Goal: Task Accomplishment & Management: Use online tool/utility

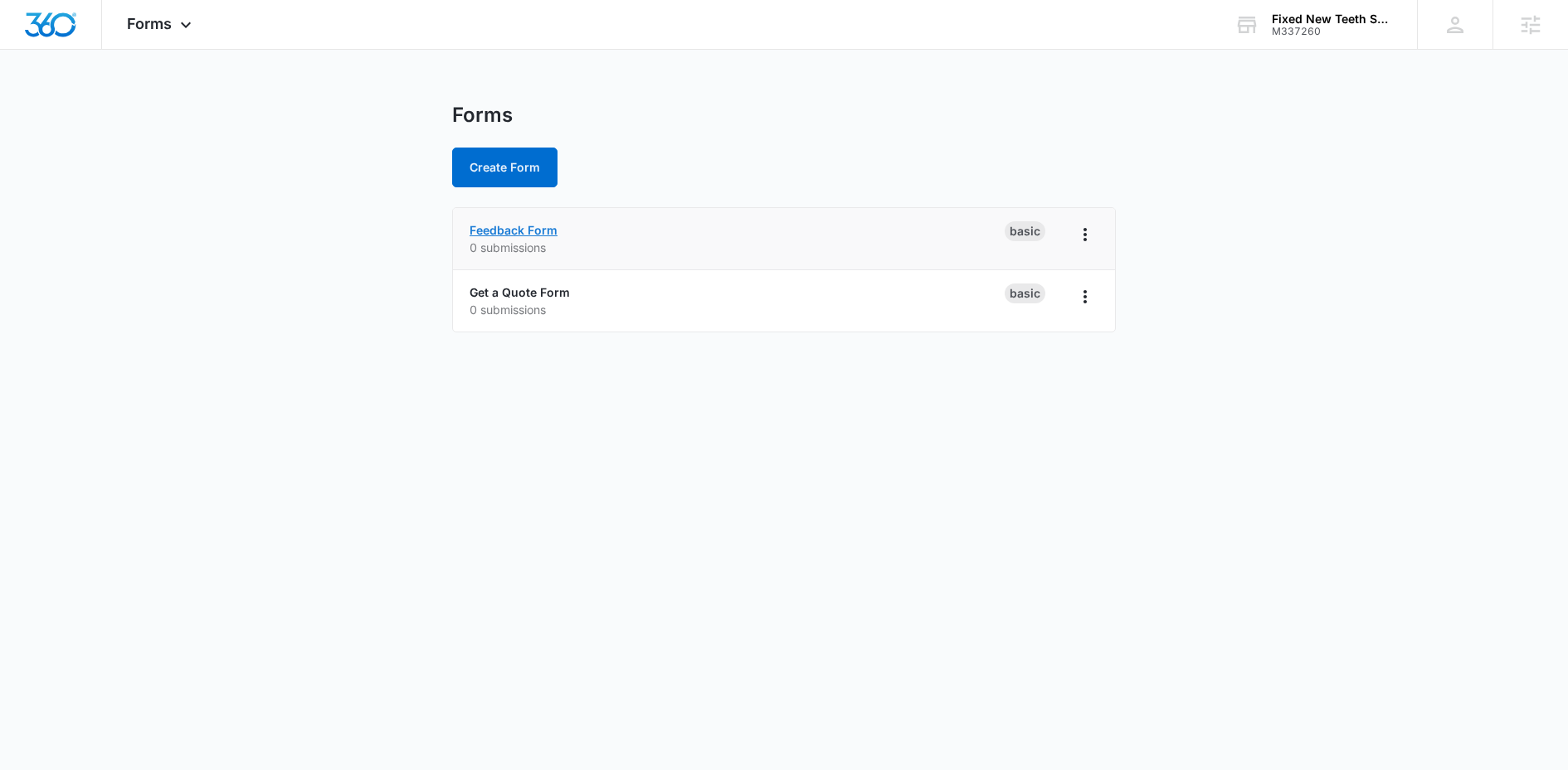
click at [527, 229] on link "Feedback Form" at bounding box center [514, 230] width 88 height 14
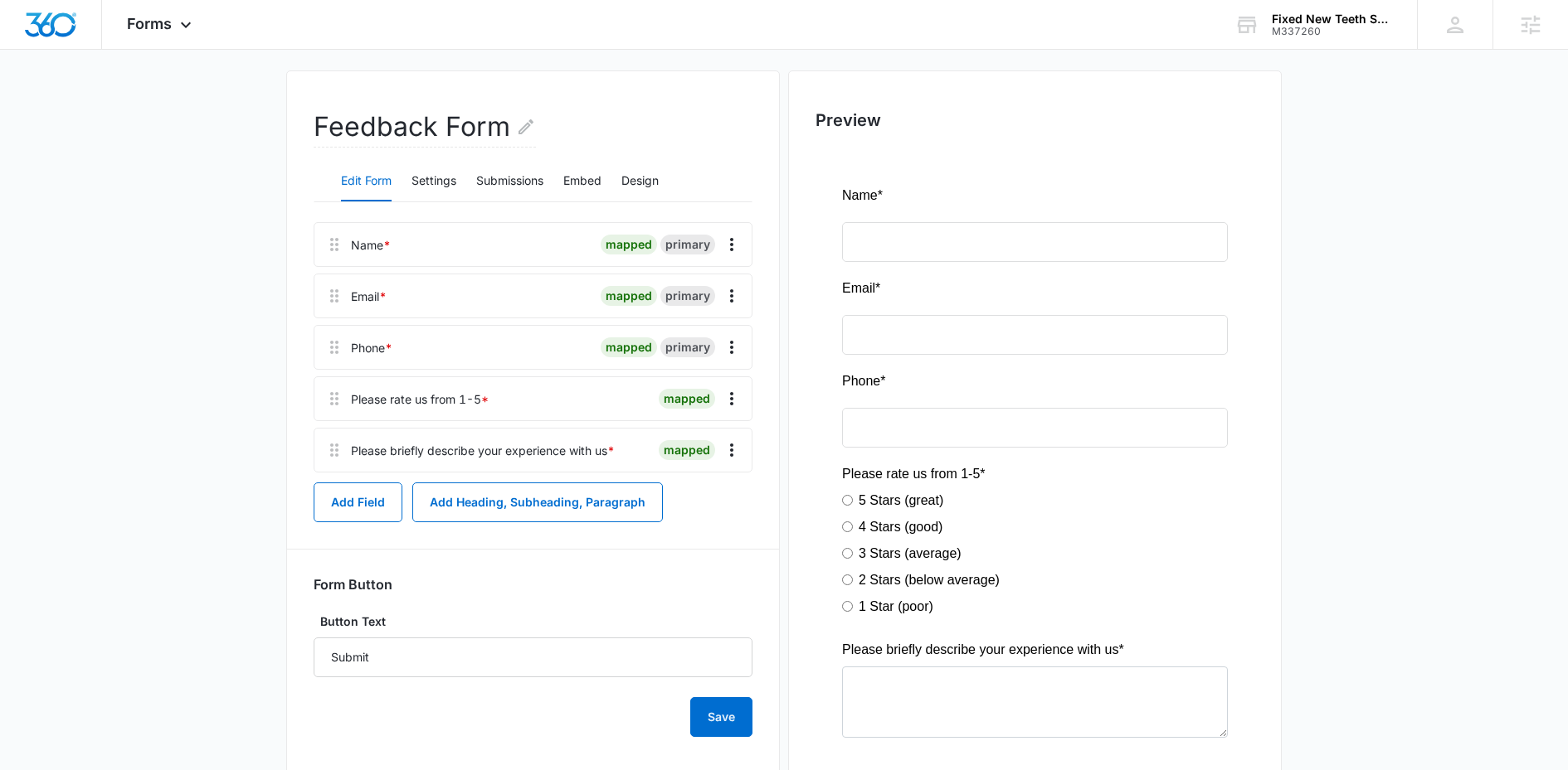
scroll to position [121, 0]
click at [654, 194] on button "Design" at bounding box center [640, 179] width 37 height 40
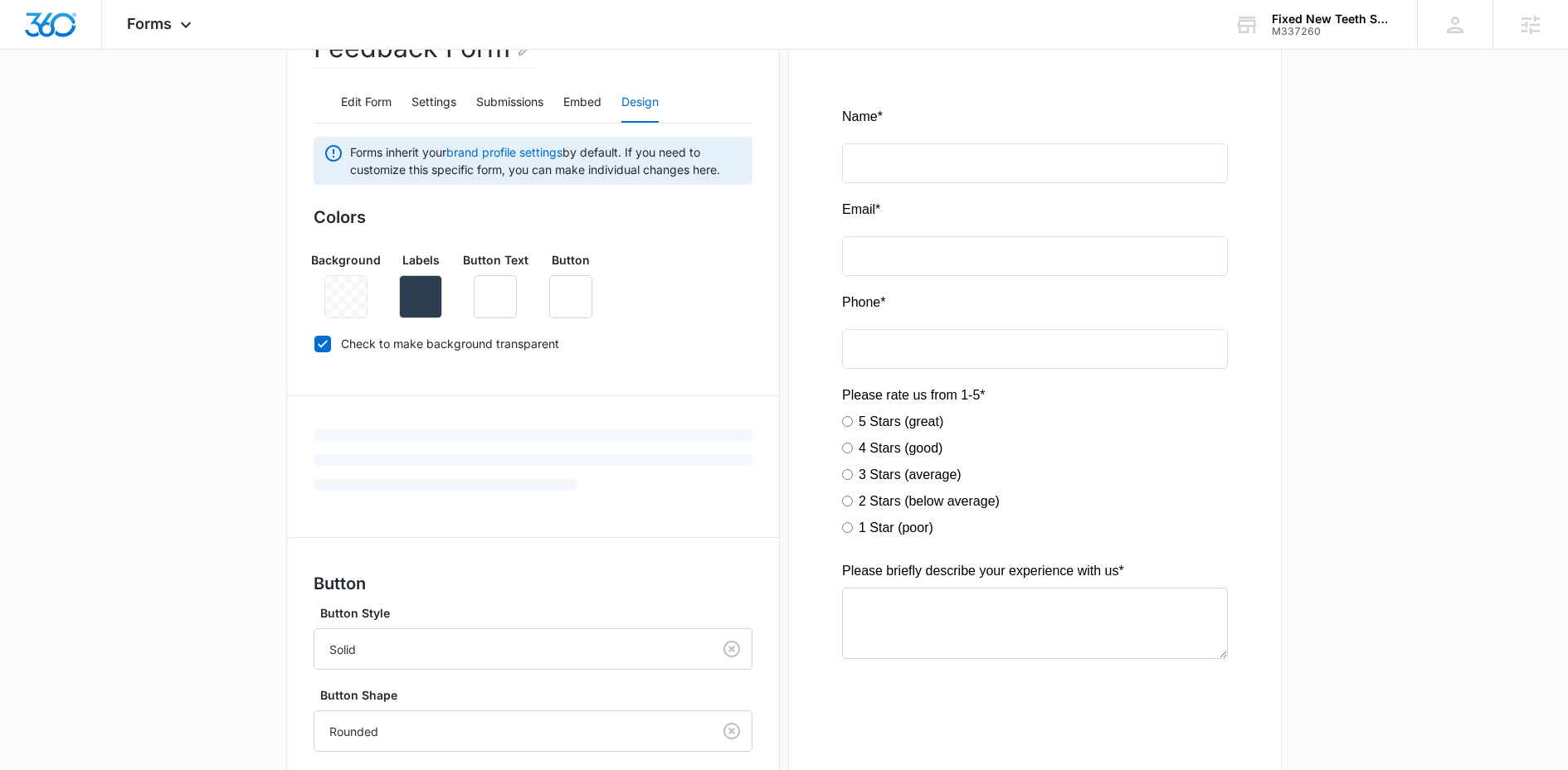
scroll to position [413, 0]
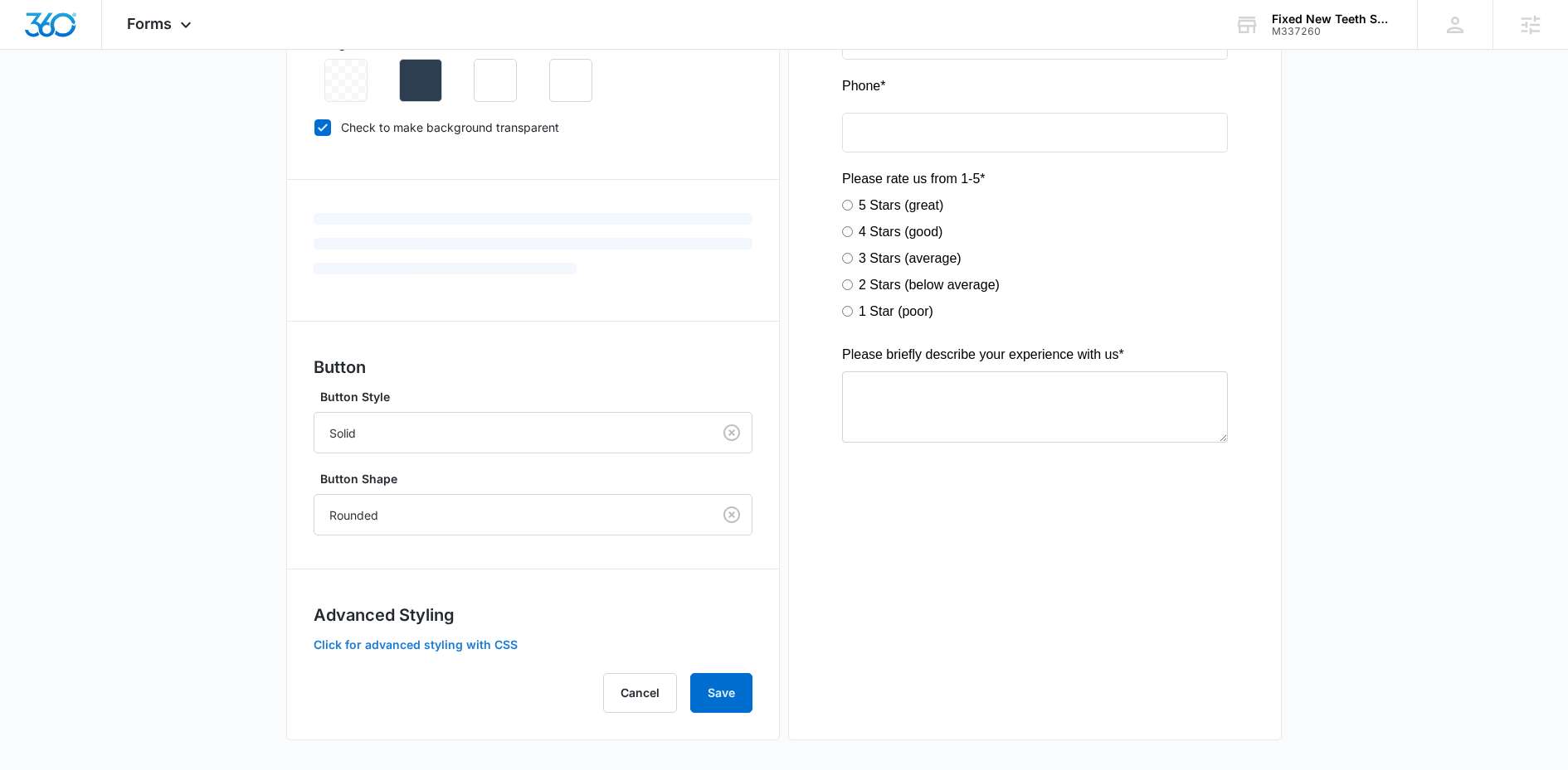
click at [405, 641] on button "Click for advanced styling with CSS" at bounding box center [415, 645] width 204 height 12
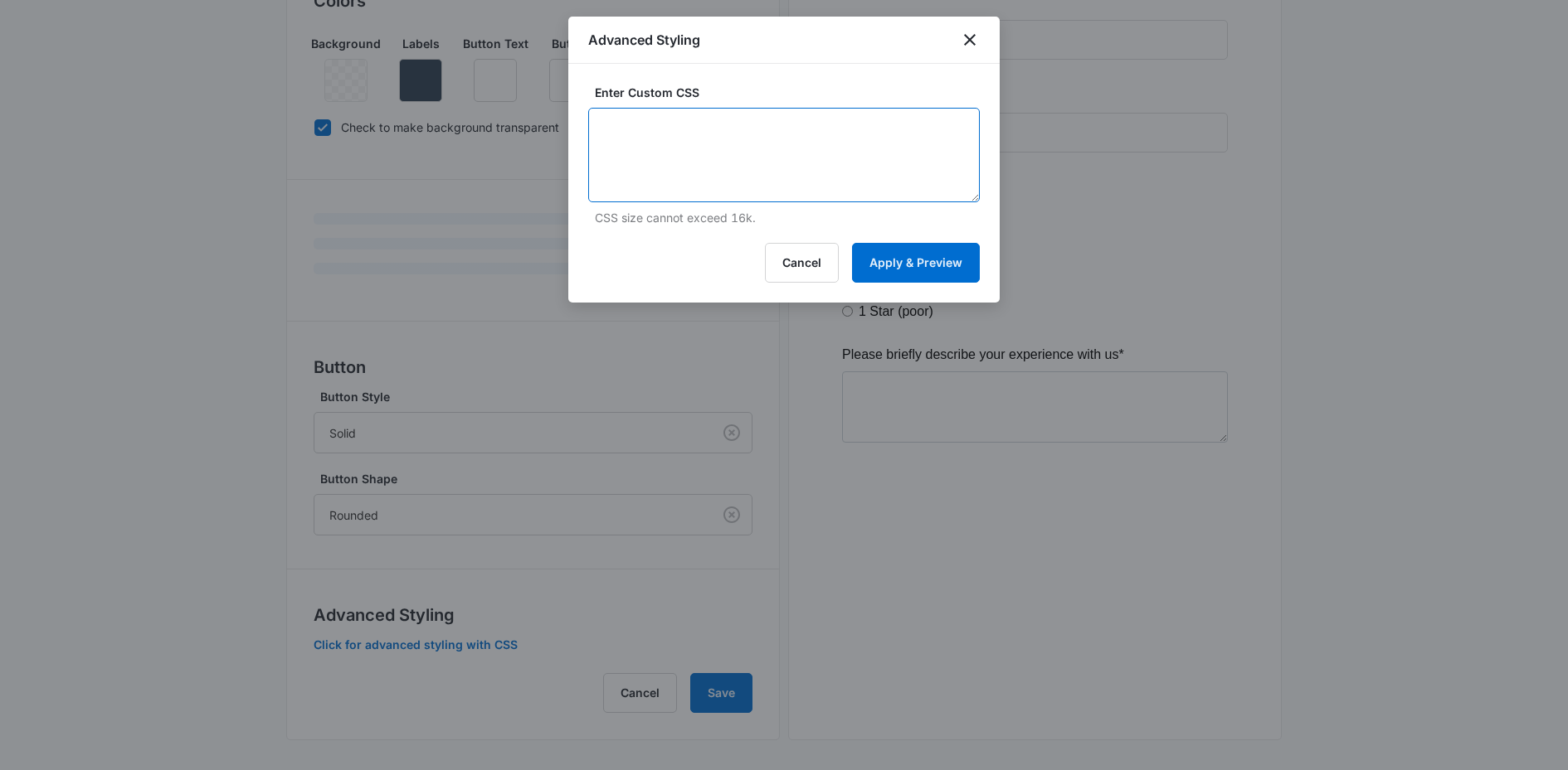
click at [748, 131] on textarea at bounding box center [783, 155] width 392 height 94
paste textarea "/* Button Styles - modifies the look of the submit button */ .madform-submit { …"
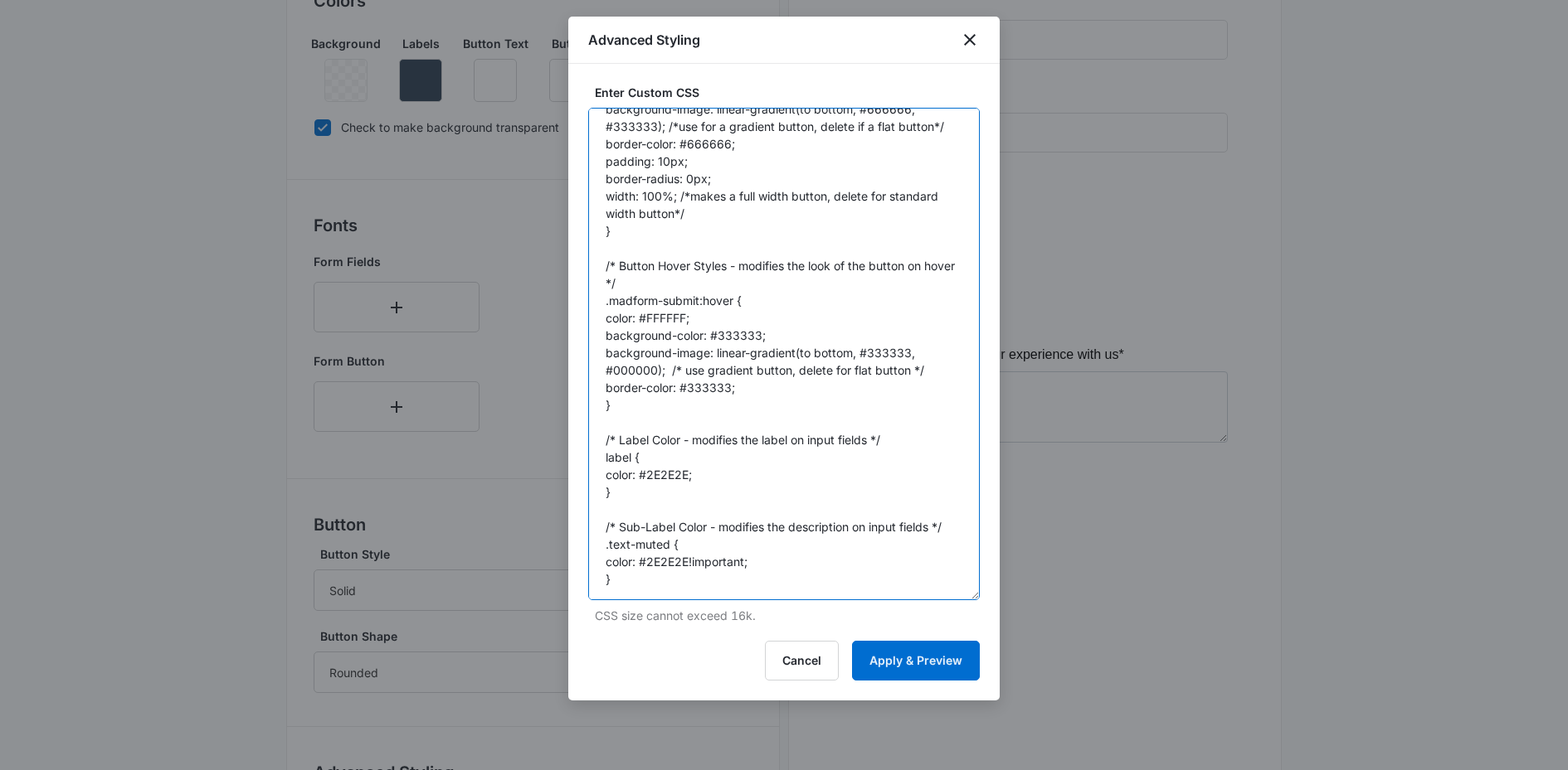
scroll to position [105, 0]
drag, startPoint x: 970, startPoint y: 196, endPoint x: 992, endPoint y: 594, distance: 398.6
click at [993, 597] on div "Enter Custom CSS /* Button Styles - modifies the look of the submit button */ .…" at bounding box center [784, 382] width 431 height 637
click at [873, 325] on textarea "/* Button Styles - modifies the look of the submit button */ .madform-submit { …" at bounding box center [783, 354] width 392 height 493
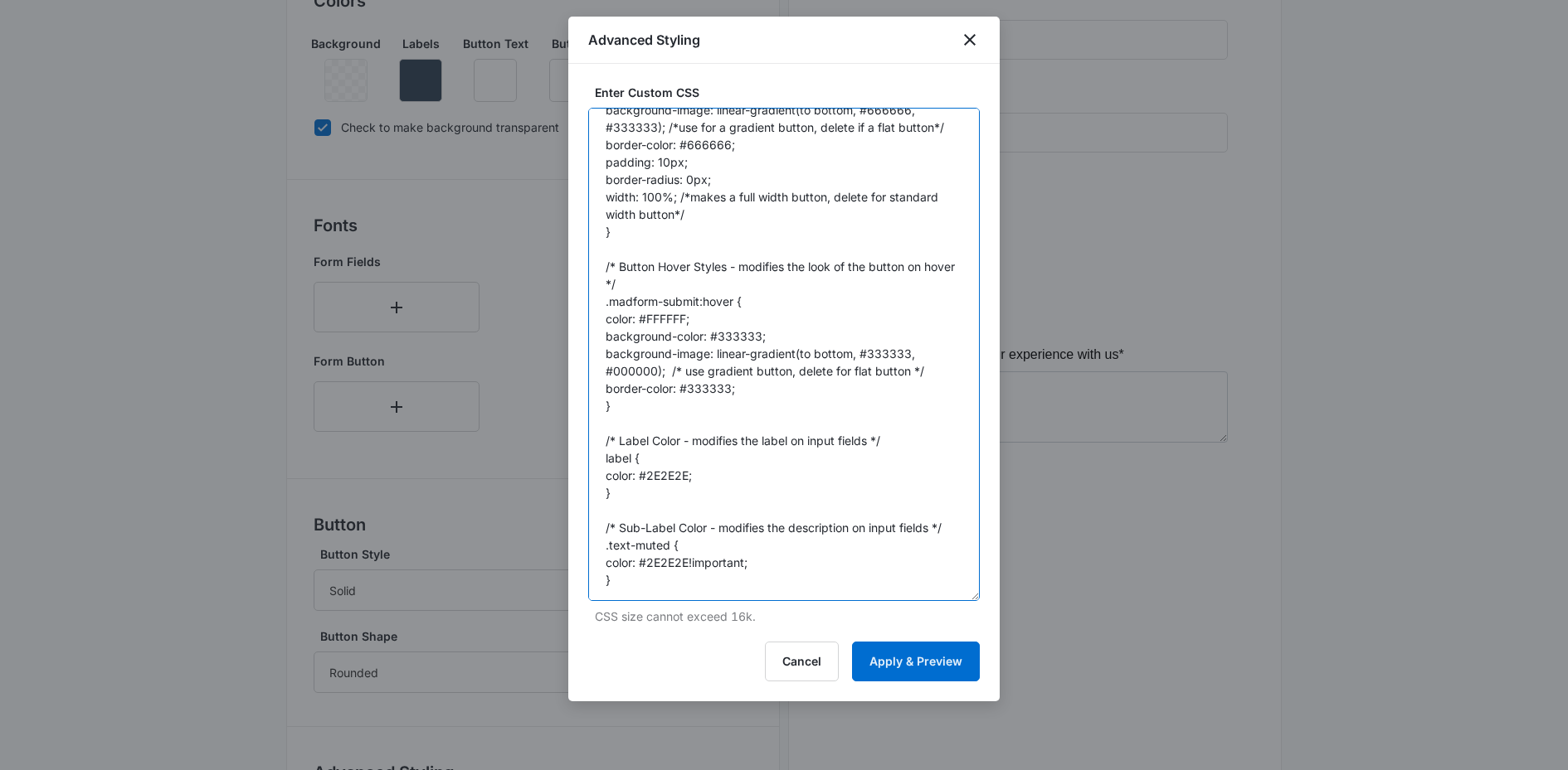
click at [873, 325] on textarea "/* Button Styles - modifies the look of the submit button */ .madform-submit { …" at bounding box center [783, 354] width 392 height 493
click at [860, 332] on textarea "/* Button Styles - modifies the look of the submit button */ .madform-submit { …" at bounding box center [783, 354] width 392 height 493
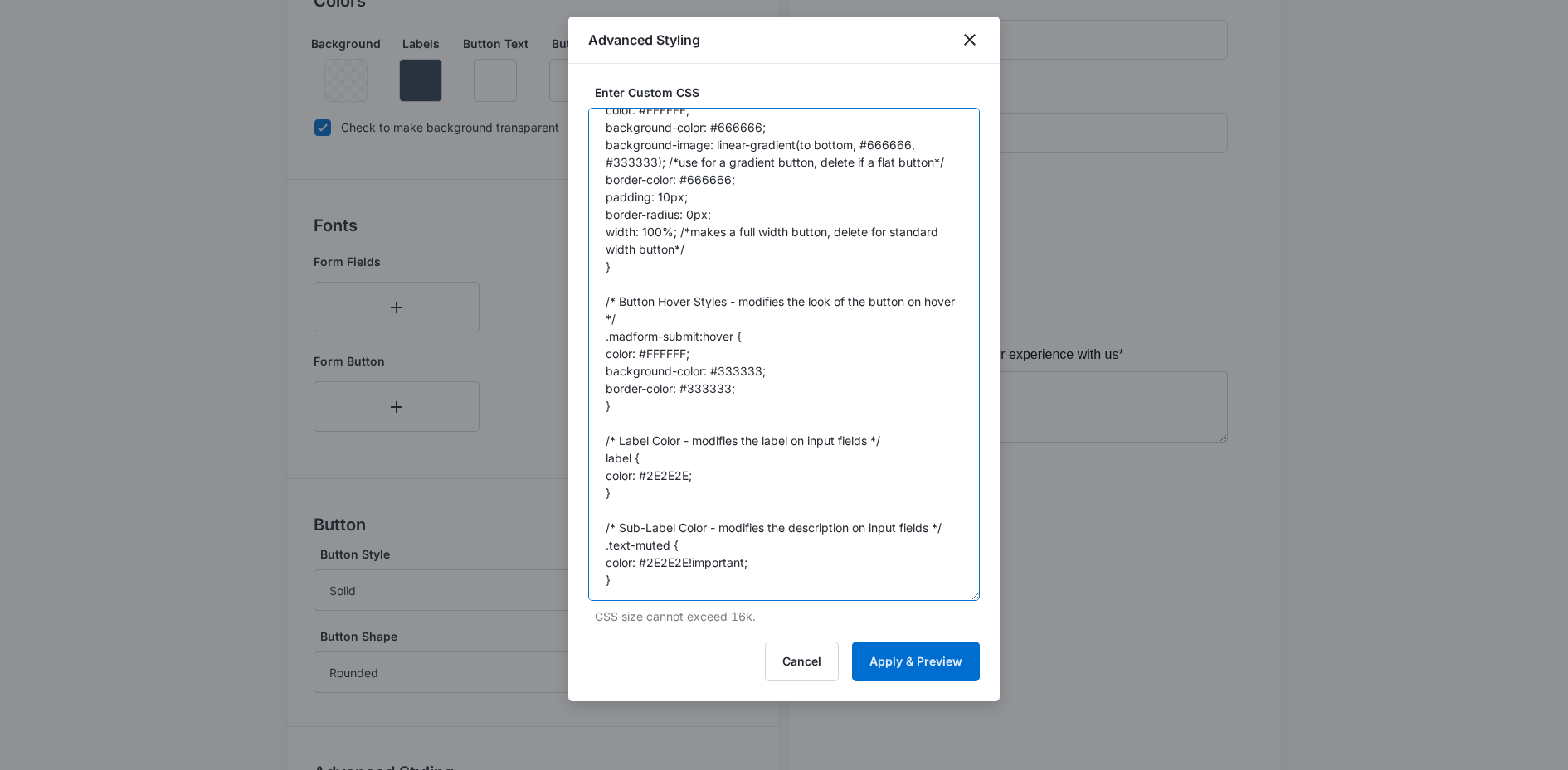
scroll to position [70, 0]
click at [815, 138] on textarea "/* Button Styles - modifies the look of the submit button */ .madform-submit { …" at bounding box center [783, 354] width 392 height 493
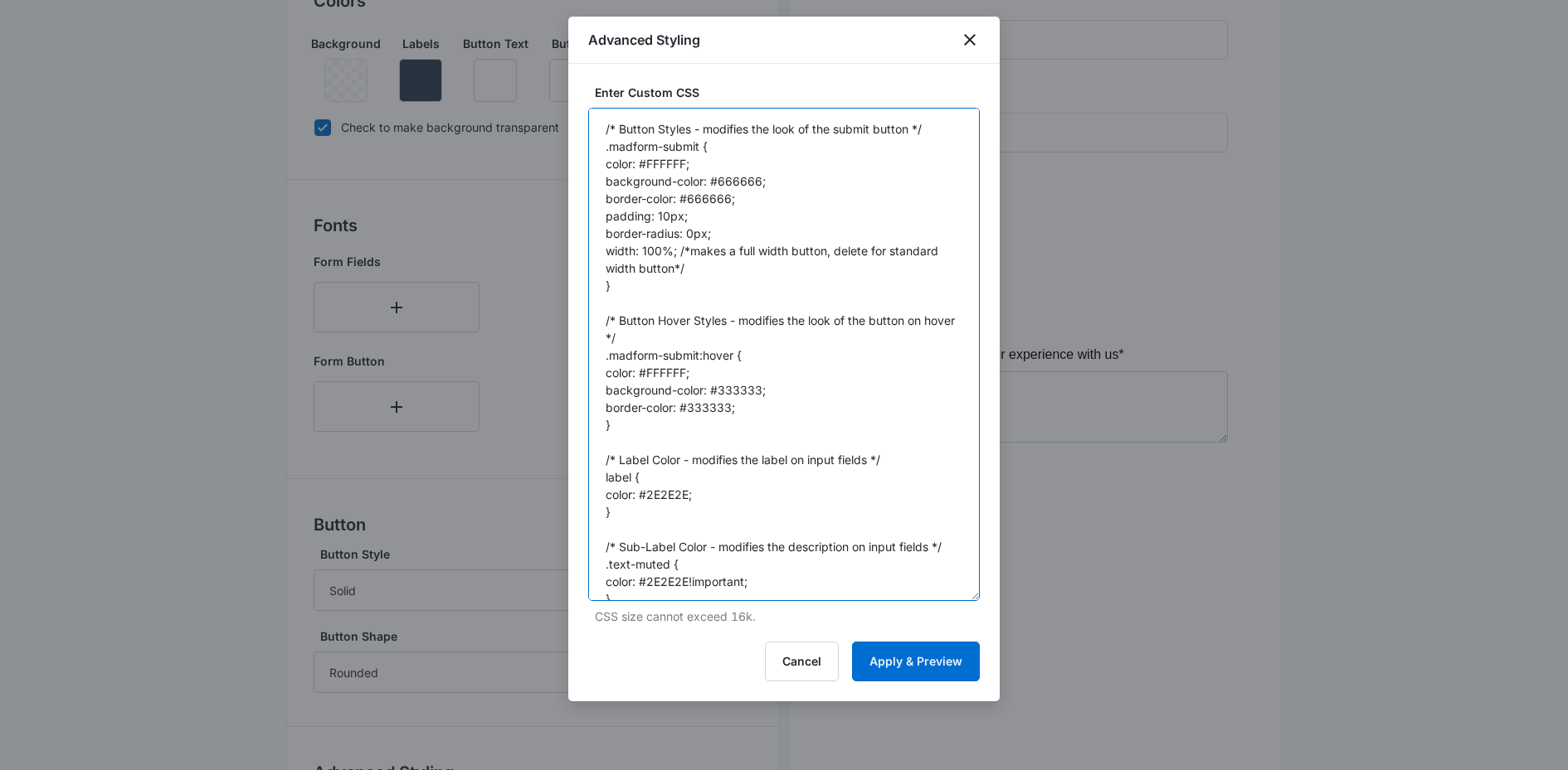
drag, startPoint x: 725, startPoint y: 239, endPoint x: 590, endPoint y: 159, distance: 156.9
click at [590, 159] on textarea "/* Button Styles - modifies the look of the submit button */ .madform-submit { …" at bounding box center [783, 354] width 392 height 493
paste textarea "line-height: 1.6; padding: .25em 1em; text-decoration: none; box-sizing: border…"
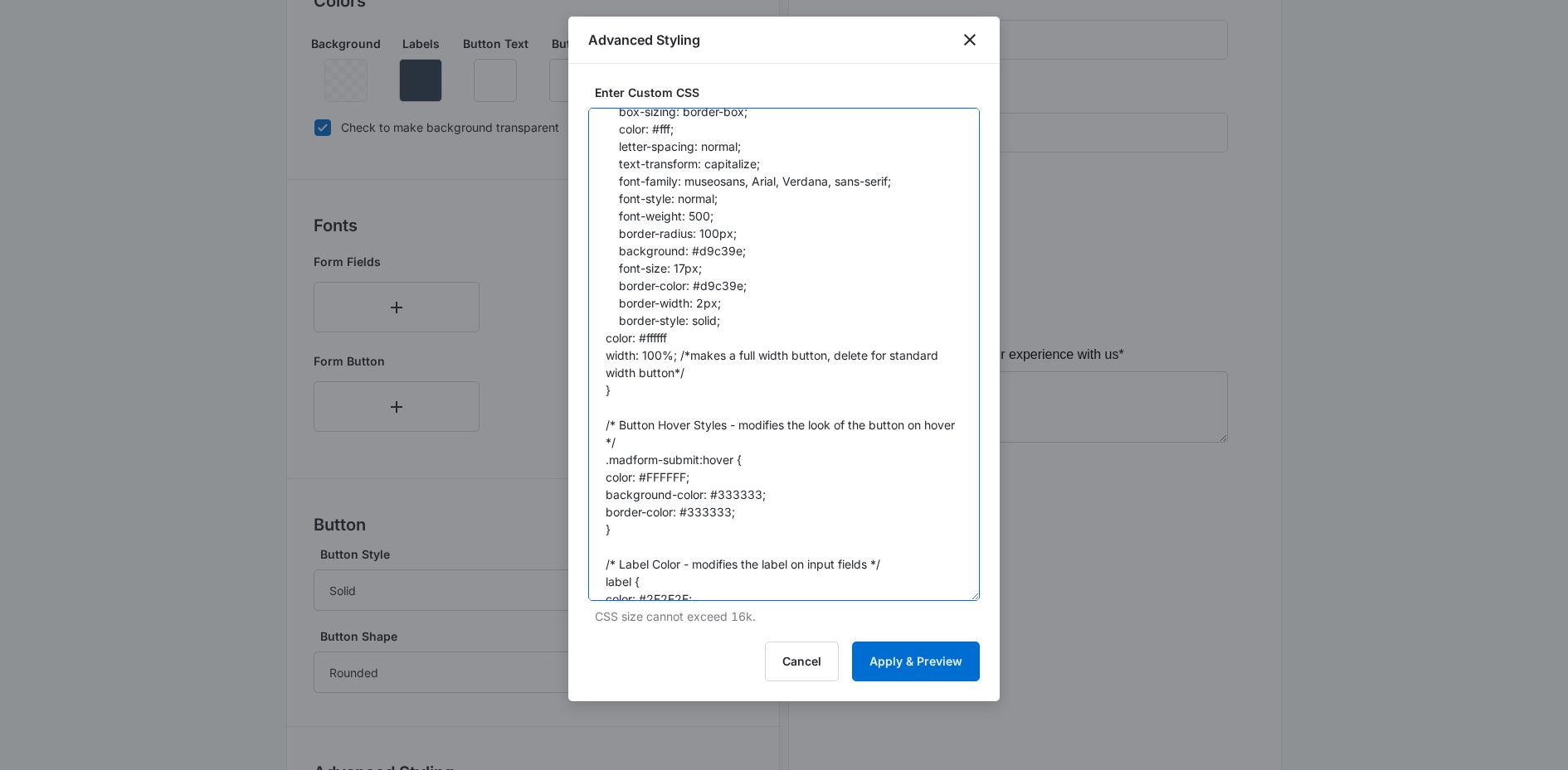
scroll to position [194, 0]
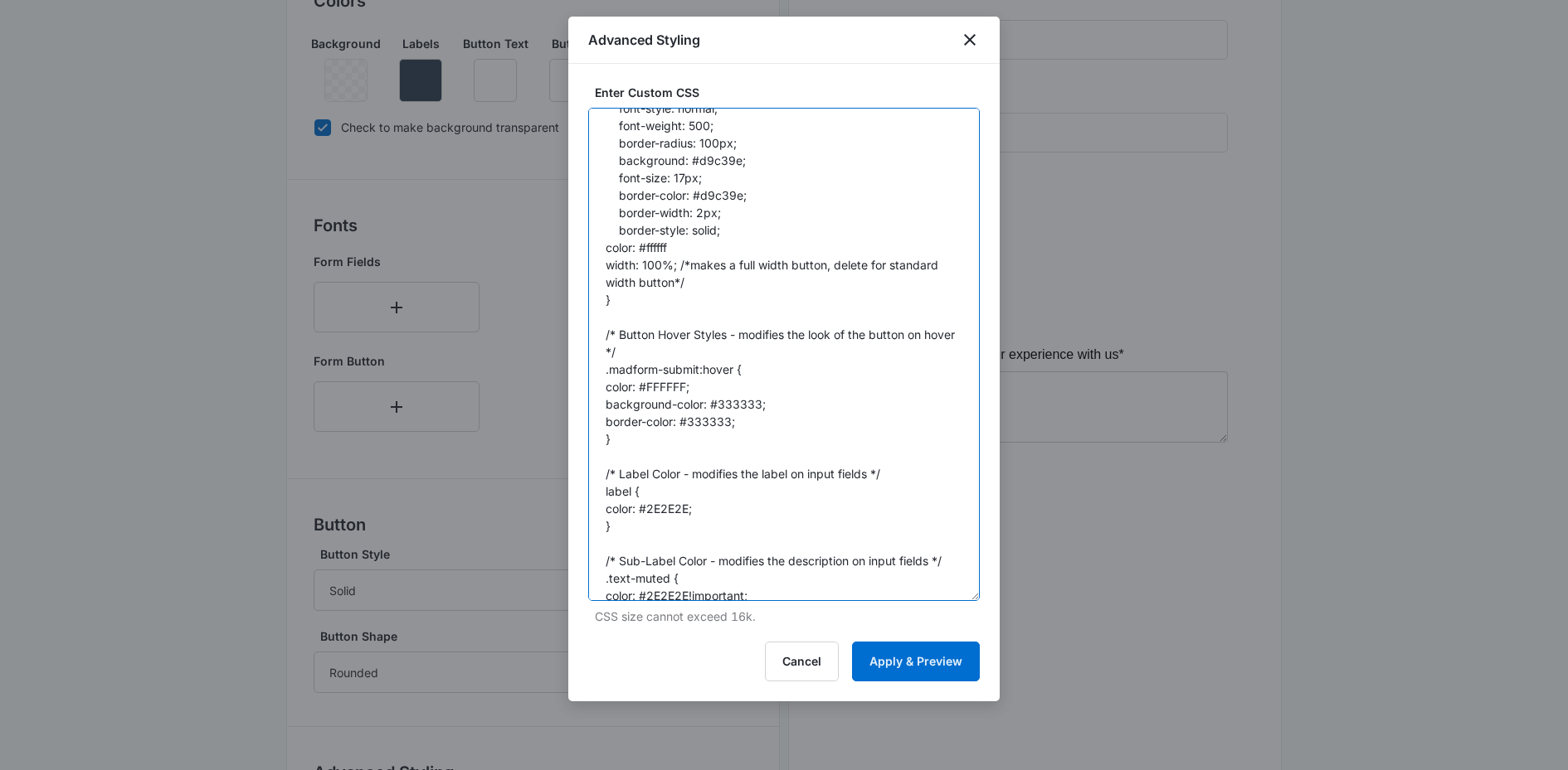
click at [725, 407] on textarea "/* Button Styles - modifies the look of the submit button */ .madform-submit { …" at bounding box center [783, 354] width 392 height 493
paste textarea "bd9d66"
click at [712, 418] on textarea "/* Button Styles - modifies the look of the submit button */ .madform-submit { …" at bounding box center [783, 354] width 392 height 493
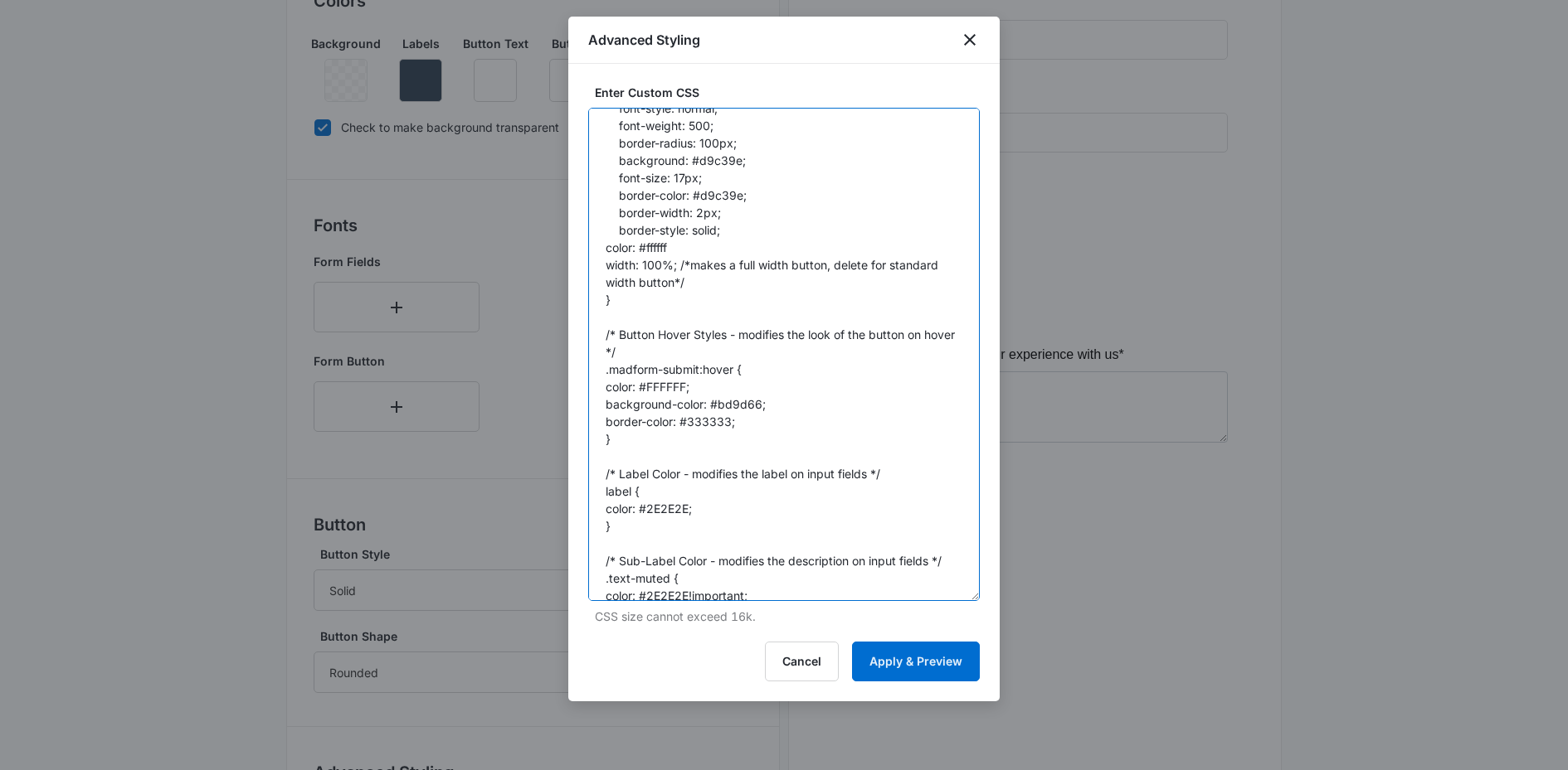
paste textarea "bd9d66"
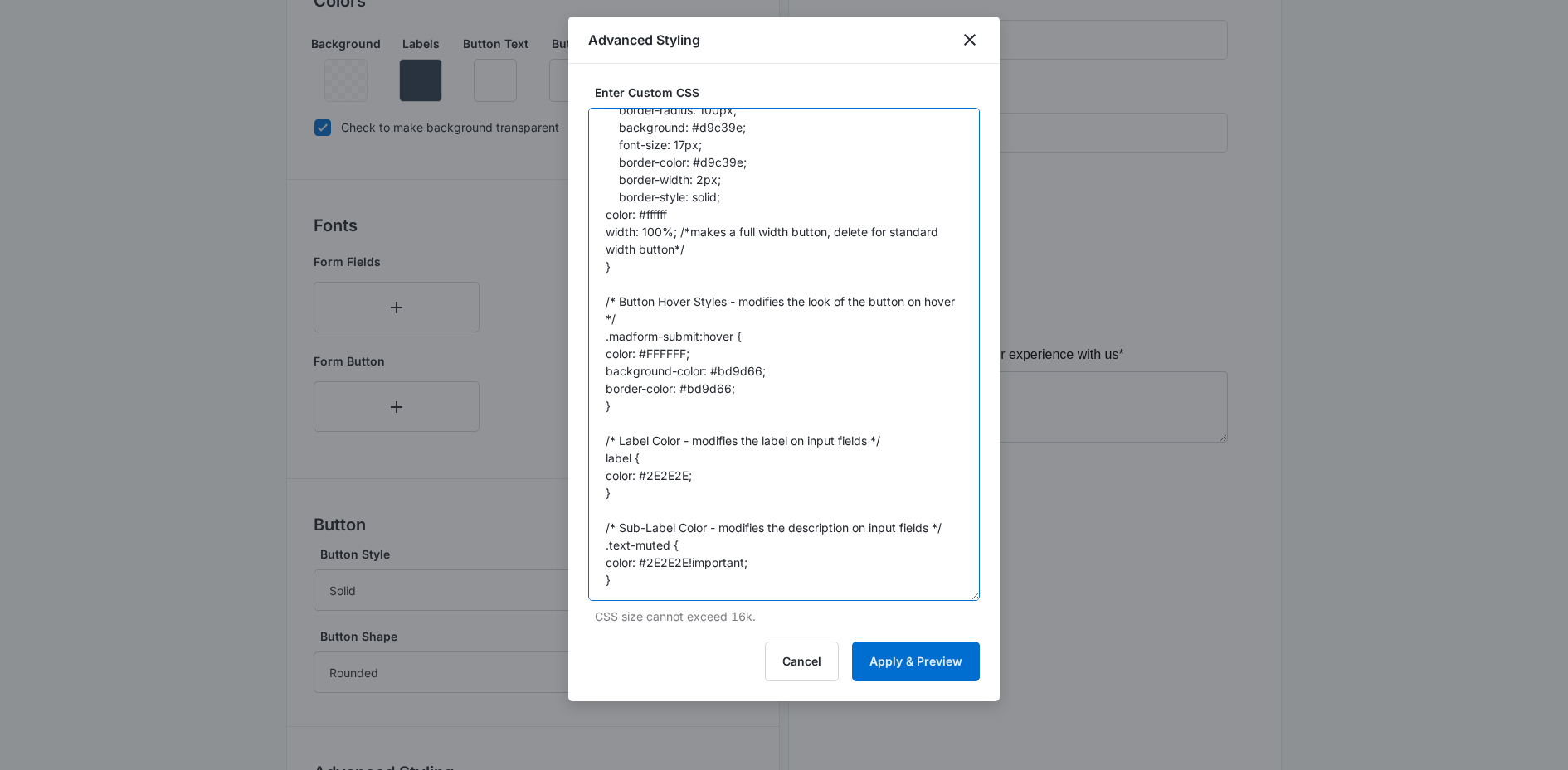
click at [669, 461] on textarea "/* Button Styles - modifies the look of the submit button */ .madform-submit { …" at bounding box center [783, 354] width 392 height 493
click at [667, 545] on textarea "/* Button Styles - modifies the look of the submit button */ .madform-submit { …" at bounding box center [783, 354] width 392 height 493
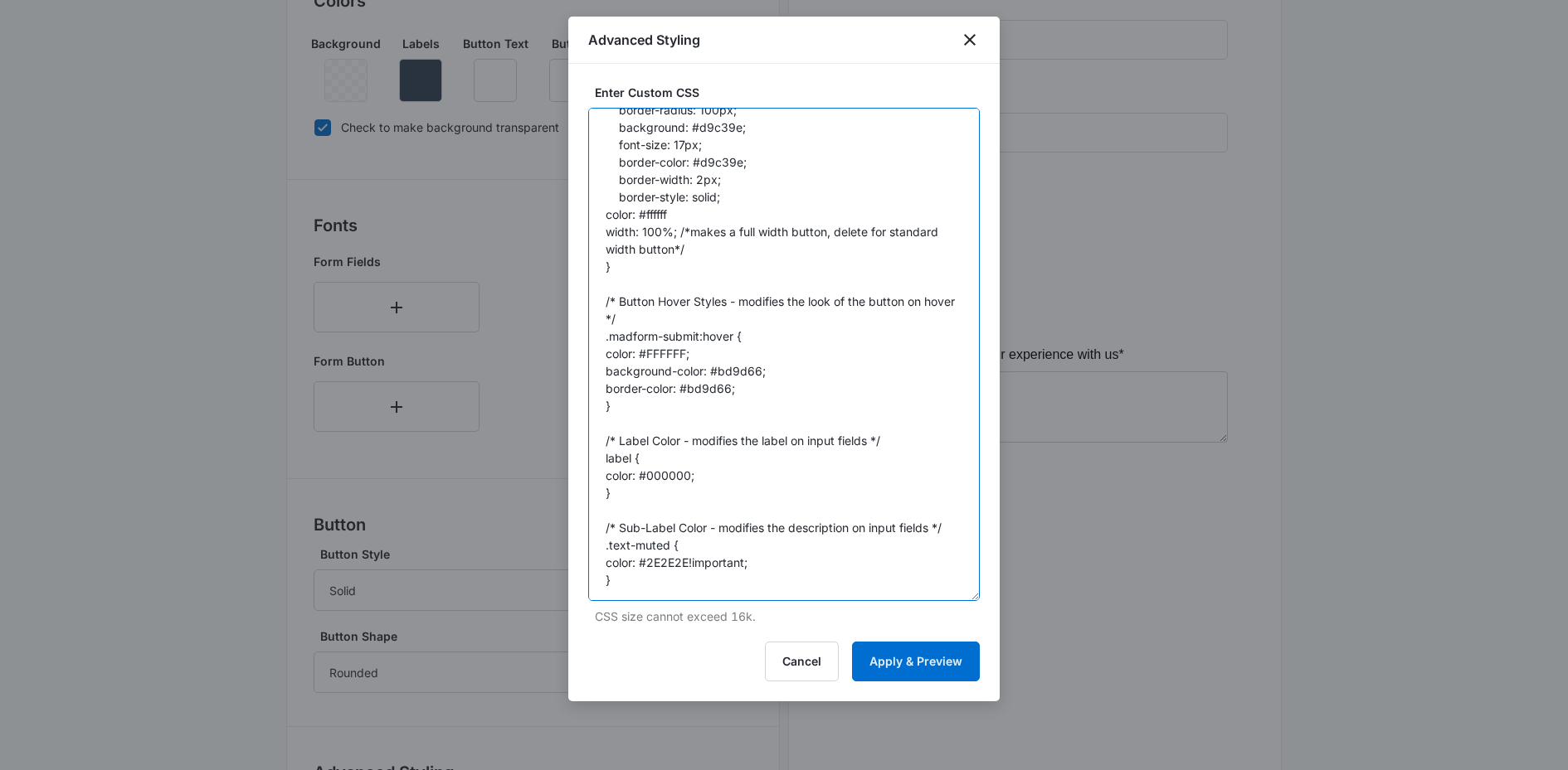
click at [661, 545] on textarea "/* Button Styles - modifies the look of the submit button */ .madform-submit { …" at bounding box center [783, 354] width 392 height 493
type textarea "/* Button Styles - modifies the look of the submit button */ .madform-submit { …"
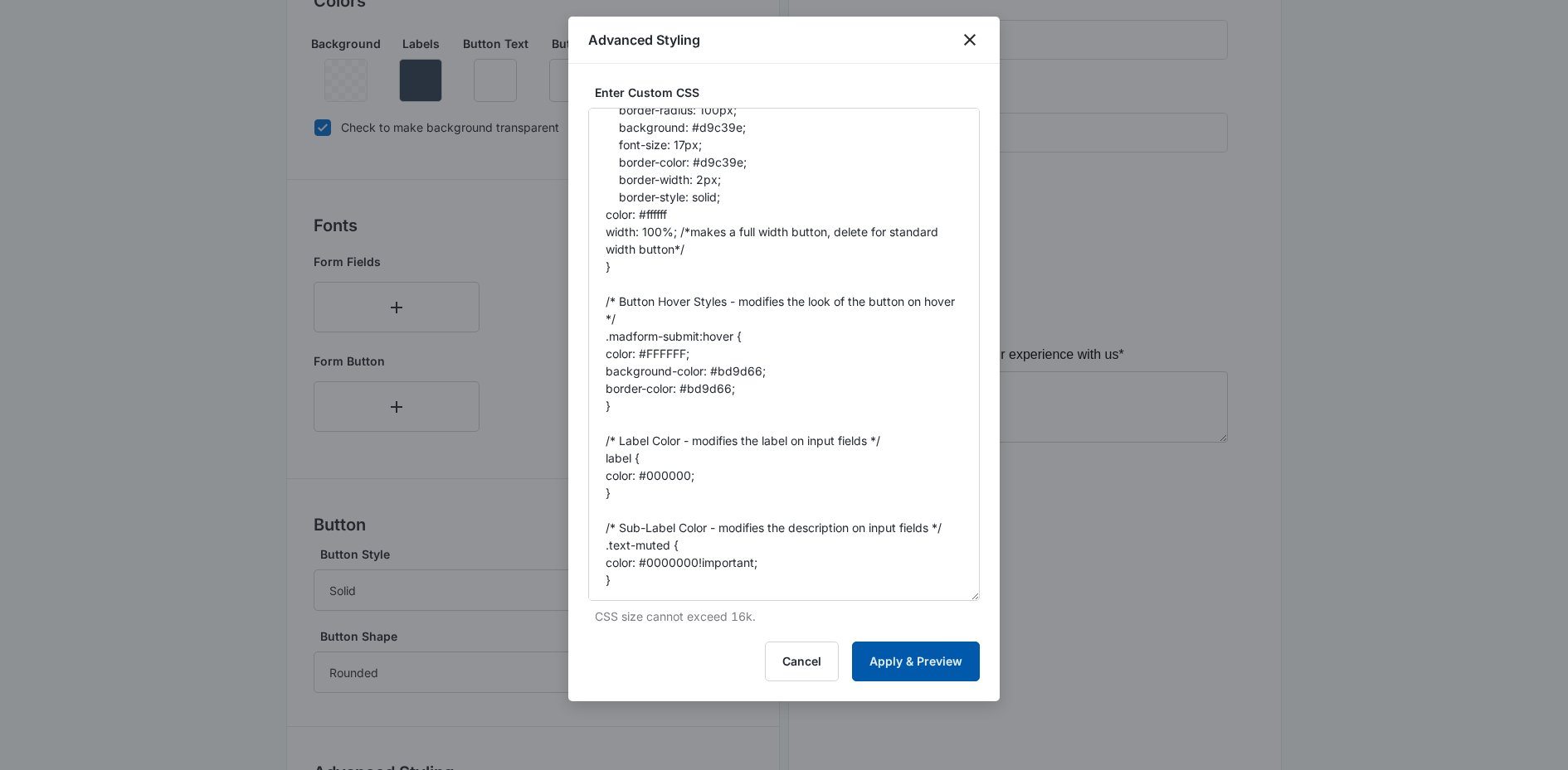
click at [888, 660] on button "Apply & Preview" at bounding box center [916, 661] width 127 height 40
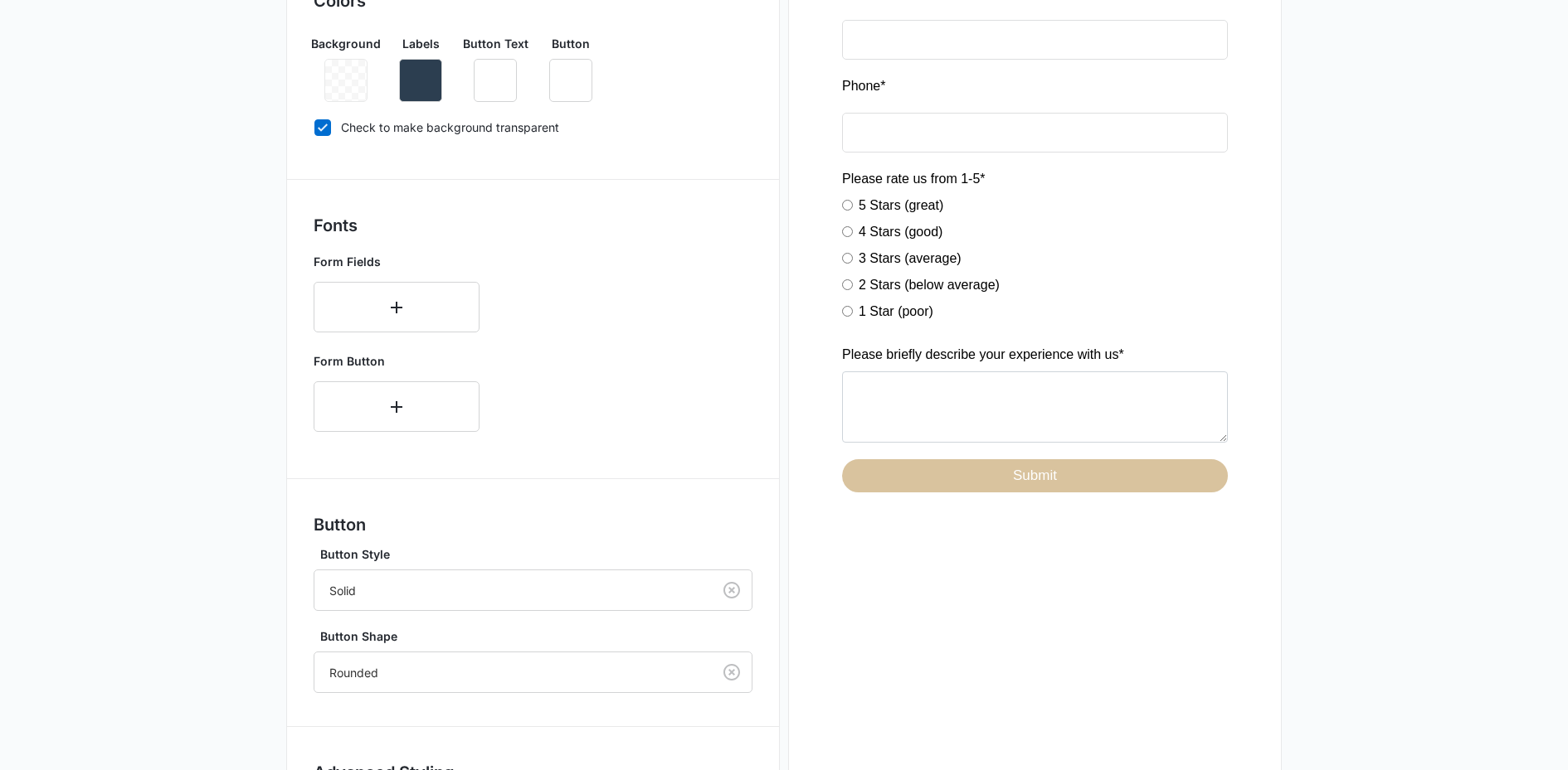
scroll to position [571, 0]
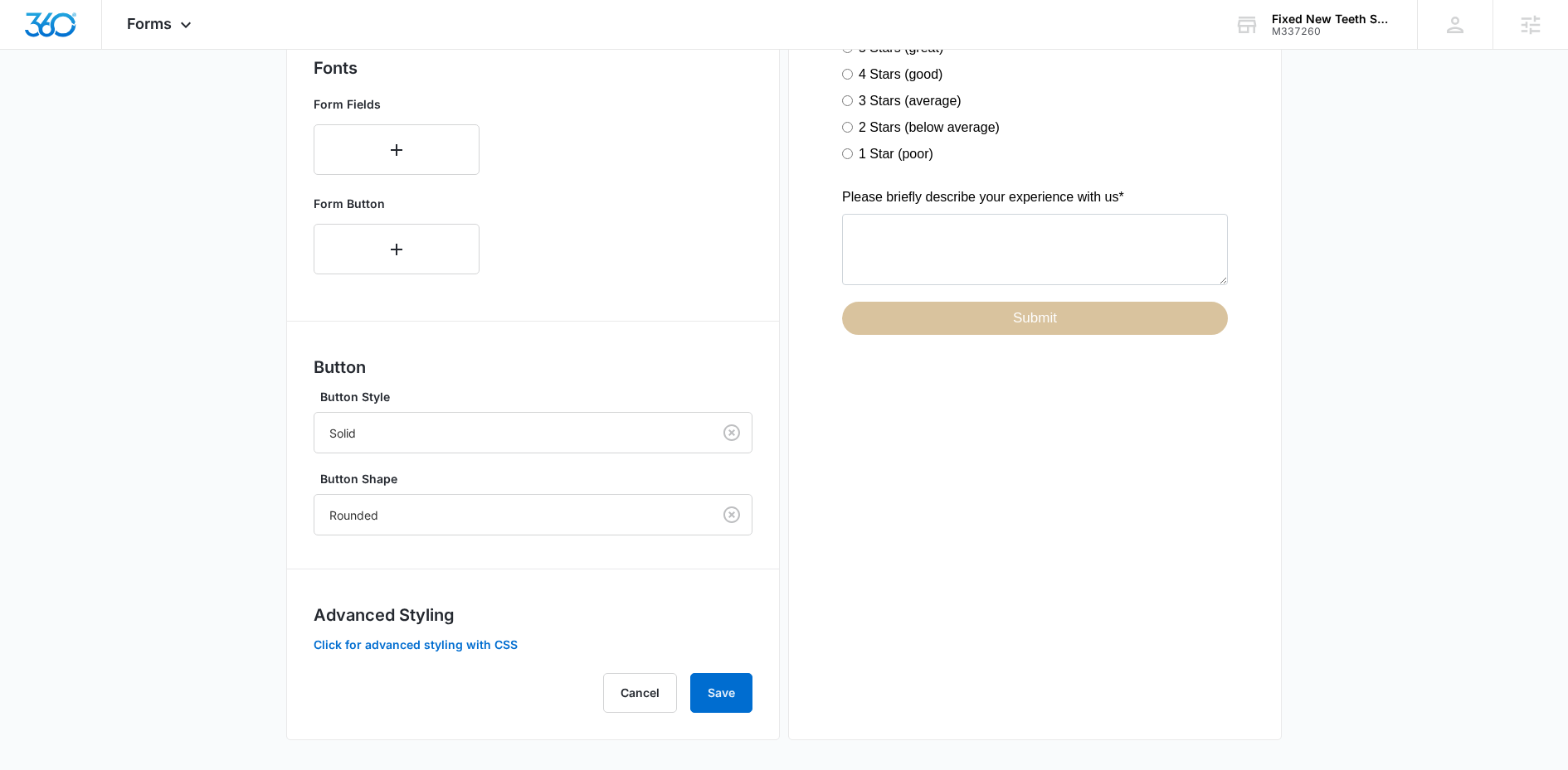
click at [499, 630] on div "Advanced Styling Click for advanced styling with CSS" at bounding box center [533, 628] width 439 height 51
click at [500, 647] on button "Click for advanced styling with CSS" at bounding box center [415, 645] width 204 height 12
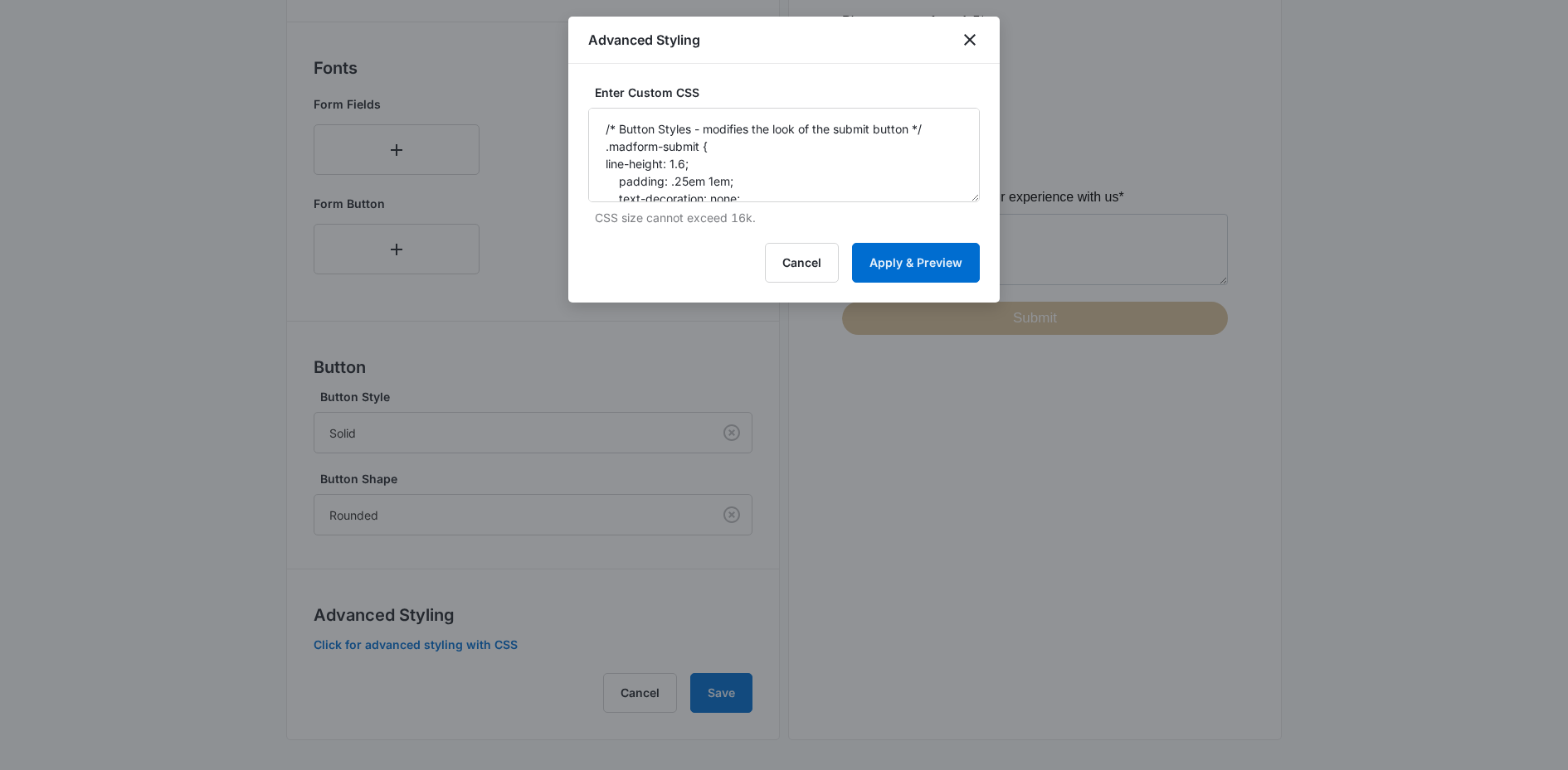
click at [835, 234] on div "Enter Custom CSS /* Button Styles - modifies the look of the submit button */ .…" at bounding box center [784, 183] width 431 height 239
click at [813, 188] on textarea "/* Button Styles - modifies the look of the submit button */ .madform-submit { …" at bounding box center [783, 155] width 392 height 94
click at [984, 29] on div "Advanced Styling" at bounding box center [784, 41] width 431 height 48
click at [973, 37] on icon "close" at bounding box center [969, 39] width 20 height 20
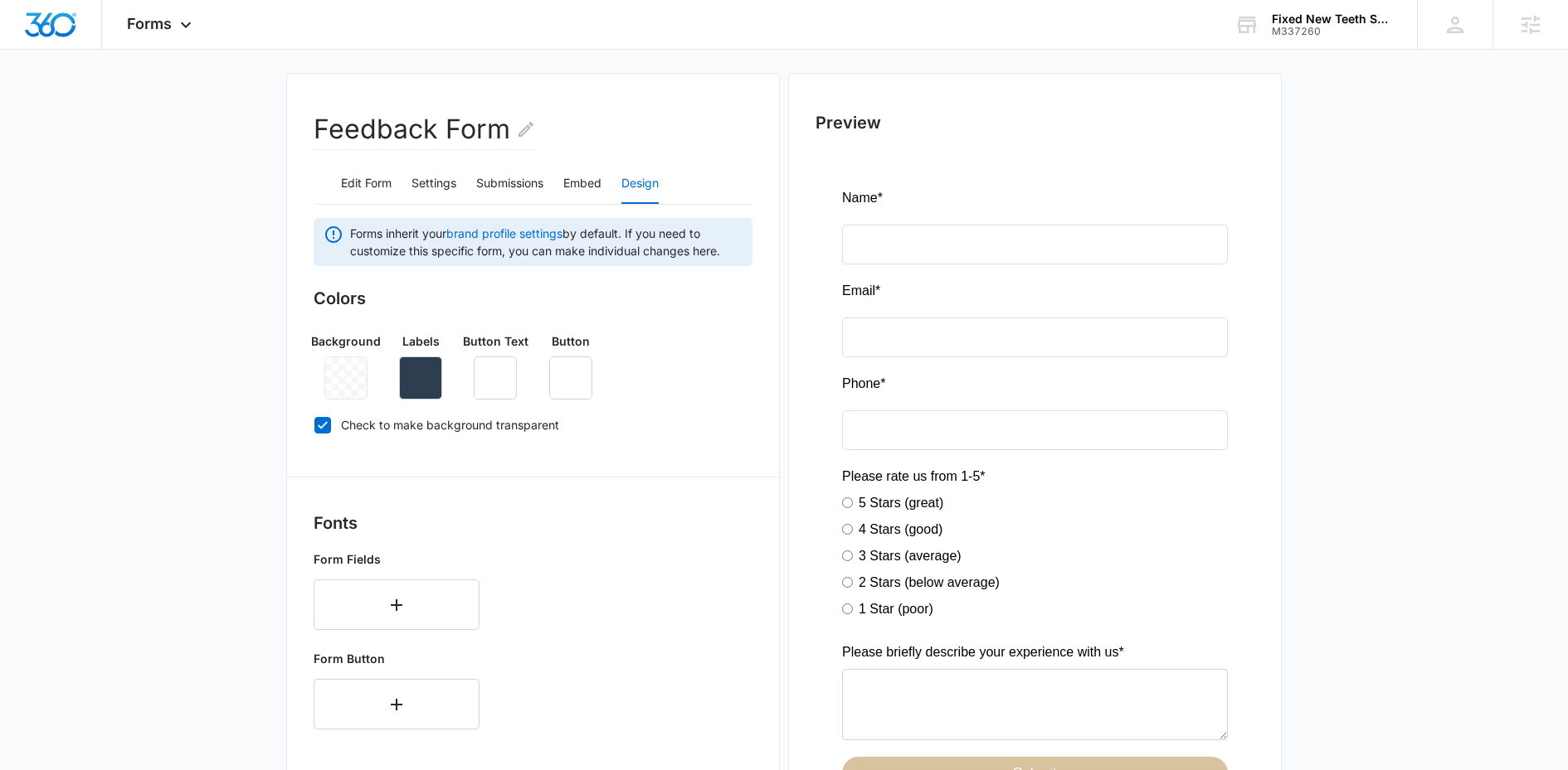
scroll to position [0, 0]
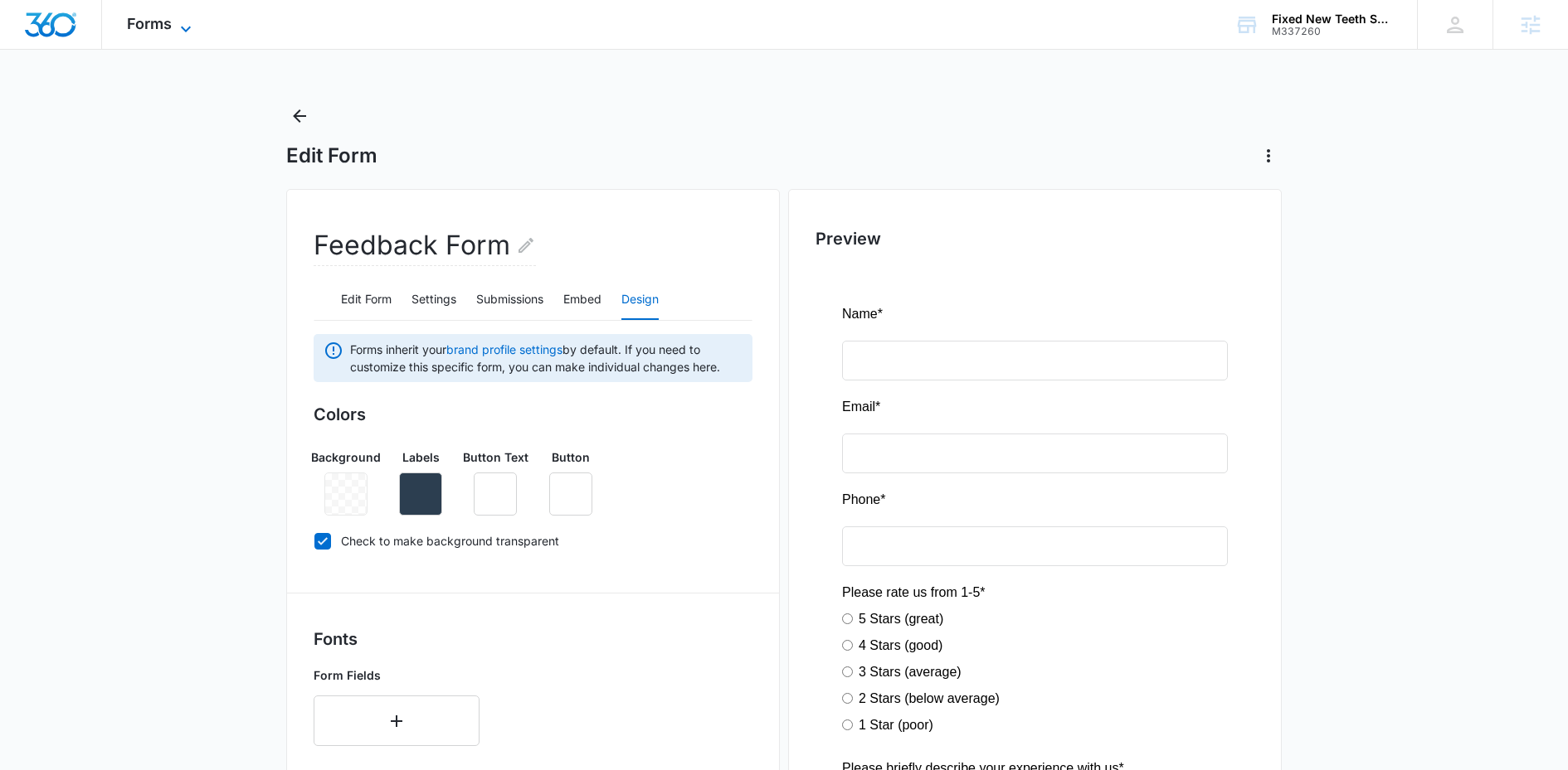
click at [169, 24] on span "Forms" at bounding box center [149, 24] width 45 height 18
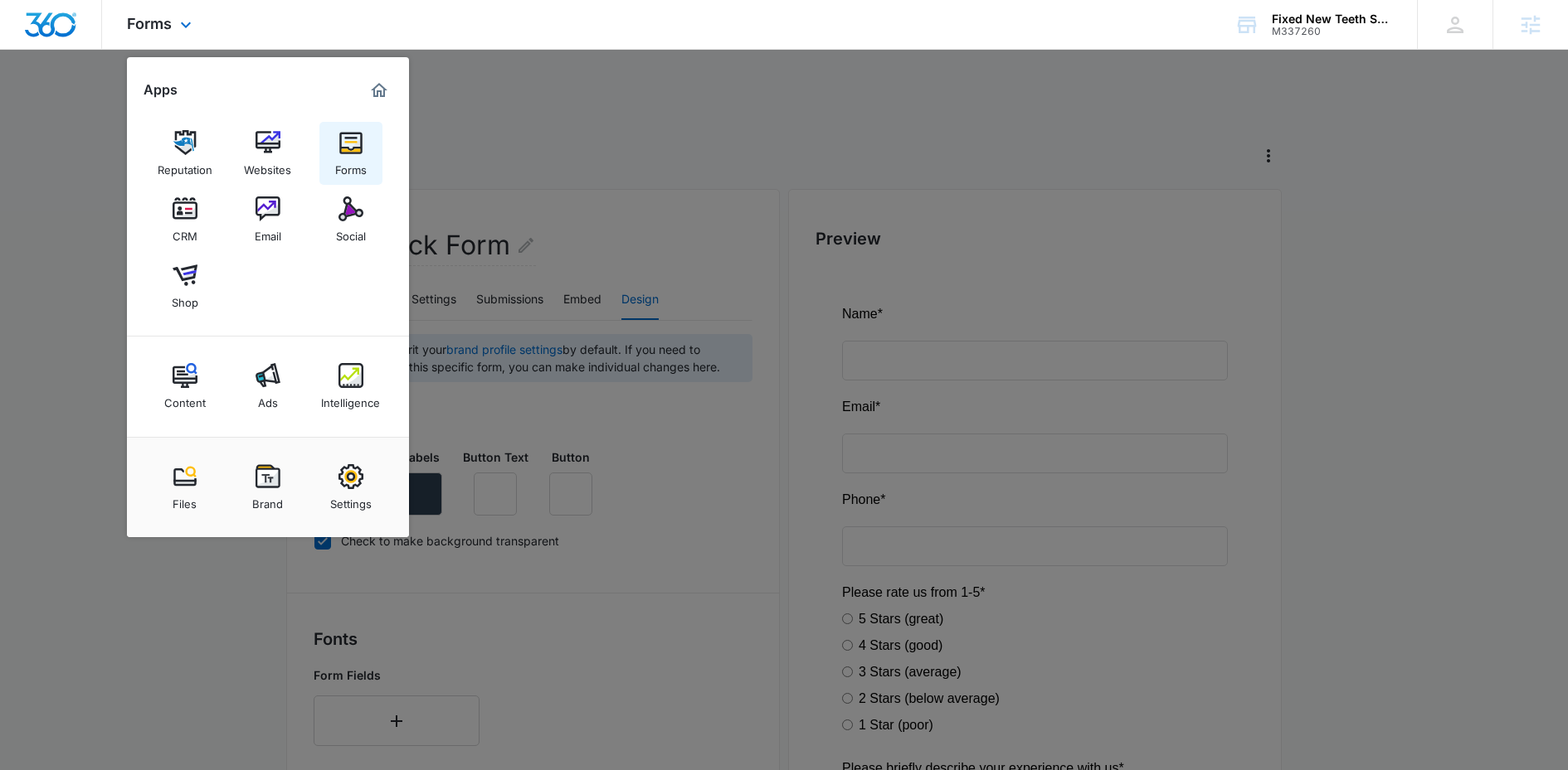
click at [358, 174] on div "Forms" at bounding box center [351, 166] width 31 height 21
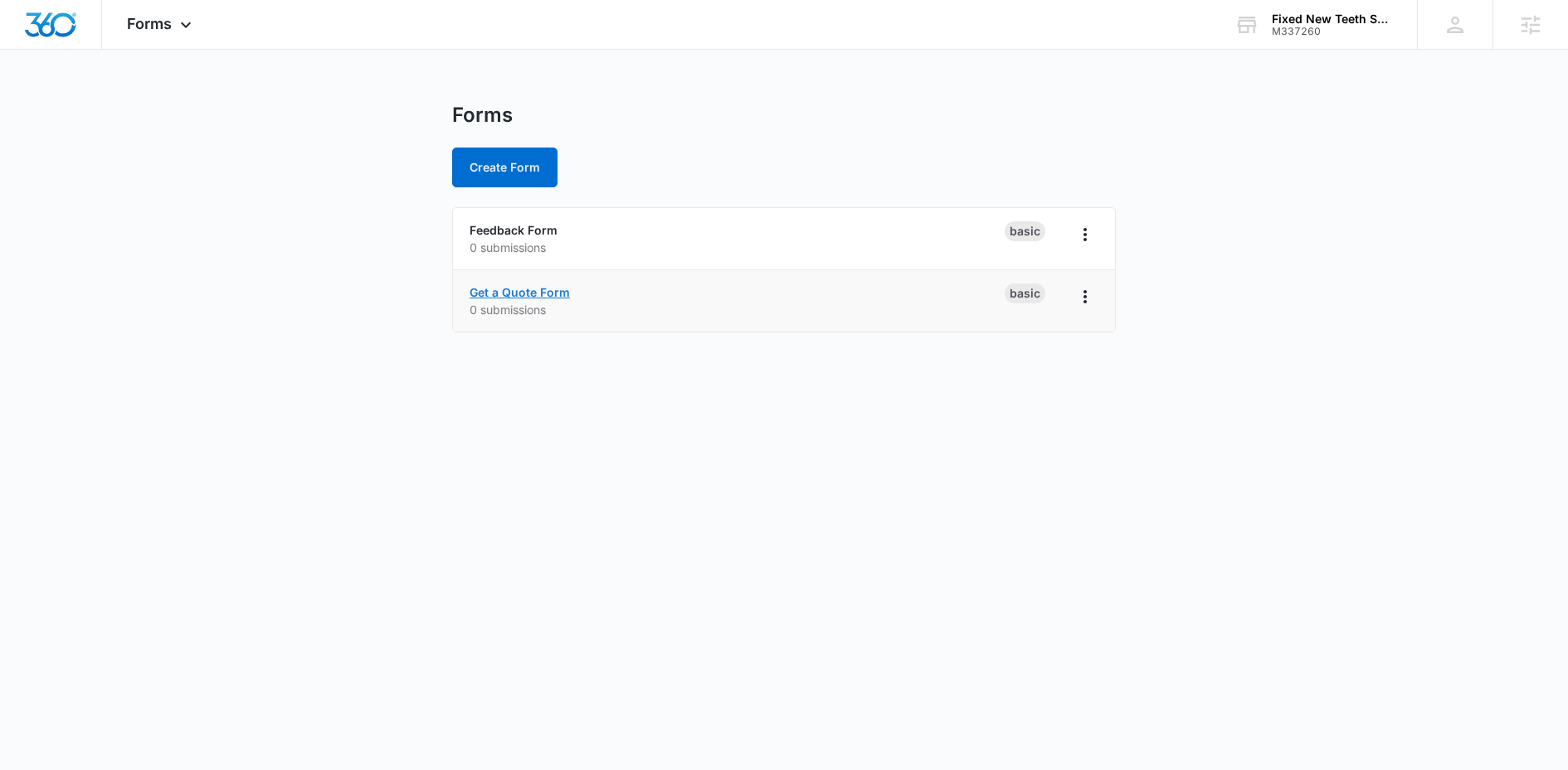
click at [497, 296] on link "Get a Quote Form" at bounding box center [520, 292] width 100 height 14
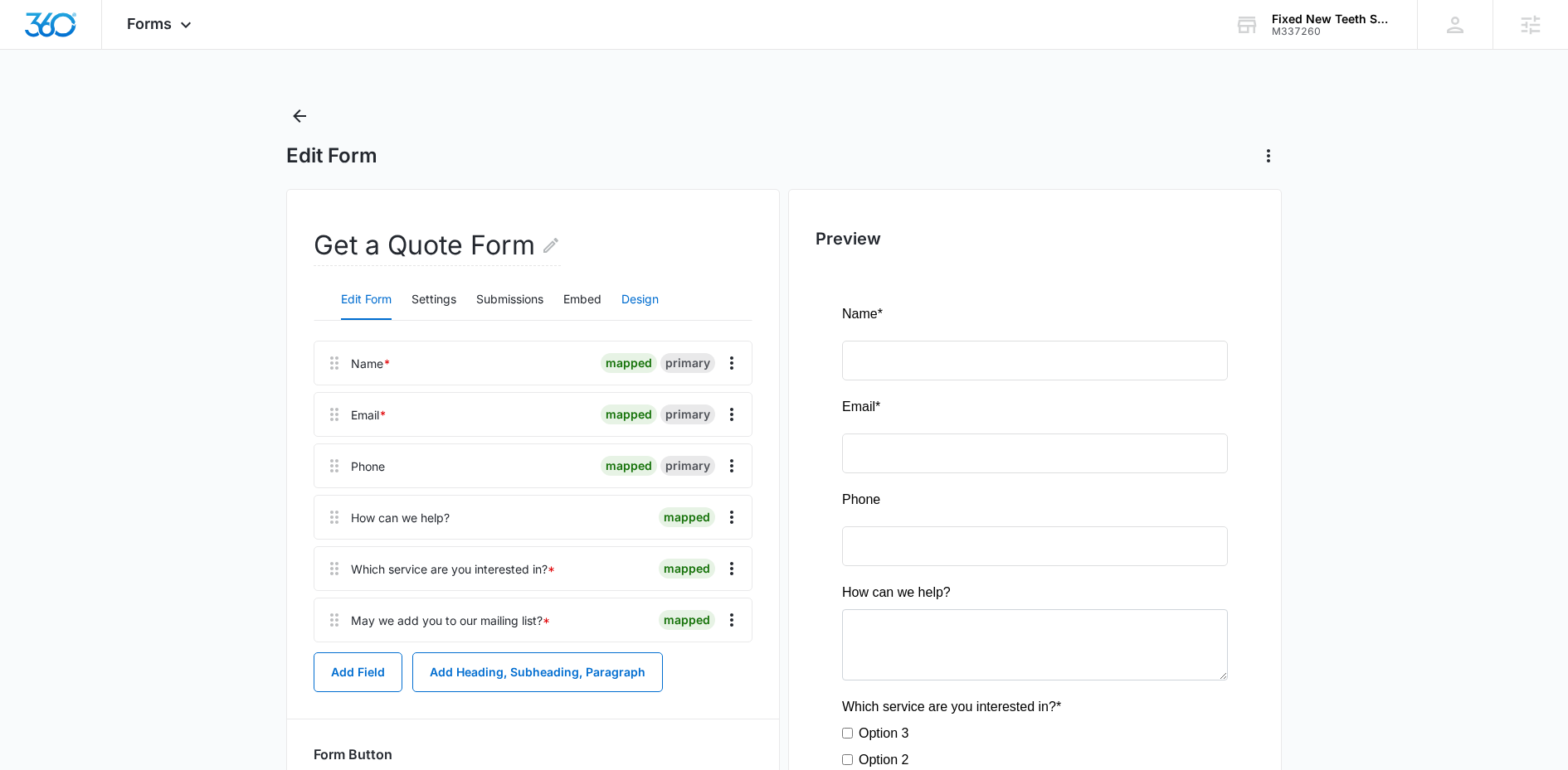
click at [656, 294] on button "Design" at bounding box center [640, 300] width 37 height 40
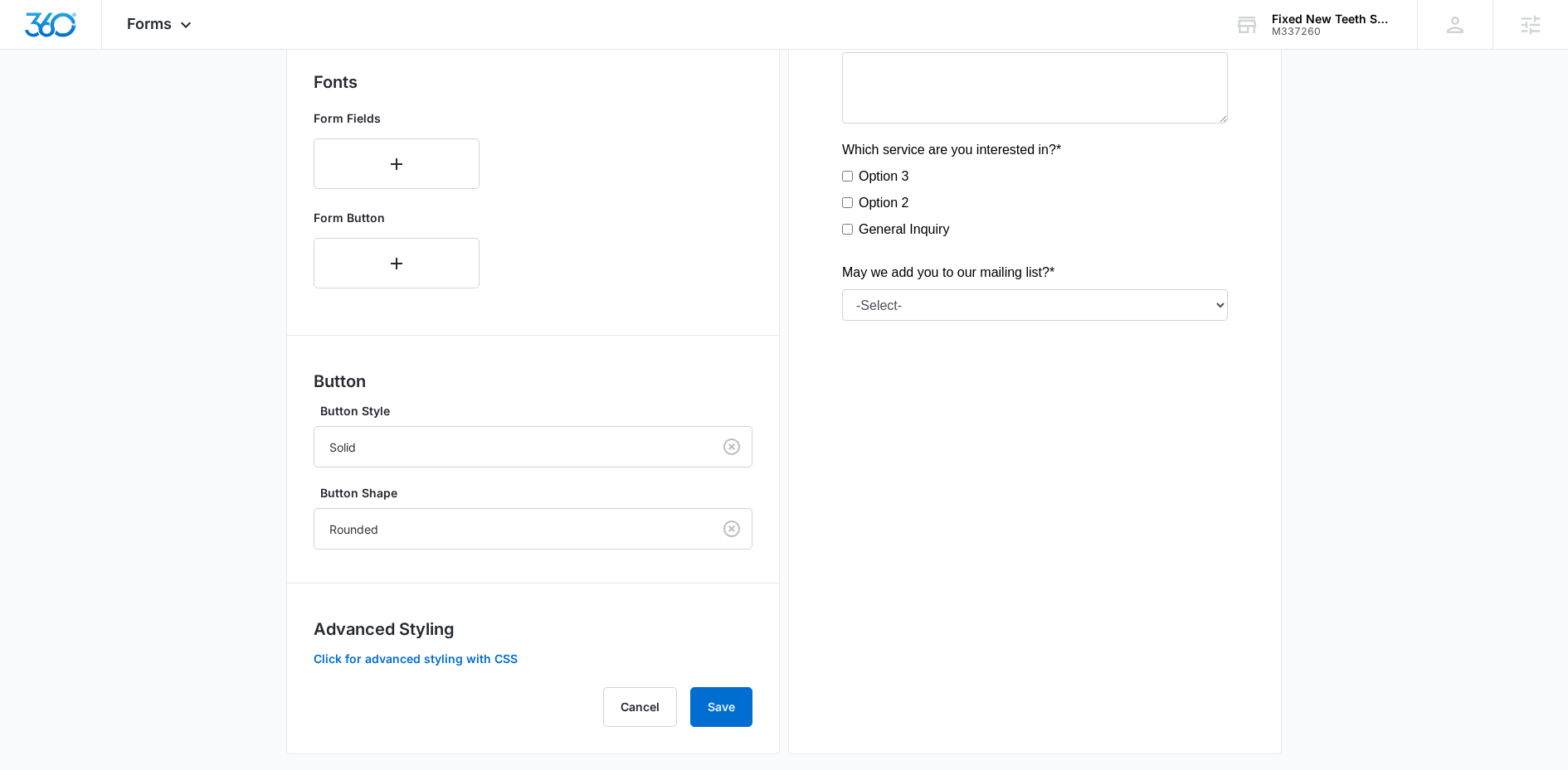
scroll to position [571, 0]
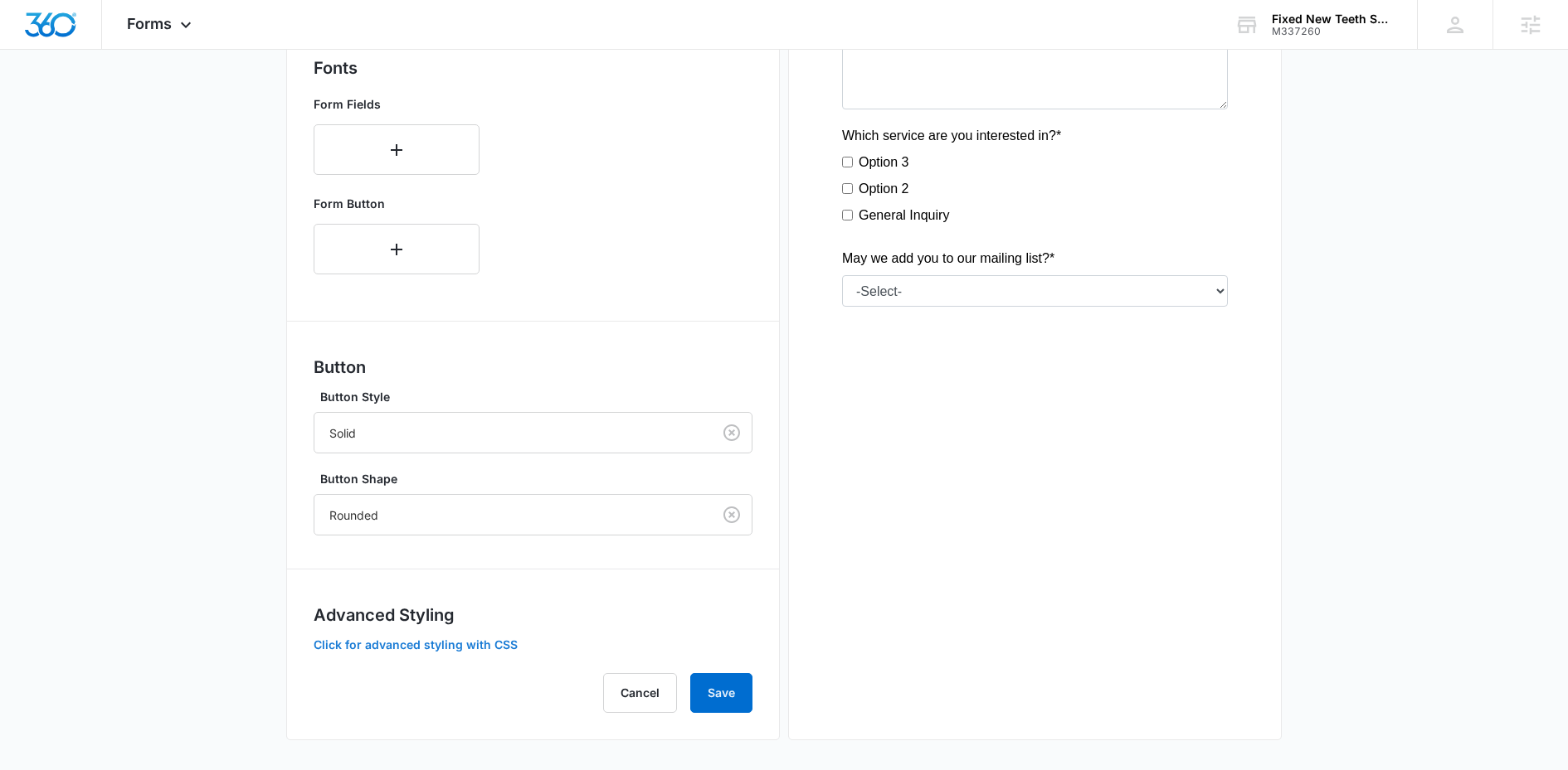
click at [454, 645] on button "Click for advanced styling with CSS" at bounding box center [415, 645] width 204 height 12
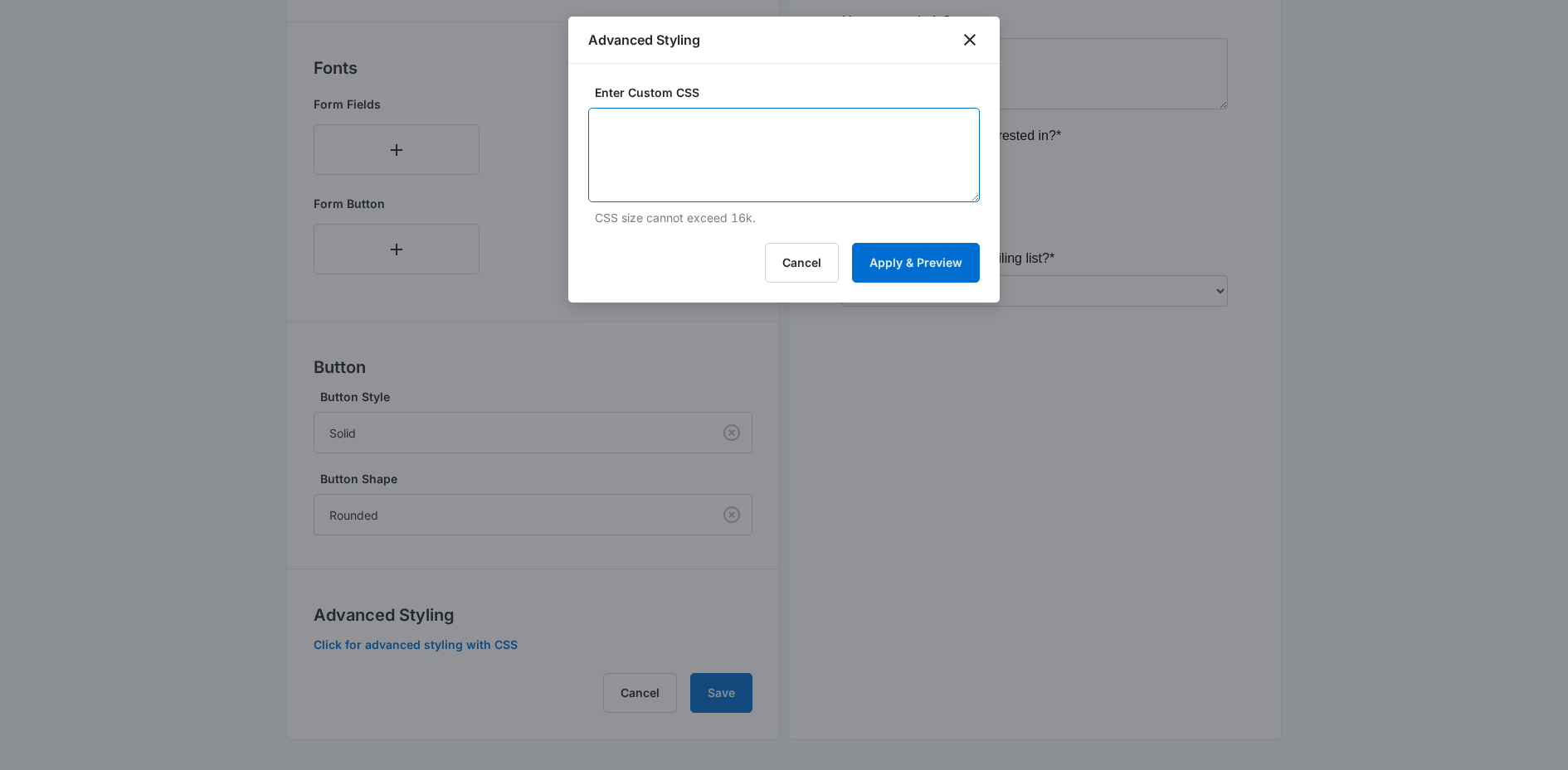
click at [810, 181] on textarea at bounding box center [783, 155] width 392 height 94
paste textarea "/* Button Styles - modifies the look of the submit button */ .madform-submit { …"
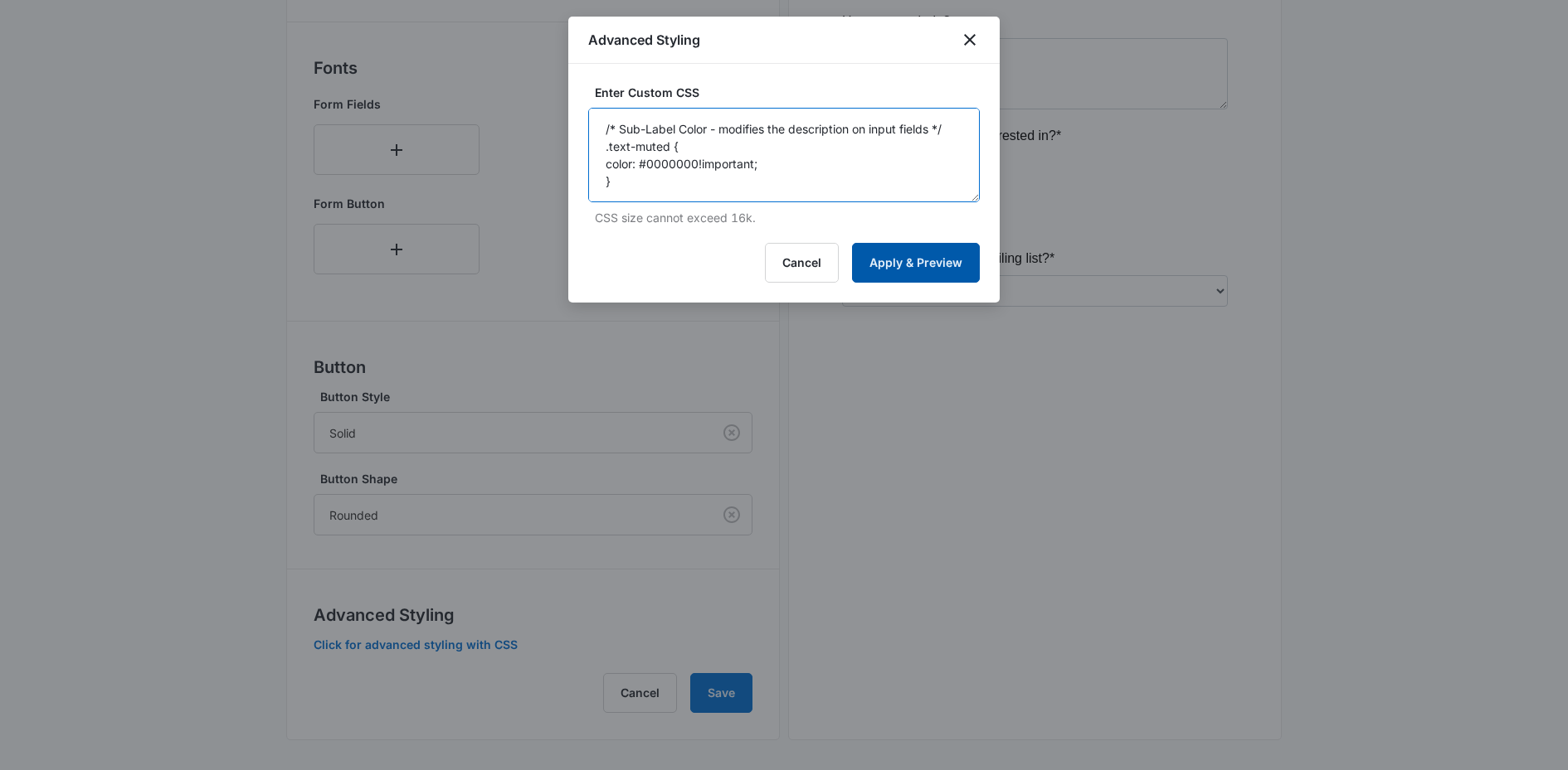
type textarea "/* Button Styles - modifies the look of the submit button */ .madform-submit { …"
click at [924, 261] on button "Apply & Preview" at bounding box center [916, 262] width 127 height 40
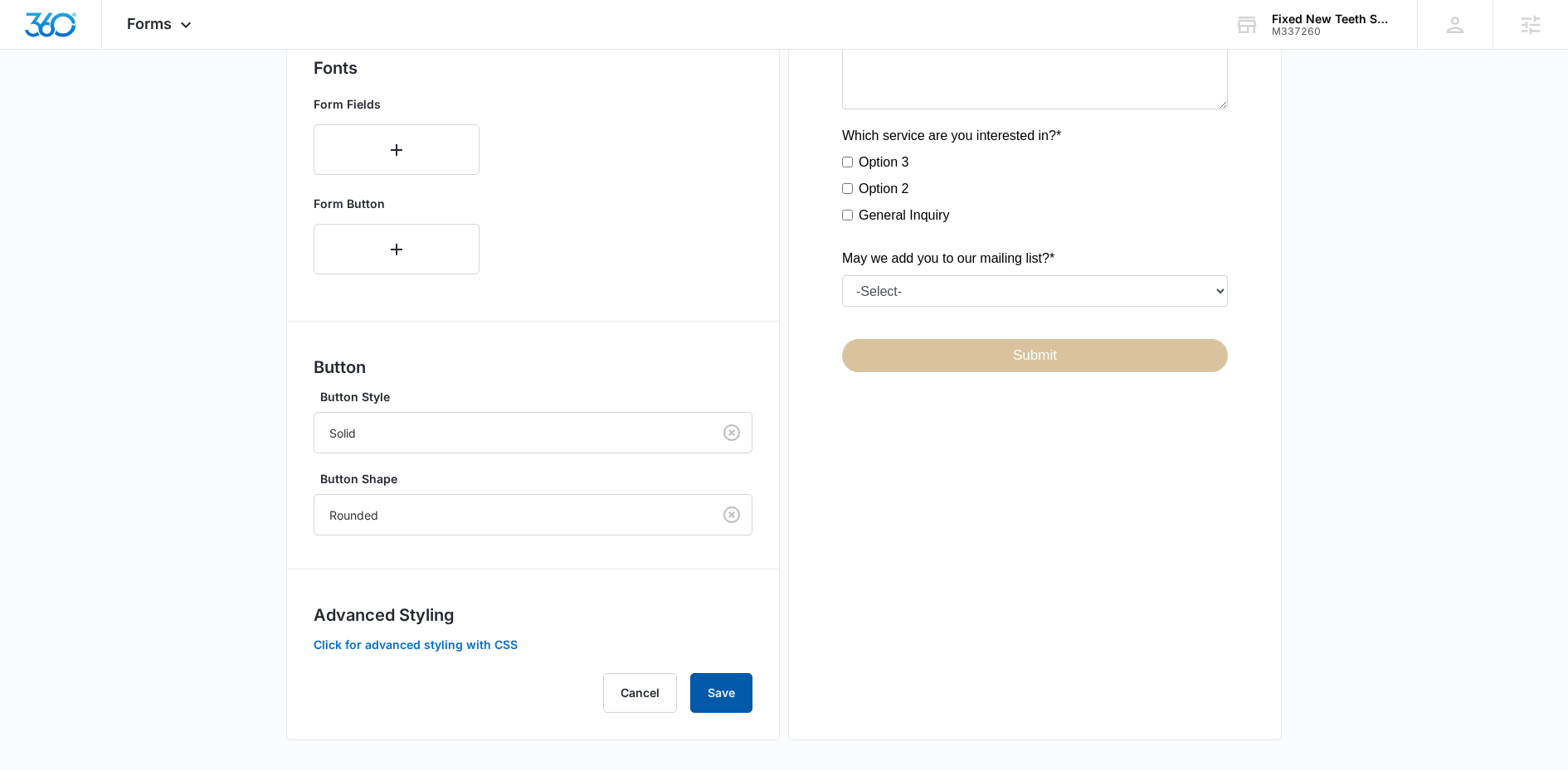
click at [730, 683] on button "Save" at bounding box center [720, 693] width 62 height 40
click at [725, 707] on button "Save" at bounding box center [720, 693] width 62 height 40
click at [149, 31] on span "Forms" at bounding box center [149, 24] width 45 height 18
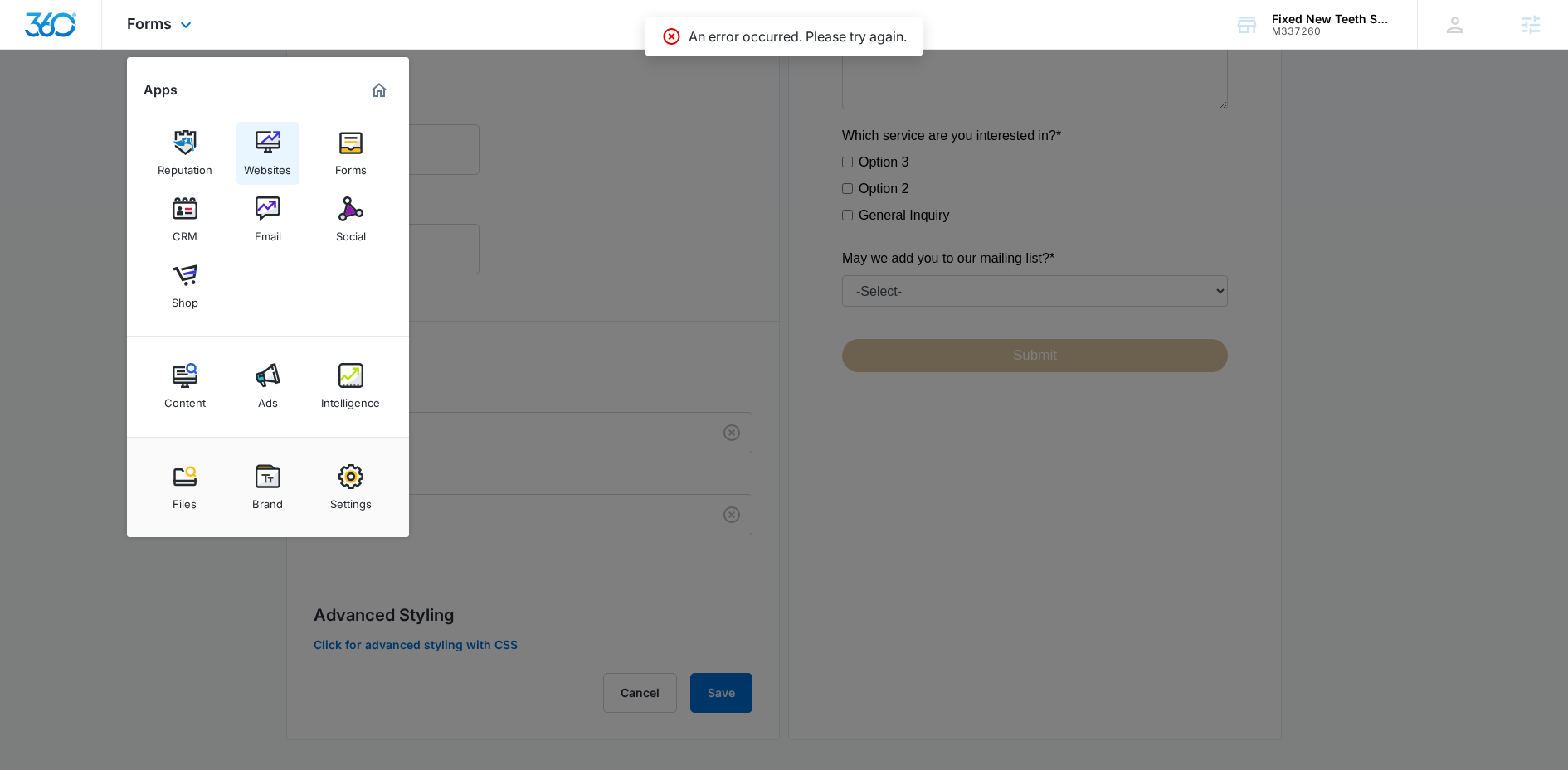
click at [260, 152] on img at bounding box center [268, 142] width 25 height 25
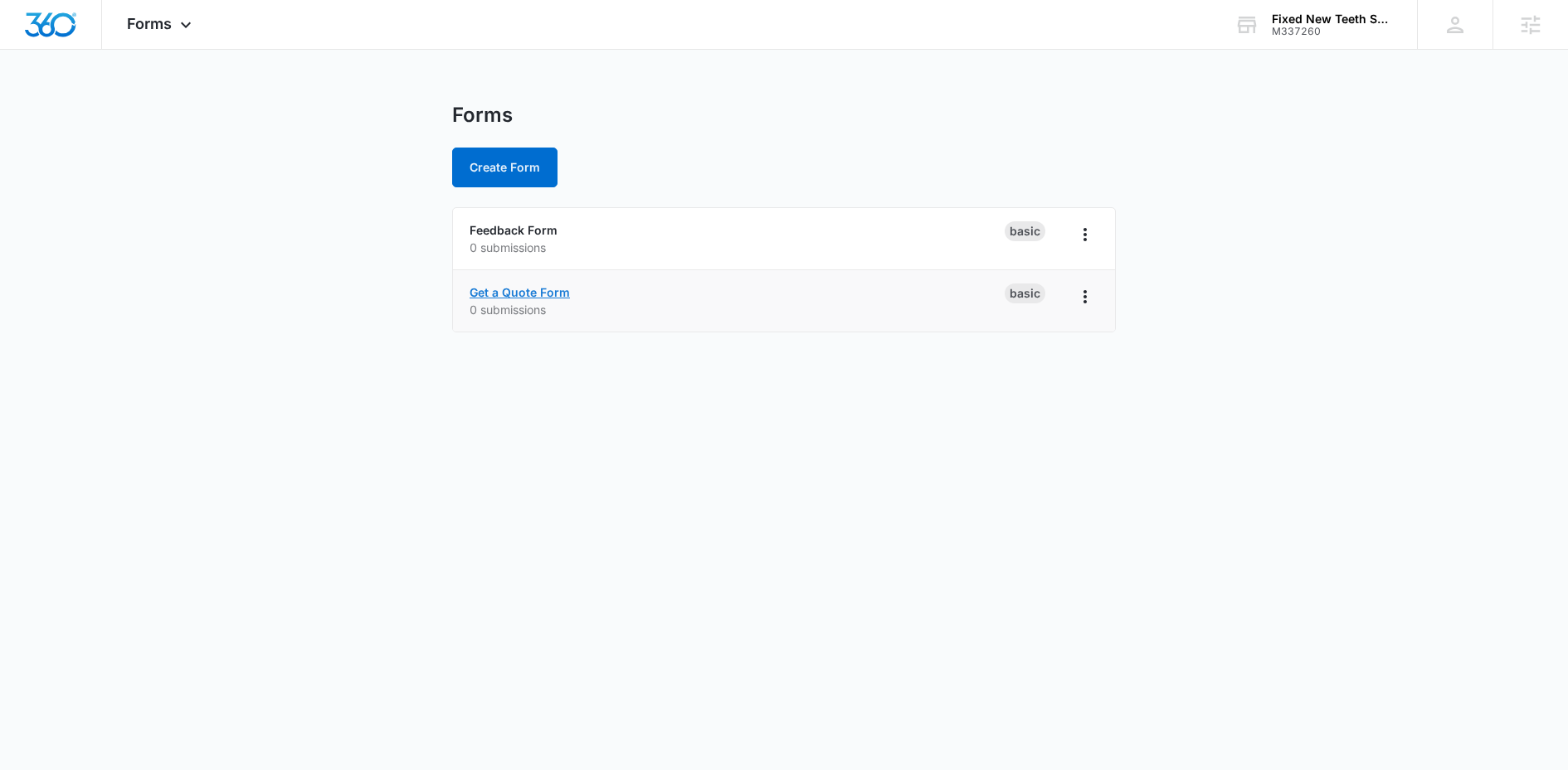
click at [511, 288] on link "Get a Quote Form" at bounding box center [520, 292] width 100 height 14
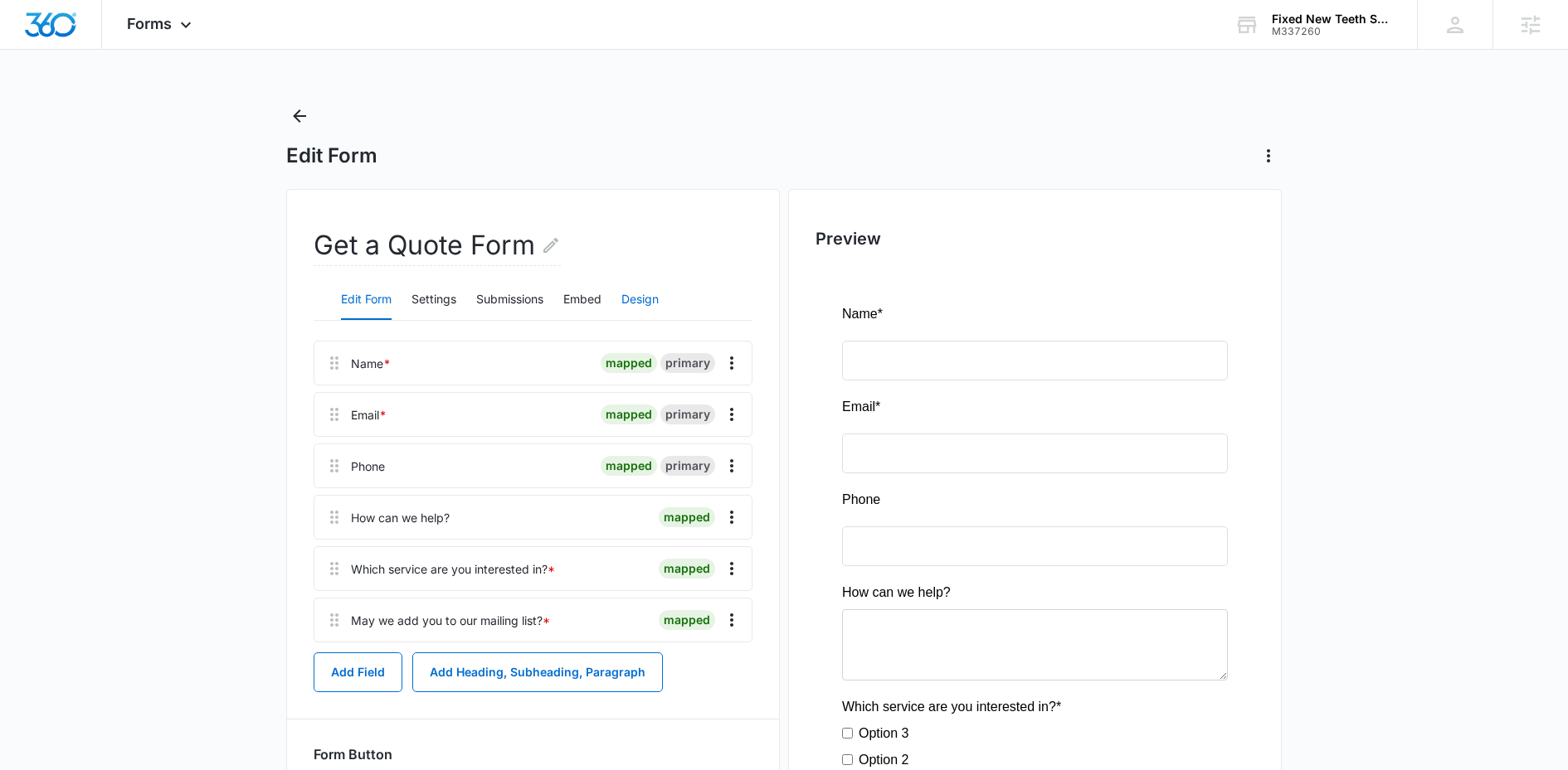
click at [646, 290] on button "Design" at bounding box center [640, 300] width 37 height 40
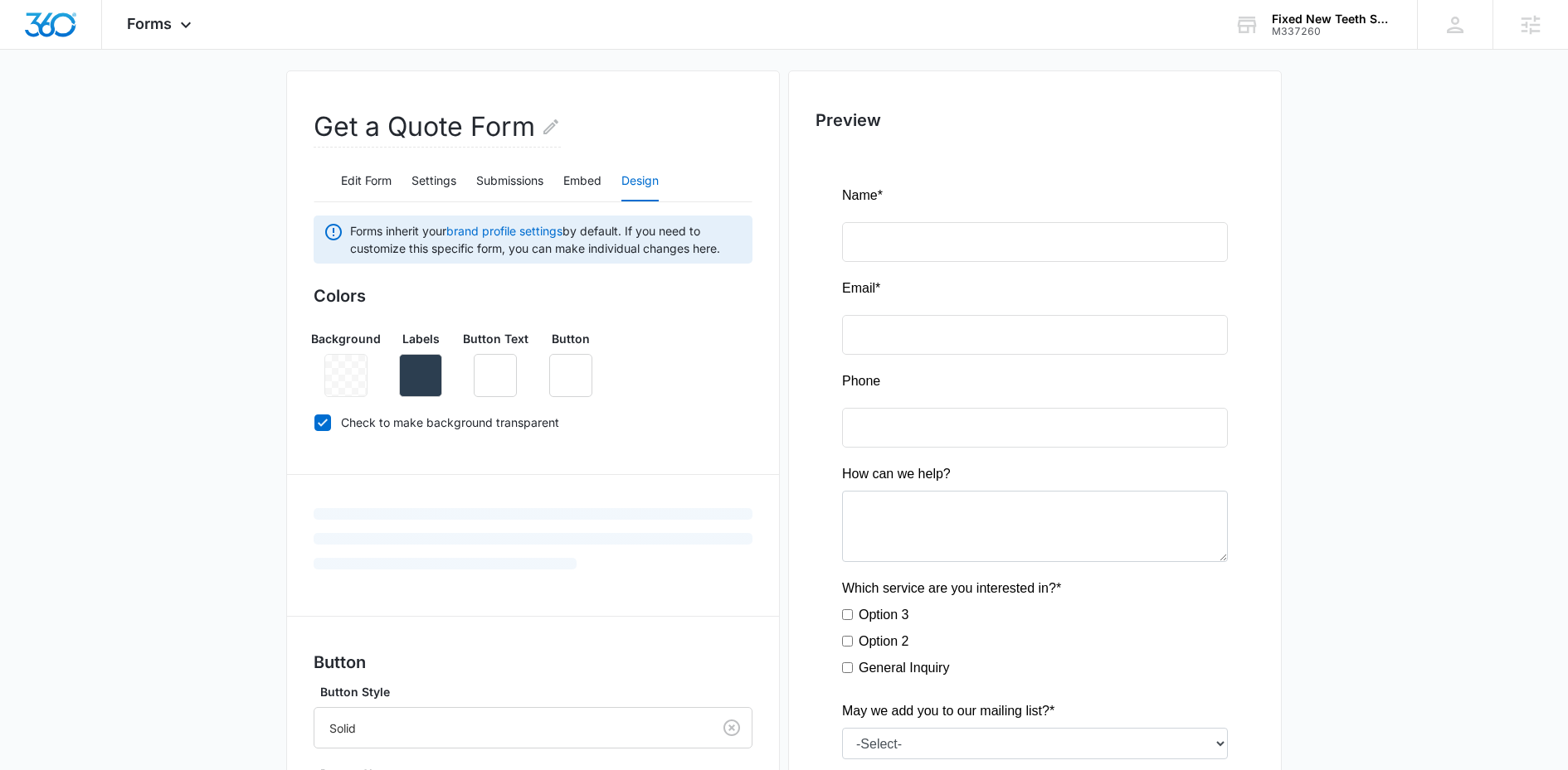
scroll to position [413, 0]
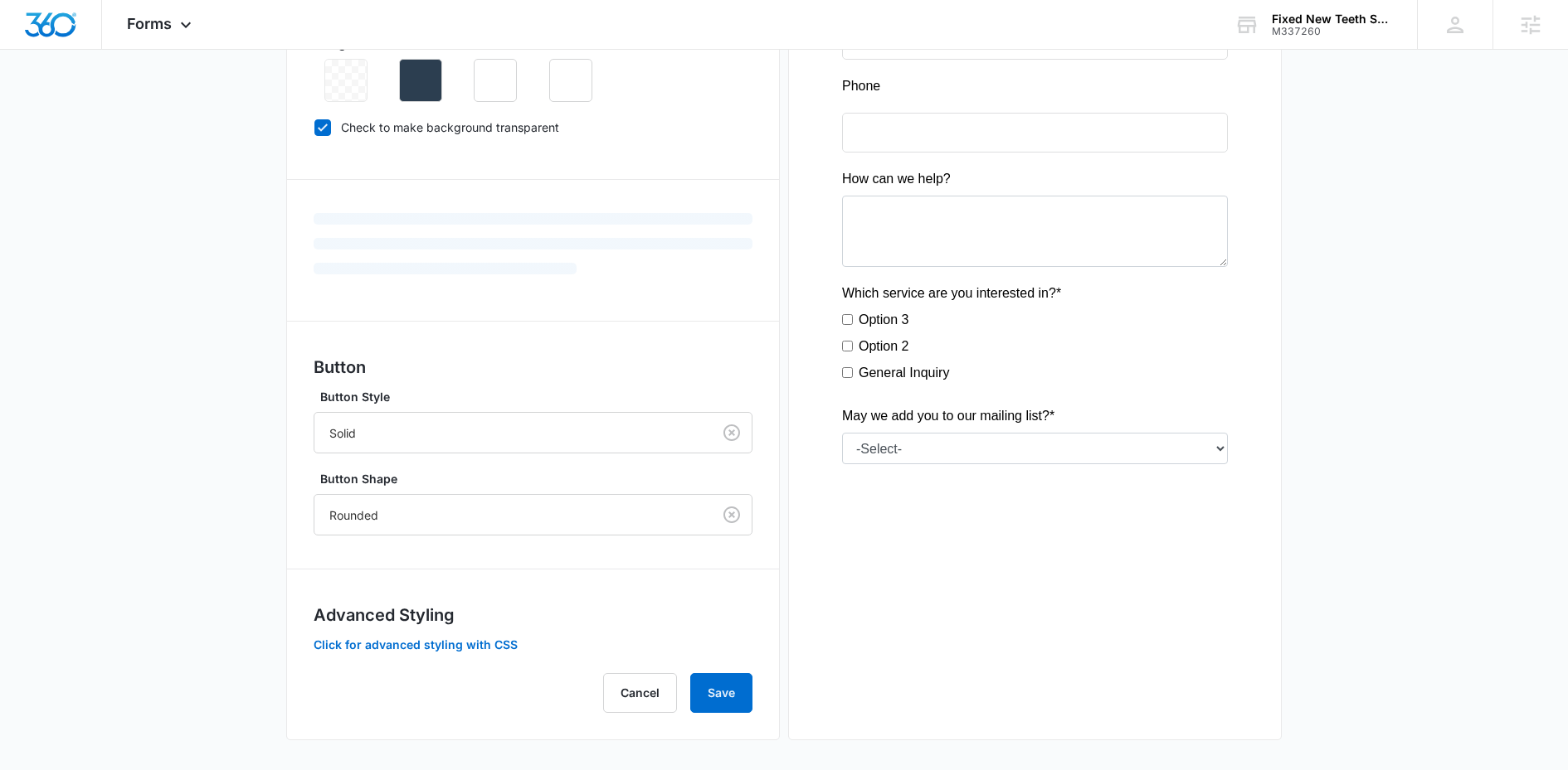
click at [454, 632] on div "Advanced Styling Click for advanced styling with CSS" at bounding box center [533, 628] width 439 height 51
click at [454, 643] on button "Click for advanced styling with CSS" at bounding box center [415, 645] width 204 height 12
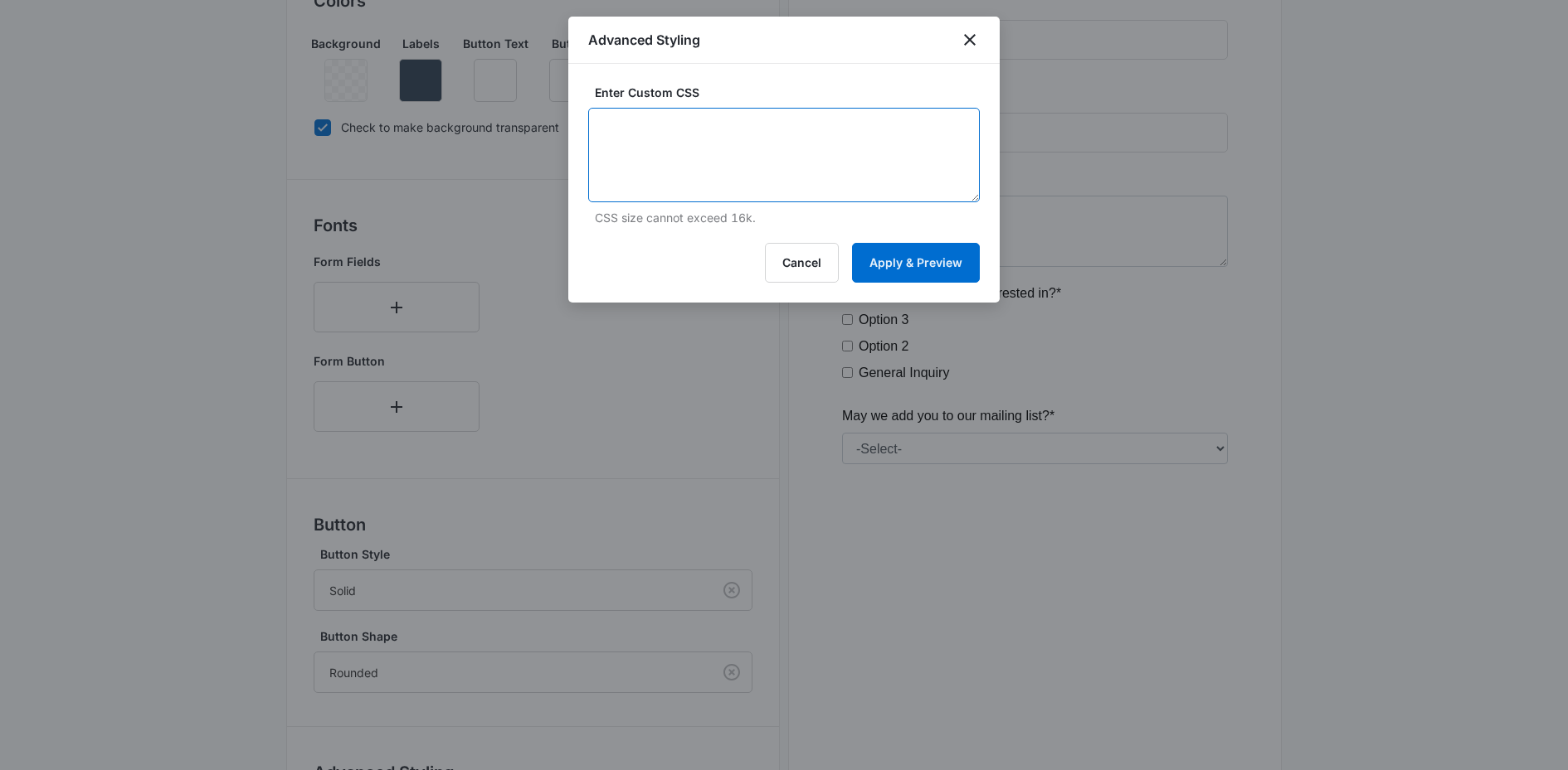
click at [753, 155] on textarea at bounding box center [783, 155] width 392 height 94
paste textarea "/* Button Styles - modifies the look of the submit button */ .madform-submit { …"
type textarea "/* Button Styles - modifies the look of the submit button */ .madform-submit { …"
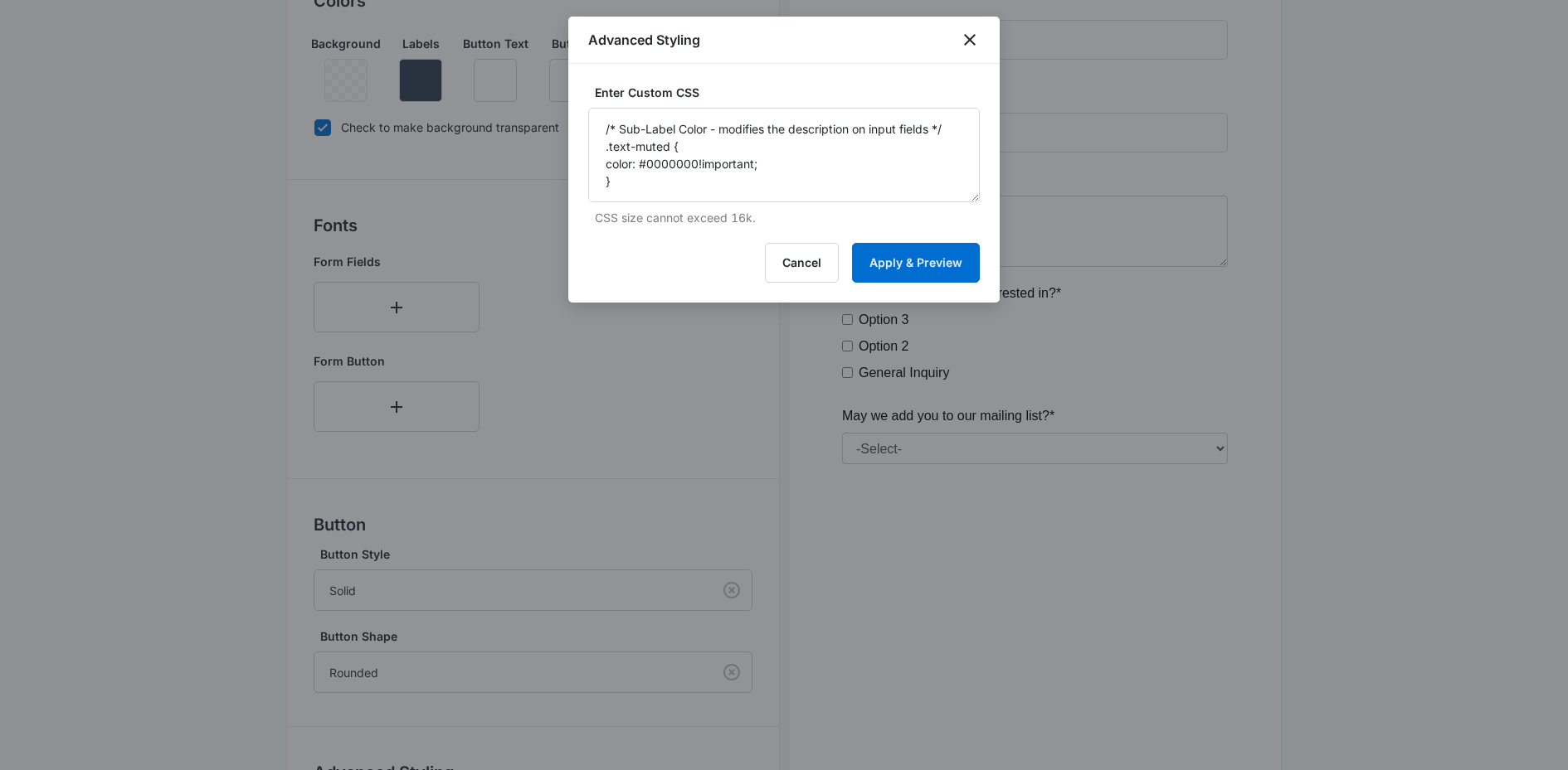
click at [894, 237] on div "Enter Custom CSS /* Button Styles - modifies the look of the submit button */ .…" at bounding box center [784, 183] width 431 height 239
click at [895, 255] on button "Apply & Preview" at bounding box center [916, 262] width 127 height 40
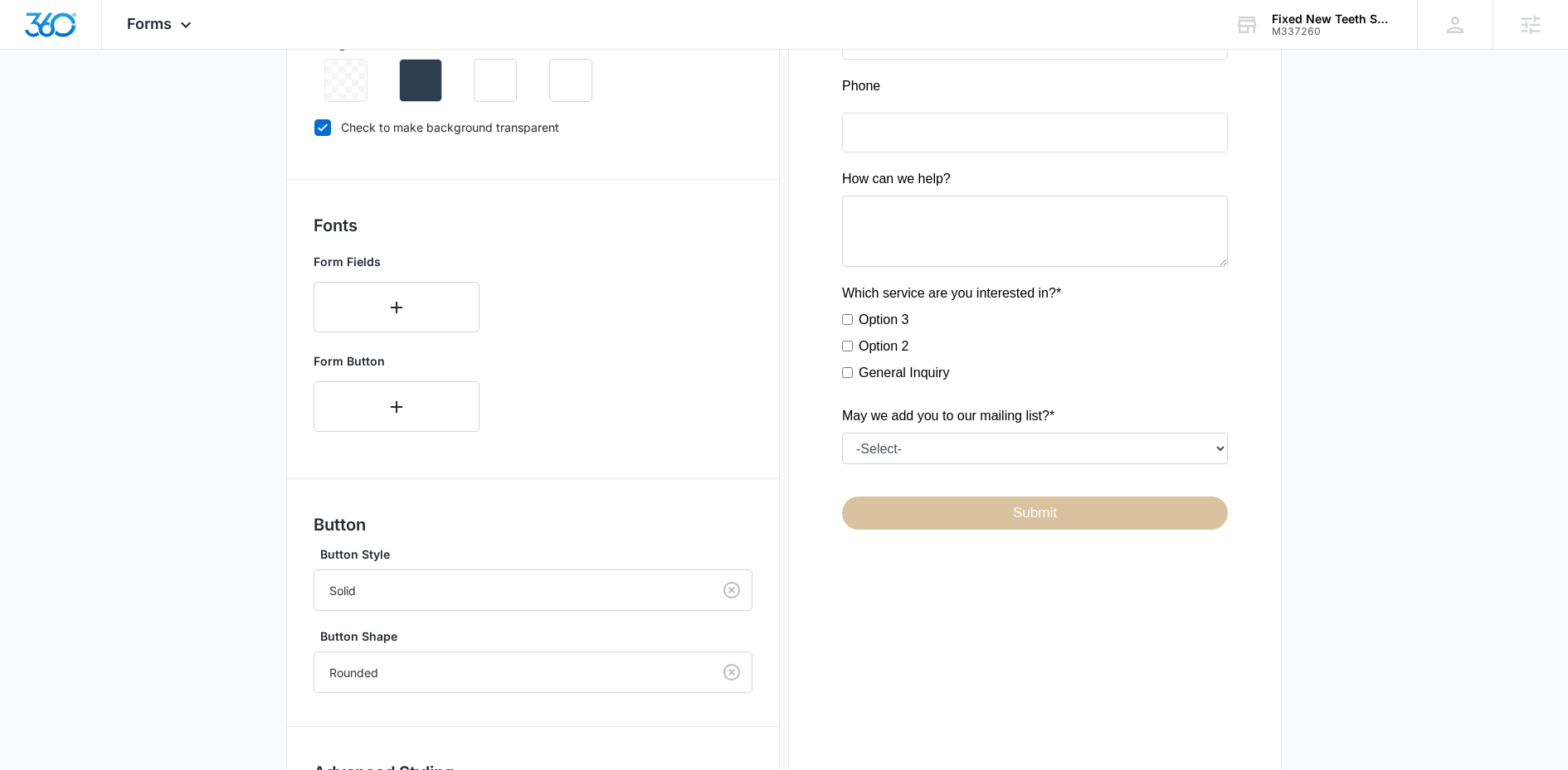
scroll to position [571, 0]
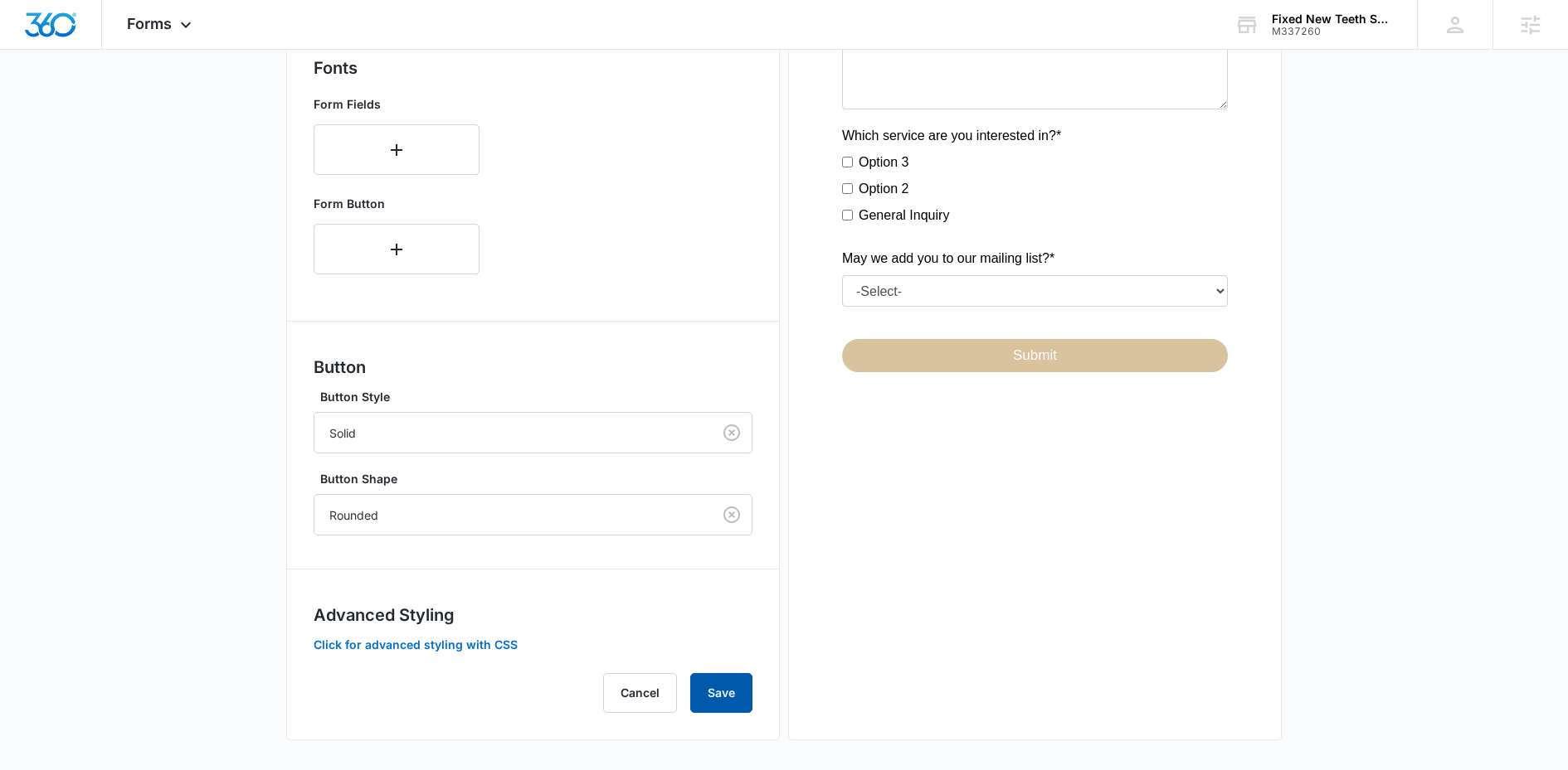
click at [747, 704] on button "Save" at bounding box center [720, 693] width 62 height 40
click at [421, 639] on button "Click for advanced styling with CSS" at bounding box center [415, 645] width 204 height 12
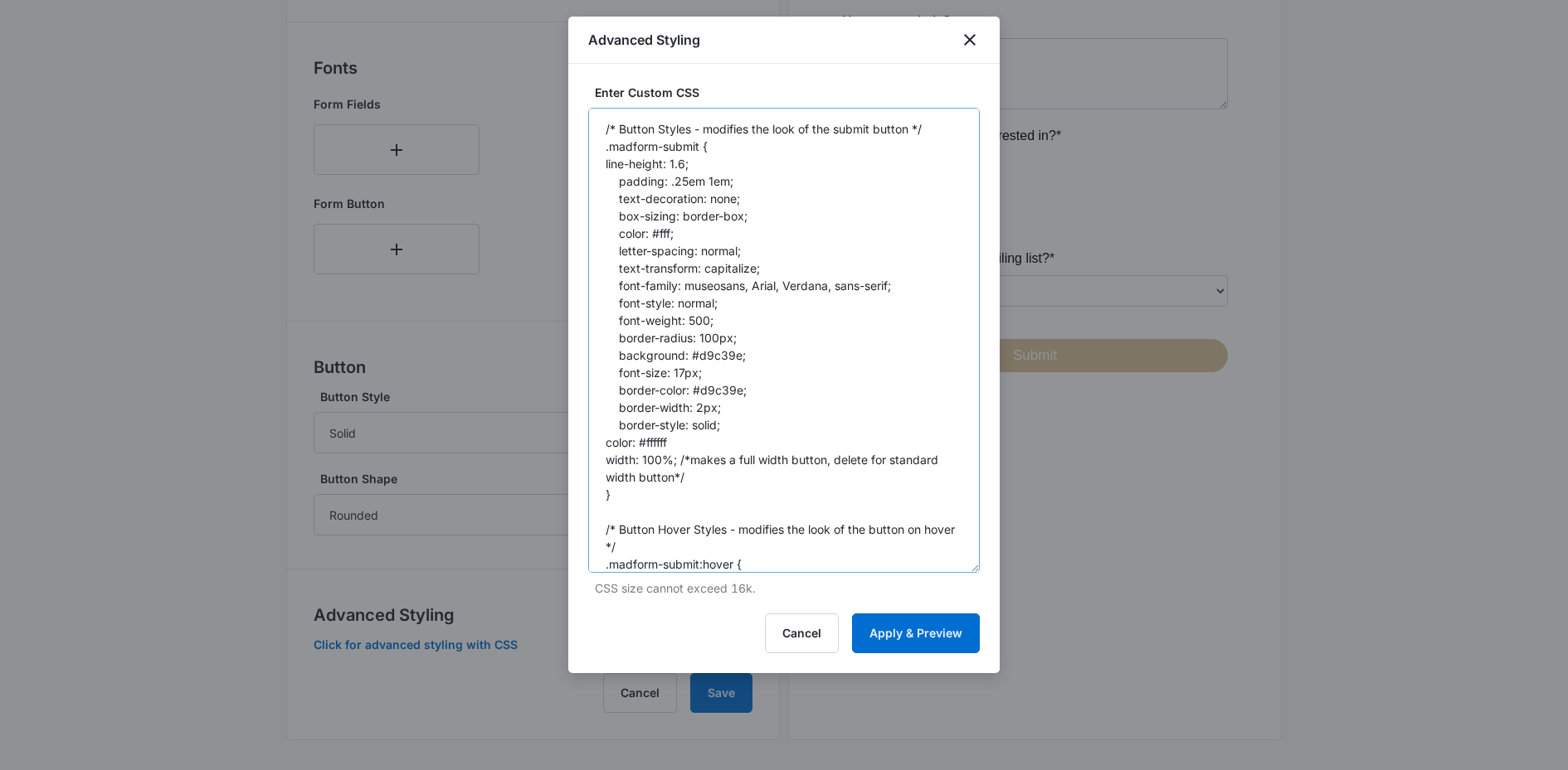
drag, startPoint x: 974, startPoint y: 196, endPoint x: 969, endPoint y: 569, distance: 373.0
click at [969, 569] on textarea "/* Button Styles - modifies the look of the submit button */ .madform-submit { …" at bounding box center [783, 340] width 392 height 465
click at [678, 442] on textarea "/* Button Styles - modifies the look of the submit button */ .madform-submit { …" at bounding box center [783, 340] width 392 height 465
type textarea "/* Button Styles - modifies the look of the submit button */ .madform-submit { …"
click at [891, 638] on button "Apply & Preview" at bounding box center [916, 633] width 127 height 40
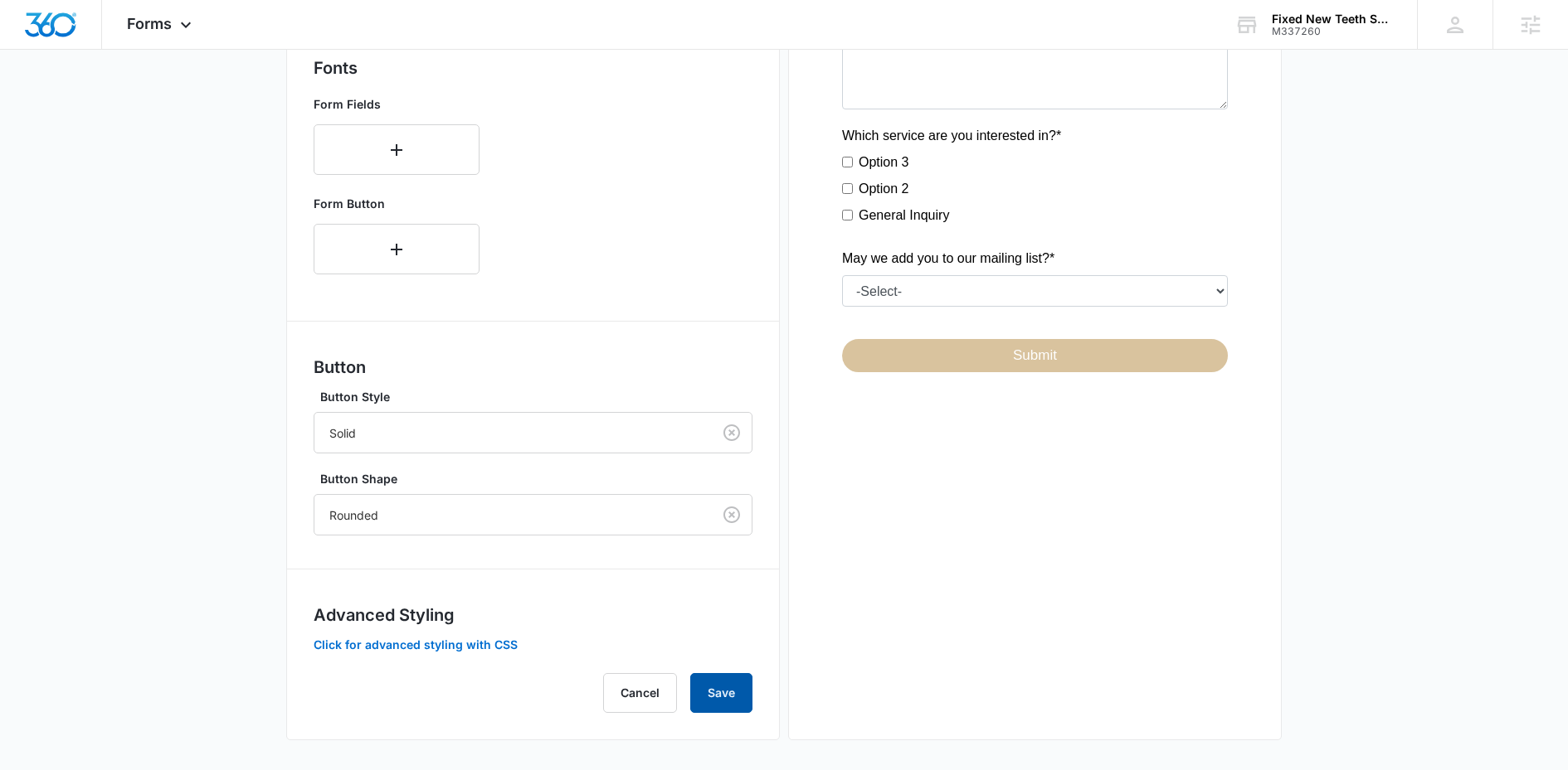
click at [736, 695] on button "Save" at bounding box center [720, 693] width 62 height 40
click at [159, 36] on div "Forms Apps Reputation Websites Forms CRM Email Social Shop Content Ads Intellig…" at bounding box center [161, 25] width 119 height 49
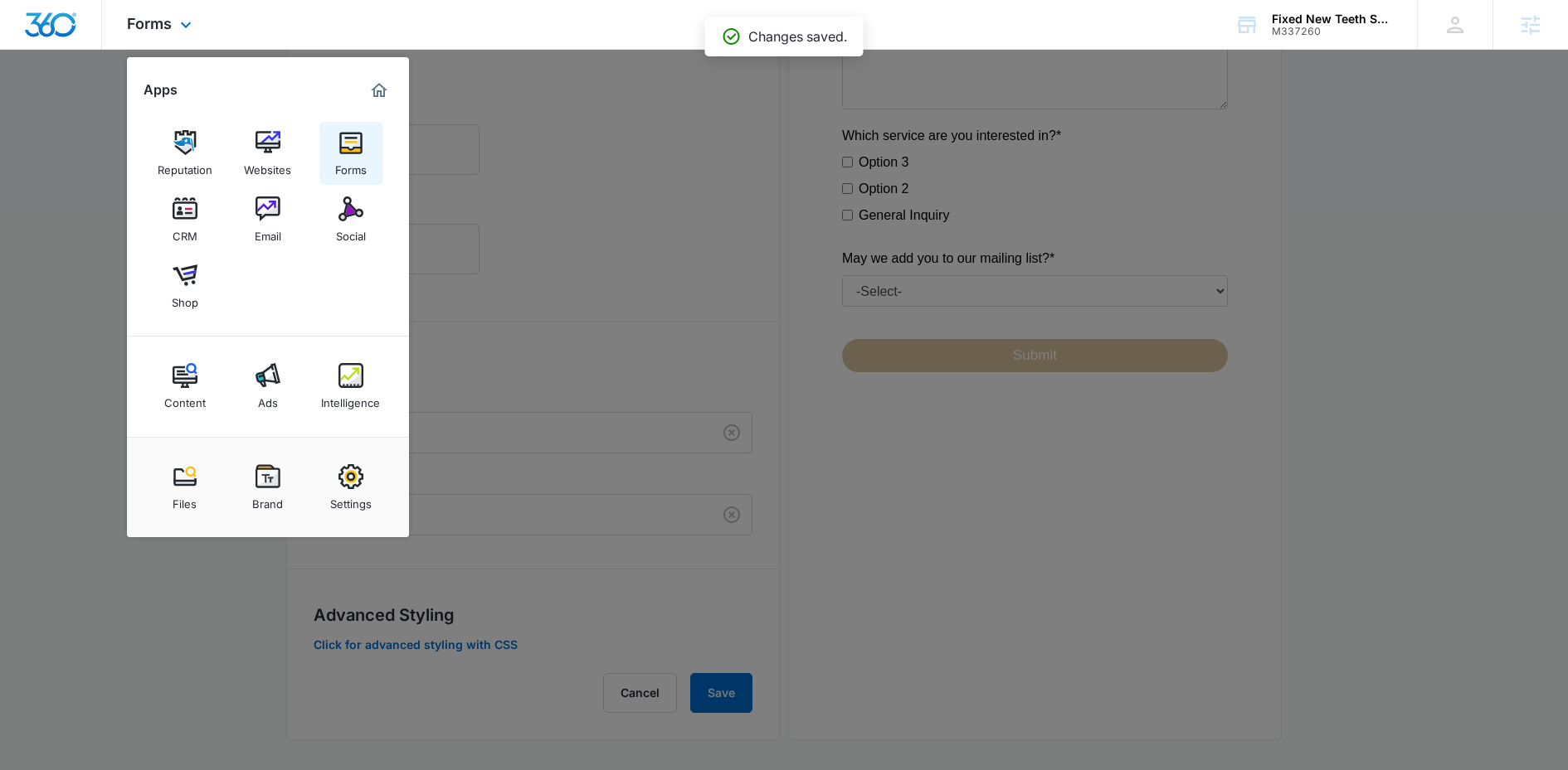
click at [350, 143] on img at bounding box center [350, 142] width 25 height 25
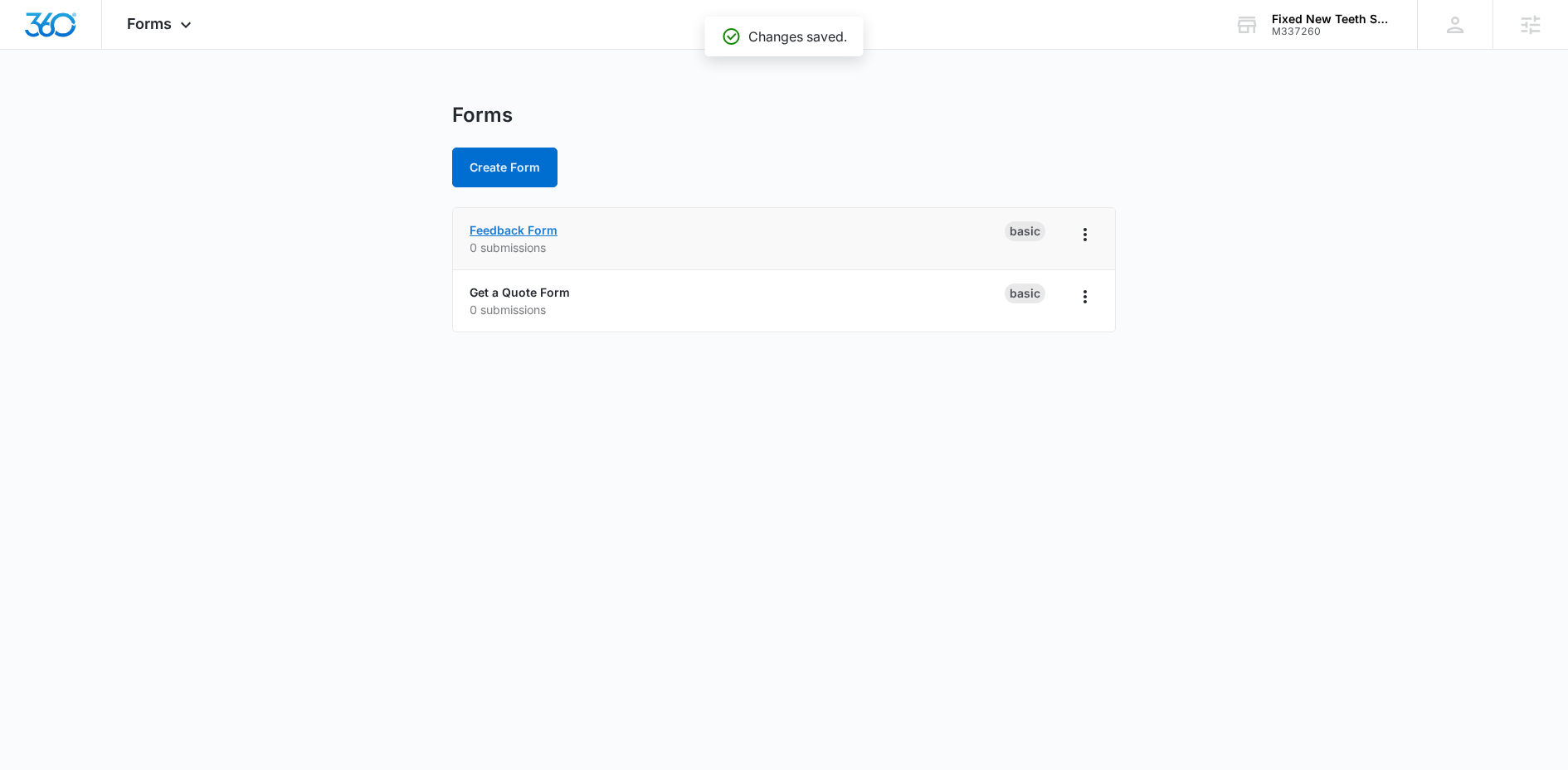
click at [493, 229] on link "Feedback Form" at bounding box center [514, 230] width 88 height 14
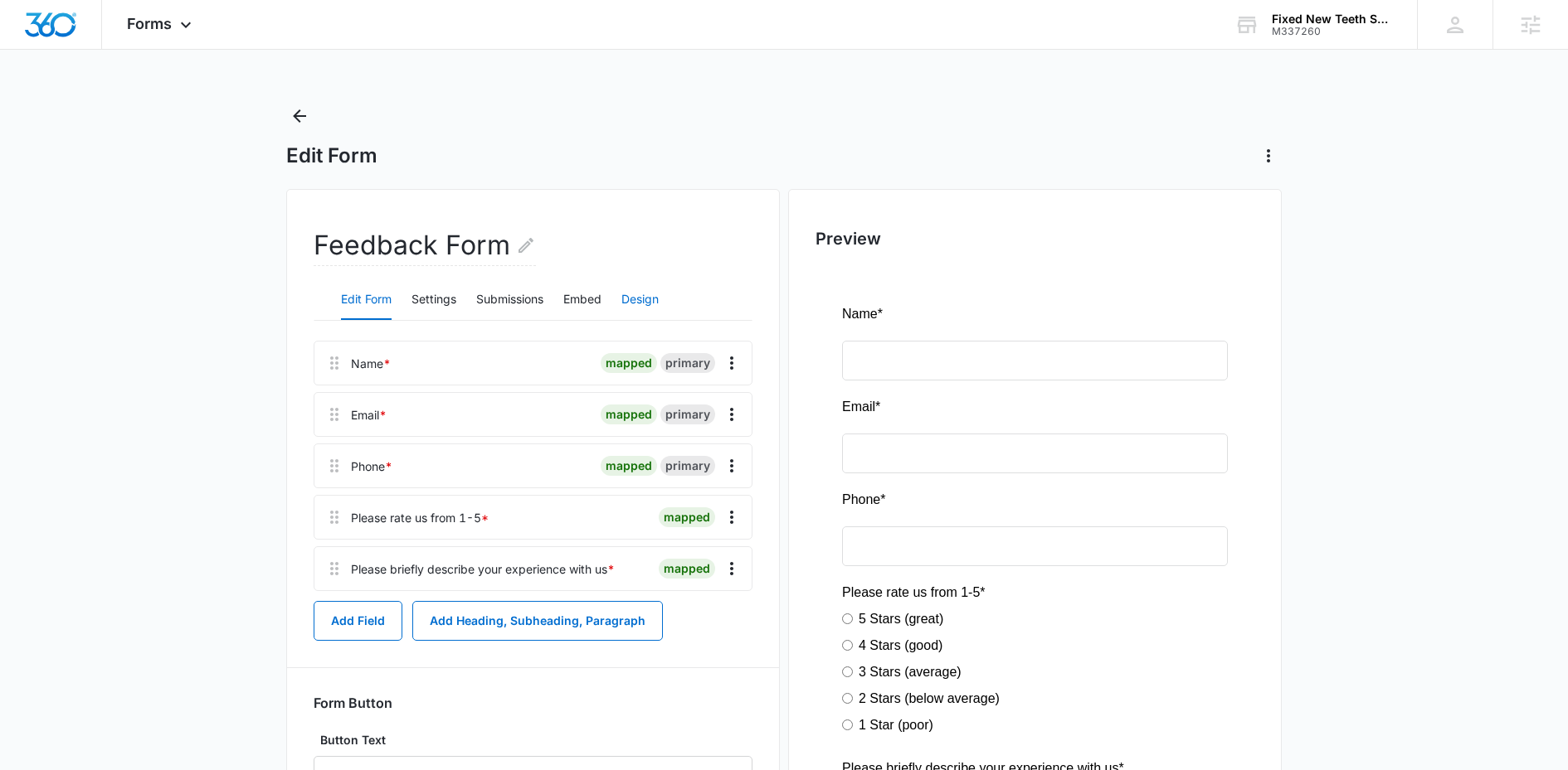
click at [640, 306] on button "Design" at bounding box center [640, 300] width 37 height 40
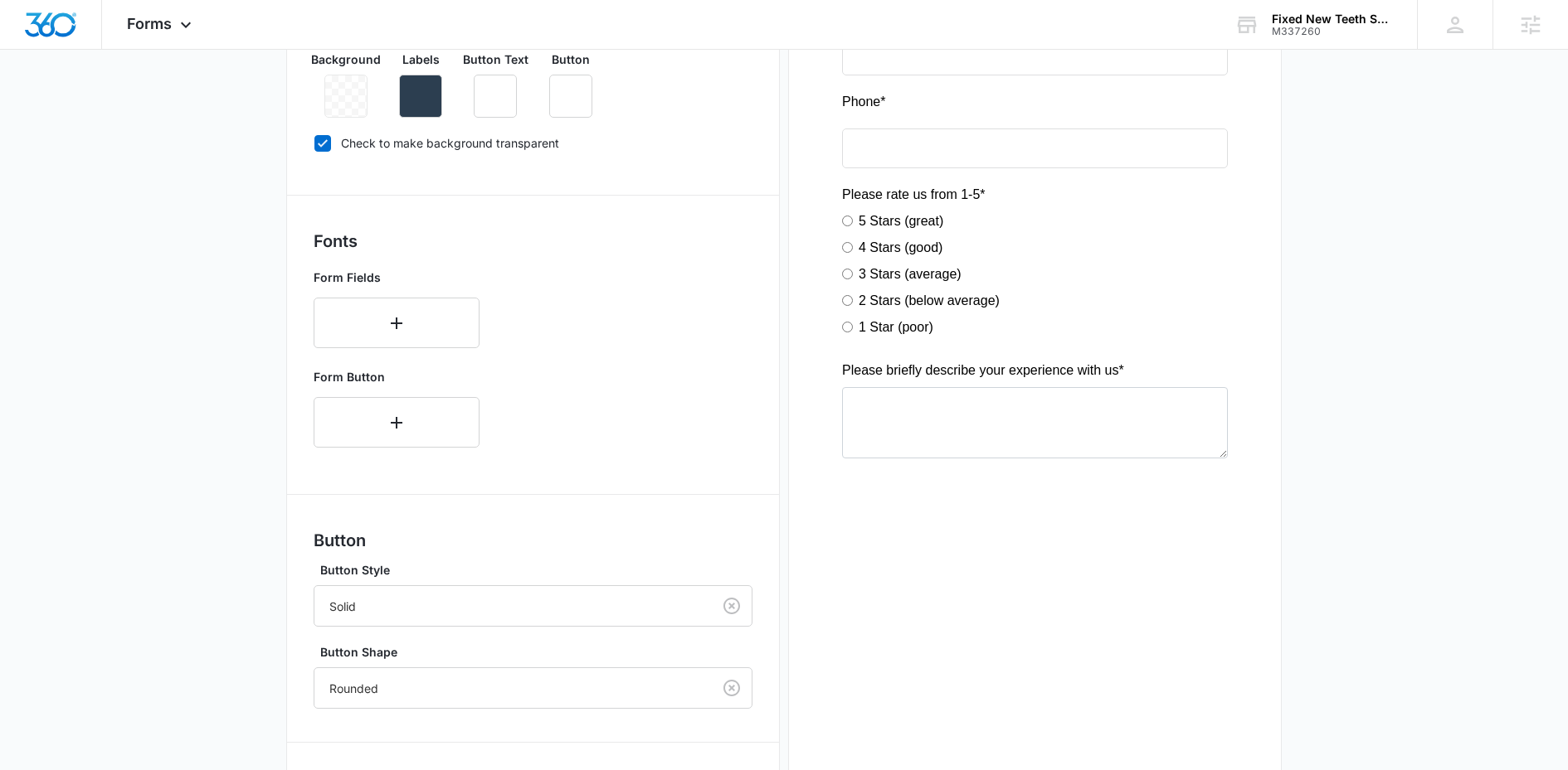
scroll to position [456, 0]
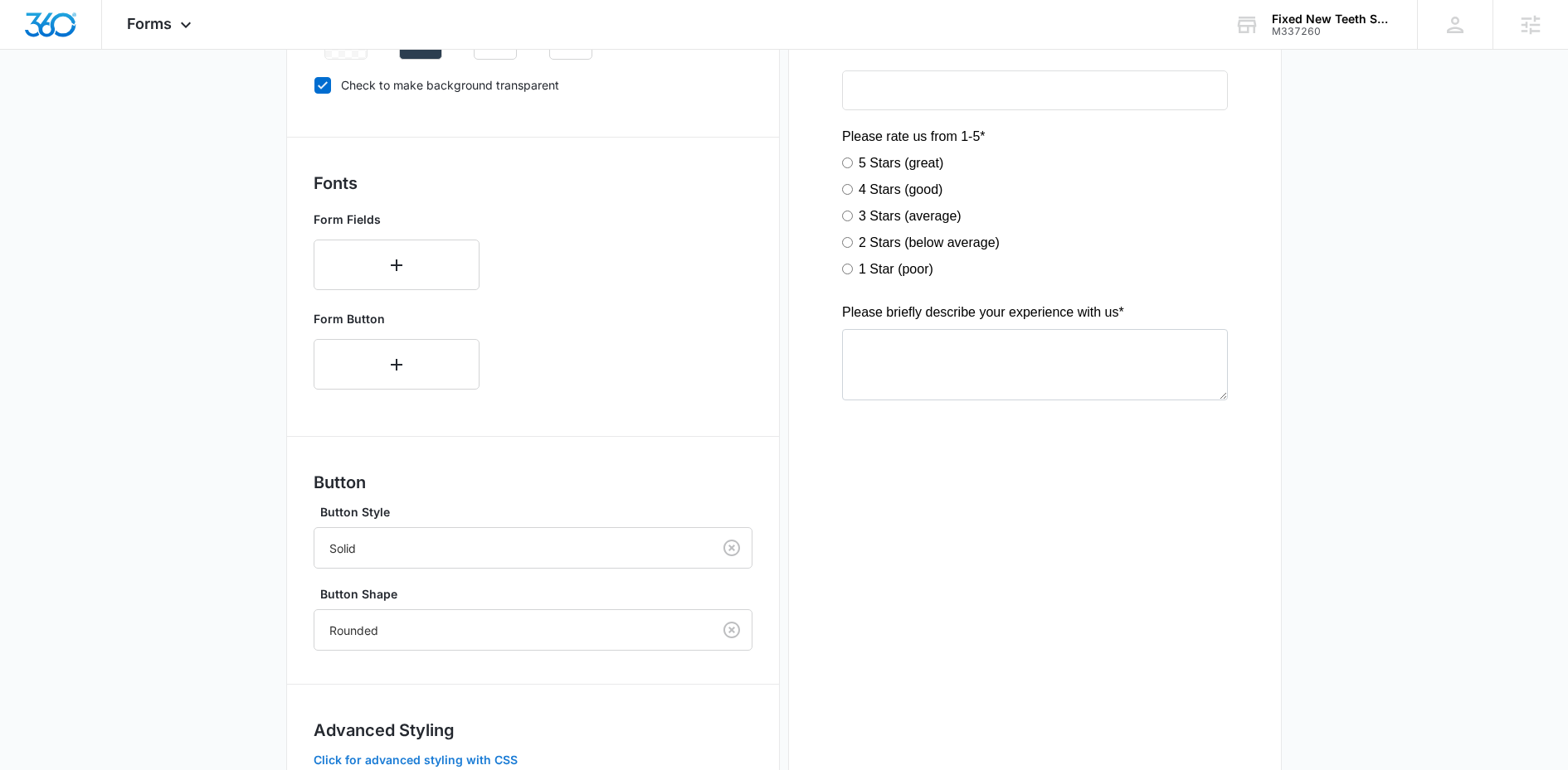
click at [421, 763] on button "Click for advanced styling with CSS" at bounding box center [415, 761] width 204 height 12
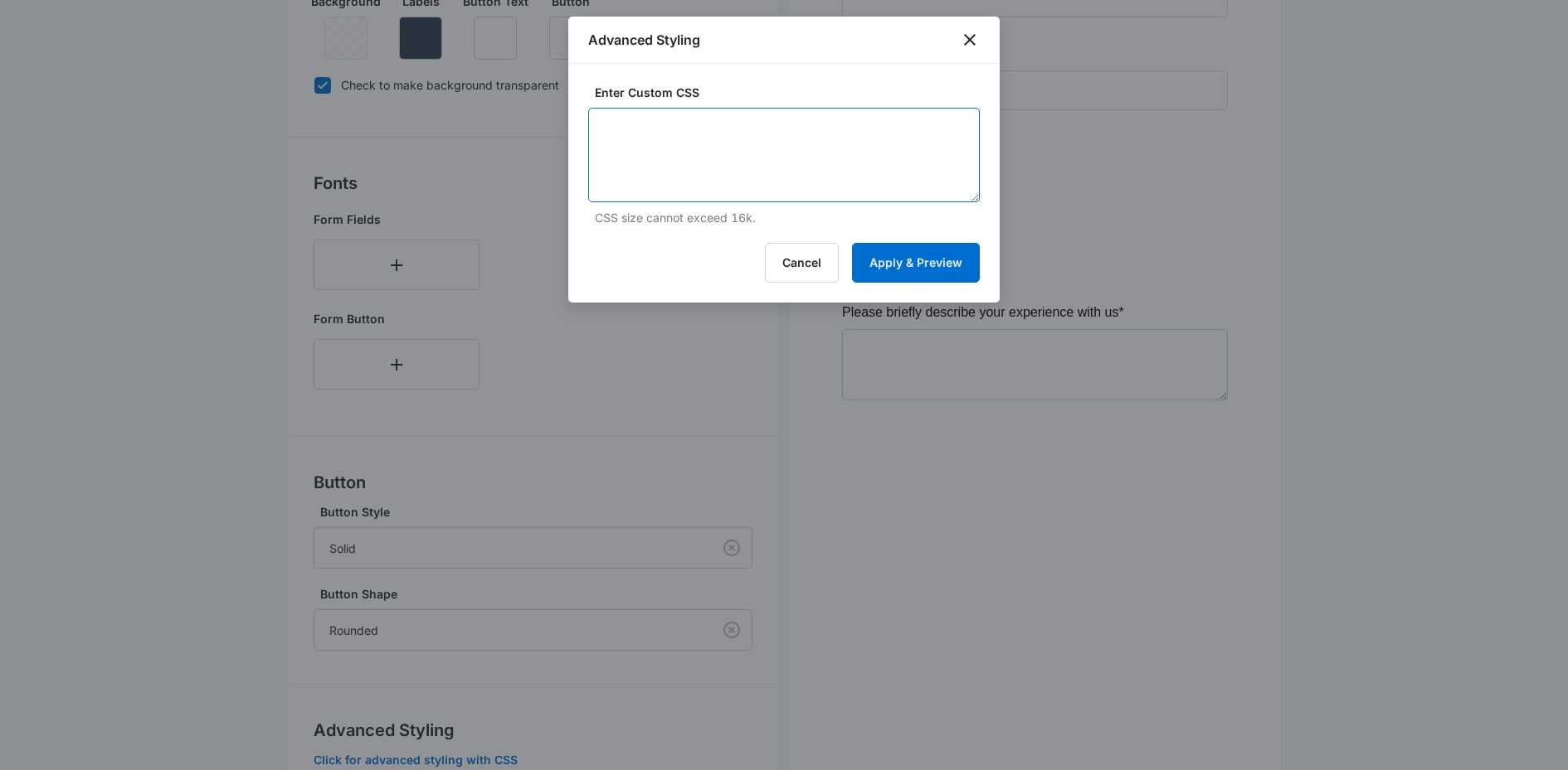
click at [779, 125] on textarea at bounding box center [783, 155] width 392 height 94
paste textarea "/* Button Styles - modifies the look of the submit button */ .madform-submit { …"
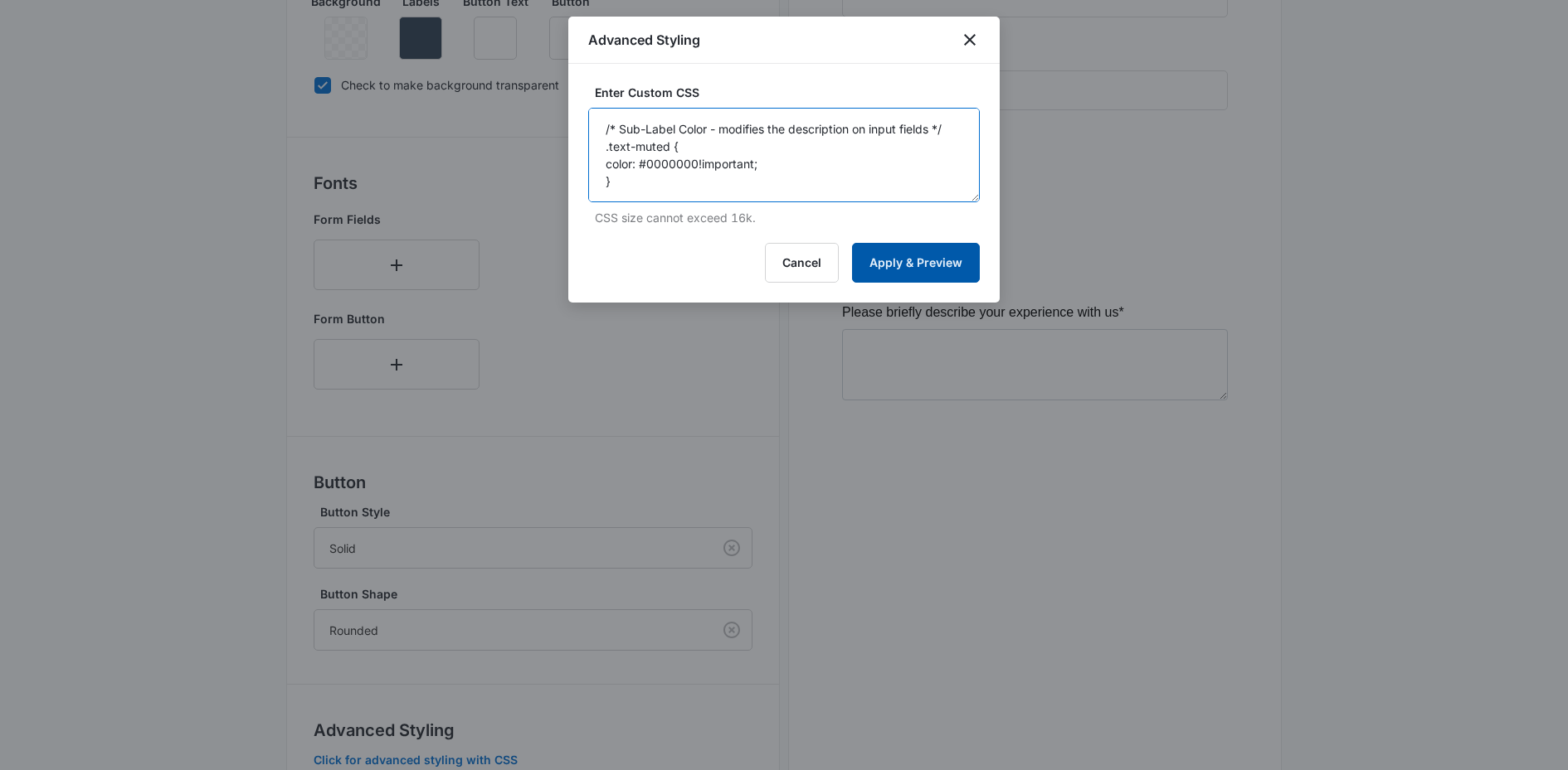
type textarea "/* Button Styles - modifies the look of the submit button */ .madform-submit { …"
click at [905, 244] on button "Apply & Preview" at bounding box center [916, 262] width 127 height 40
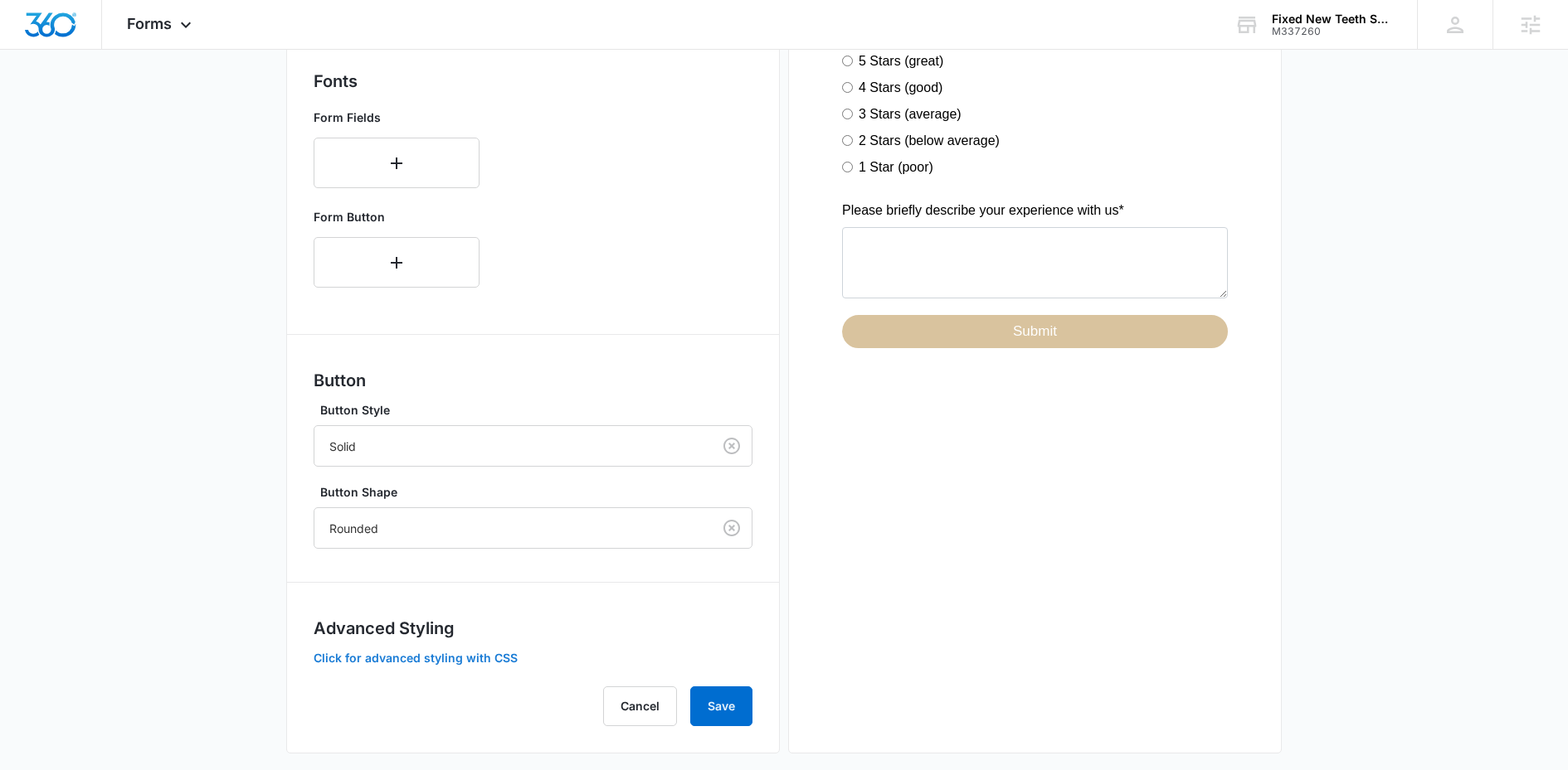
scroll to position [559, 0]
click at [730, 705] on button "Save" at bounding box center [720, 705] width 62 height 40
click at [386, 657] on button "Click for advanced styling with CSS" at bounding box center [415, 657] width 204 height 12
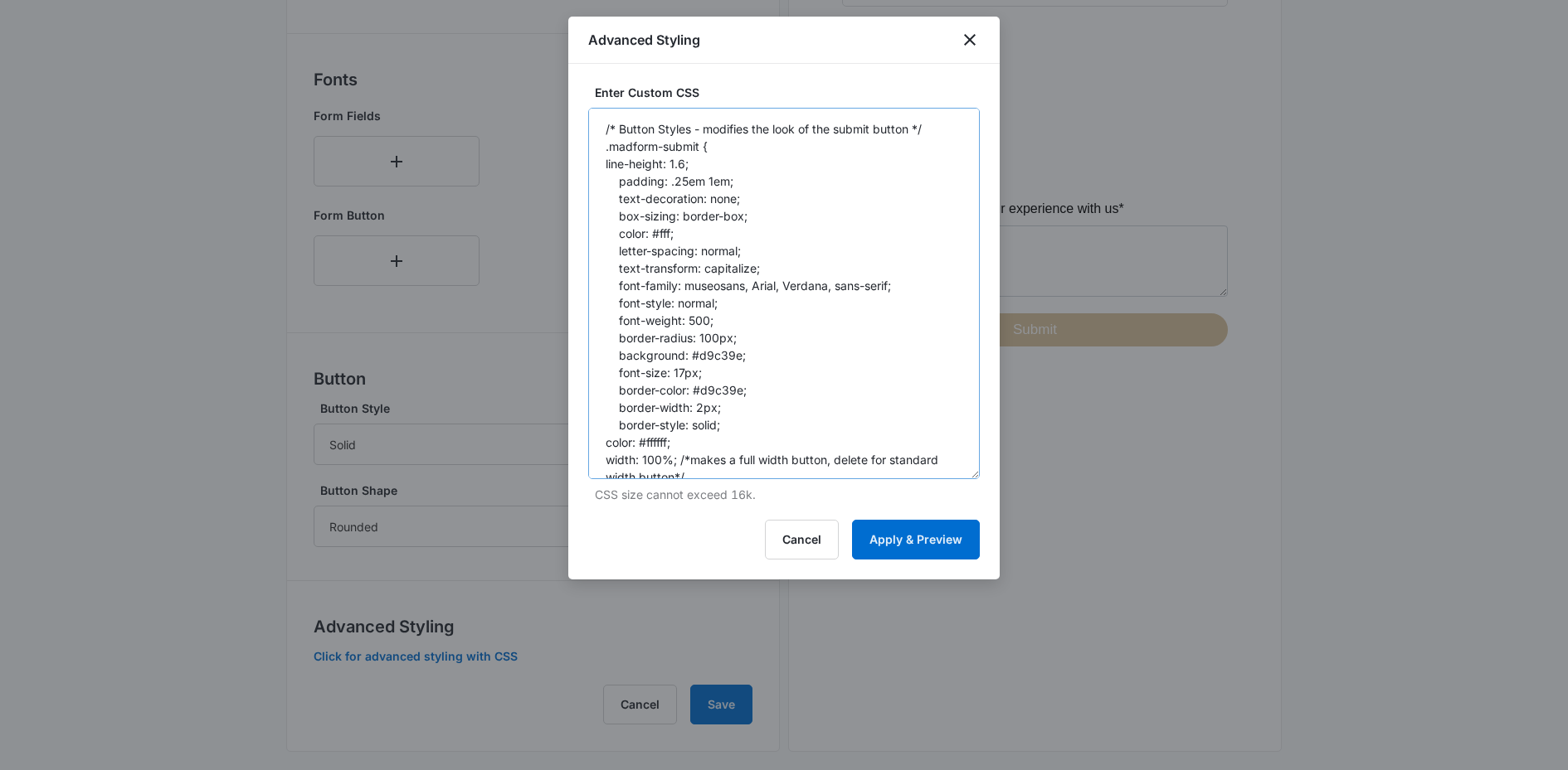
drag, startPoint x: 975, startPoint y: 191, endPoint x: 964, endPoint y: 469, distance: 278.2
click at [967, 469] on textarea "/* Button Styles - modifies the look of the submit button */ .madform-submit { …" at bounding box center [783, 293] width 392 height 371
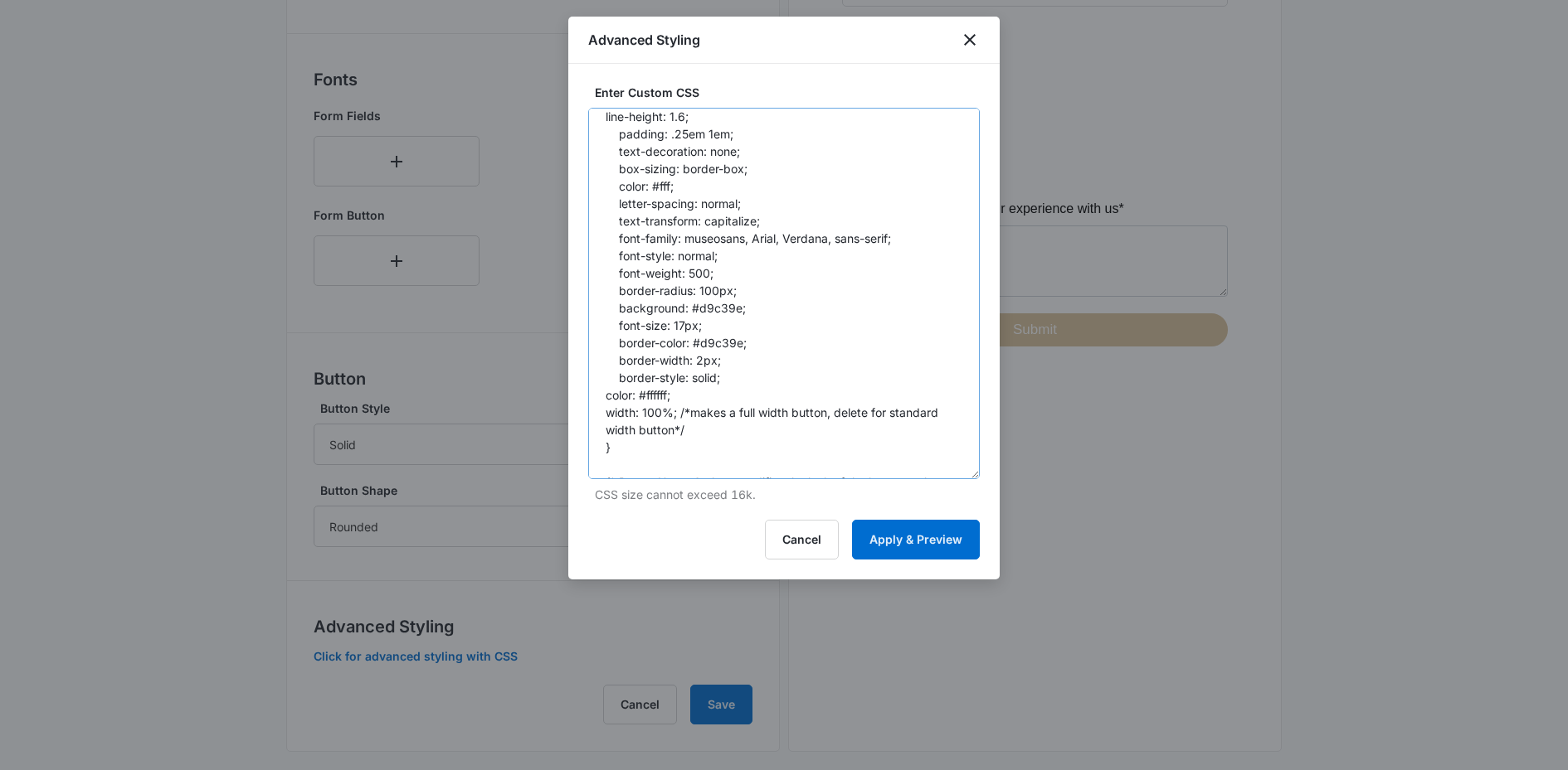
scroll to position [13, 0]
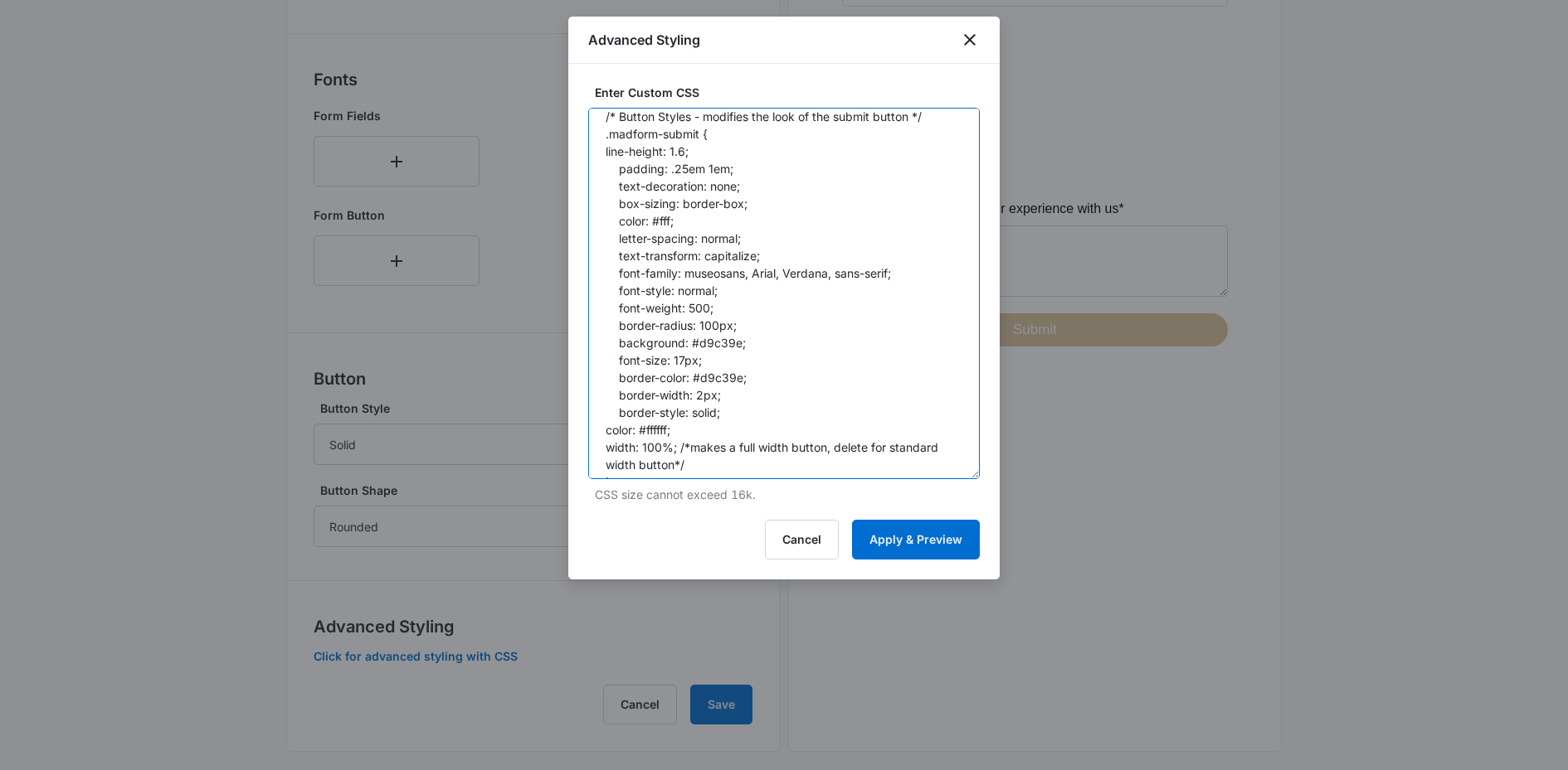
click at [708, 142] on textarea "/* Button Styles - modifies the look of the submit button */ .madform-submit { …" at bounding box center [783, 293] width 392 height 371
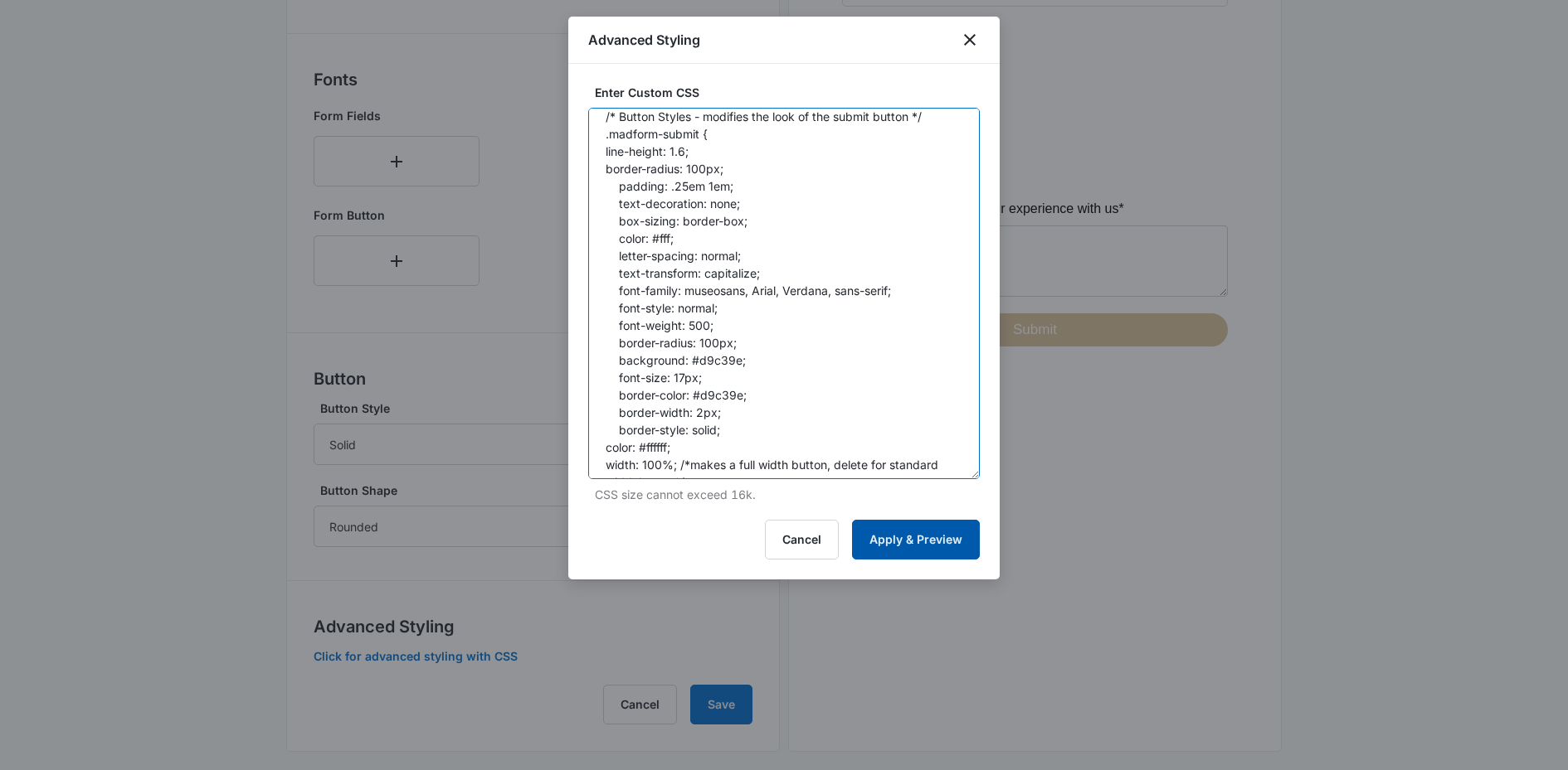
type textarea "/* Button Styles - modifies the look of the submit button */ .madform-submit { …"
click at [876, 540] on button "Apply & Preview" at bounding box center [916, 539] width 127 height 40
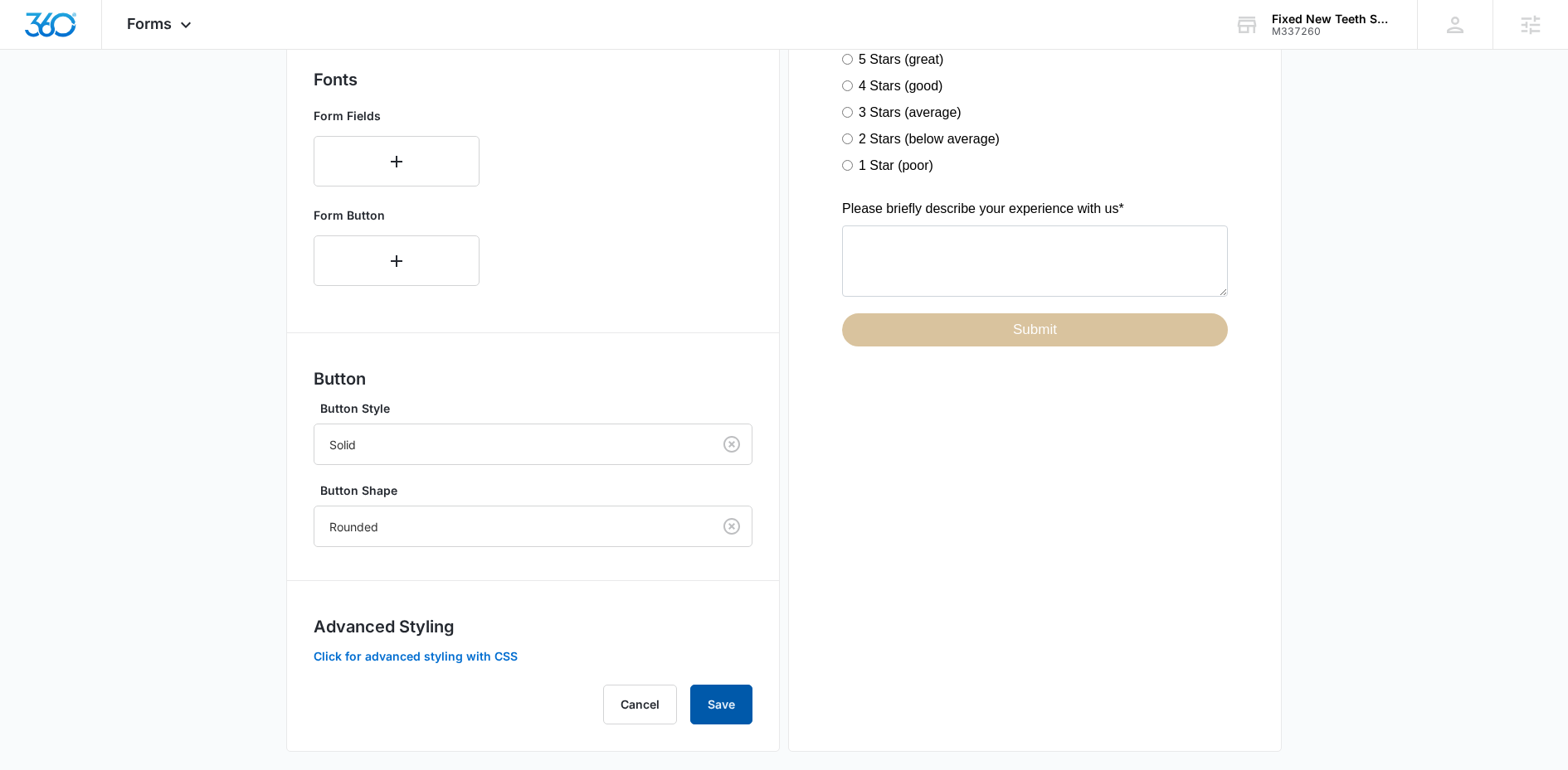
click at [702, 691] on button "Save" at bounding box center [720, 705] width 62 height 40
click at [161, 21] on span "Forms" at bounding box center [149, 24] width 45 height 18
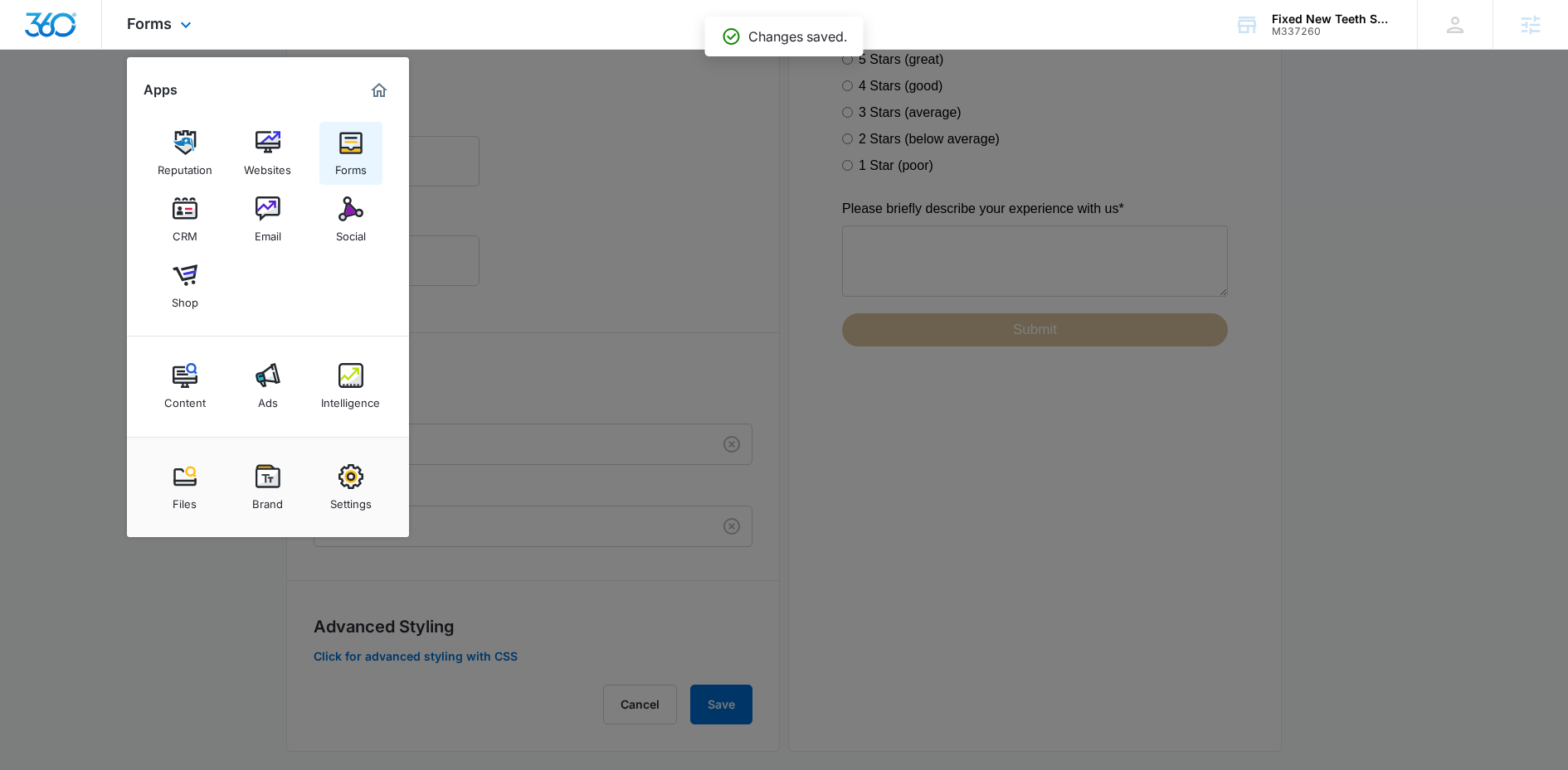
click at [361, 159] on div "Forms" at bounding box center [351, 166] width 31 height 21
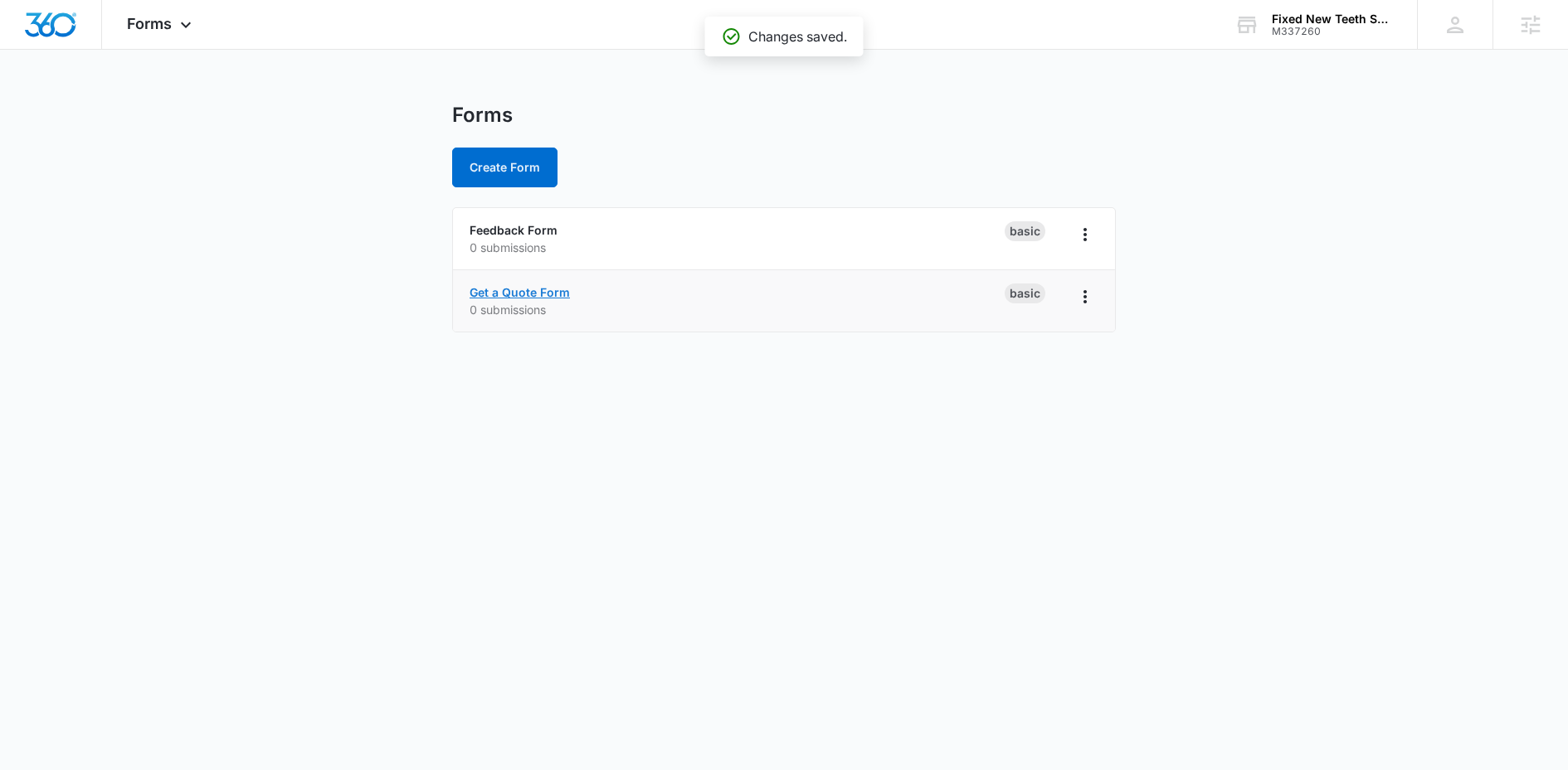
click at [499, 294] on link "Get a Quote Form" at bounding box center [520, 292] width 100 height 14
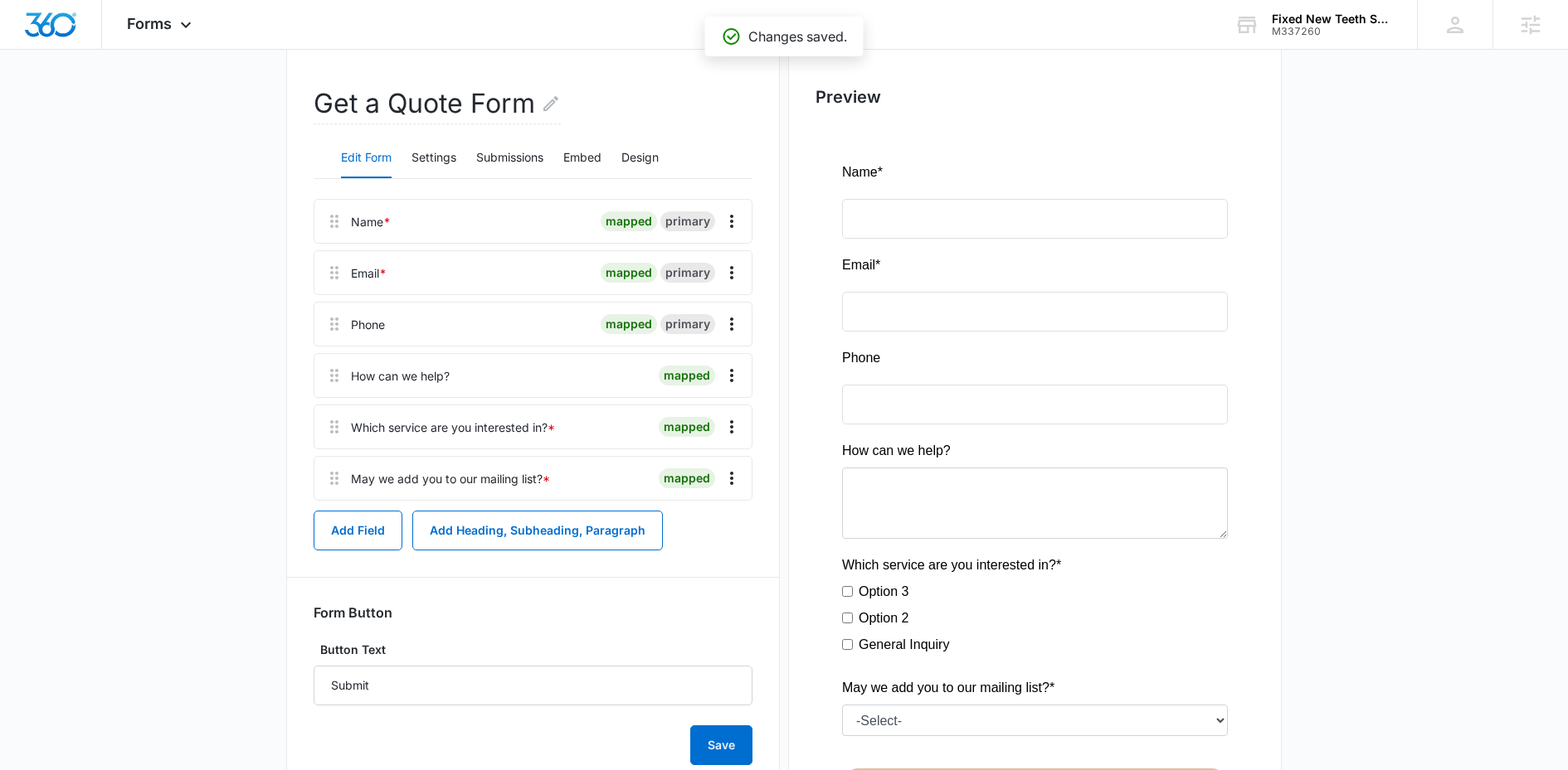
scroll to position [126, 0]
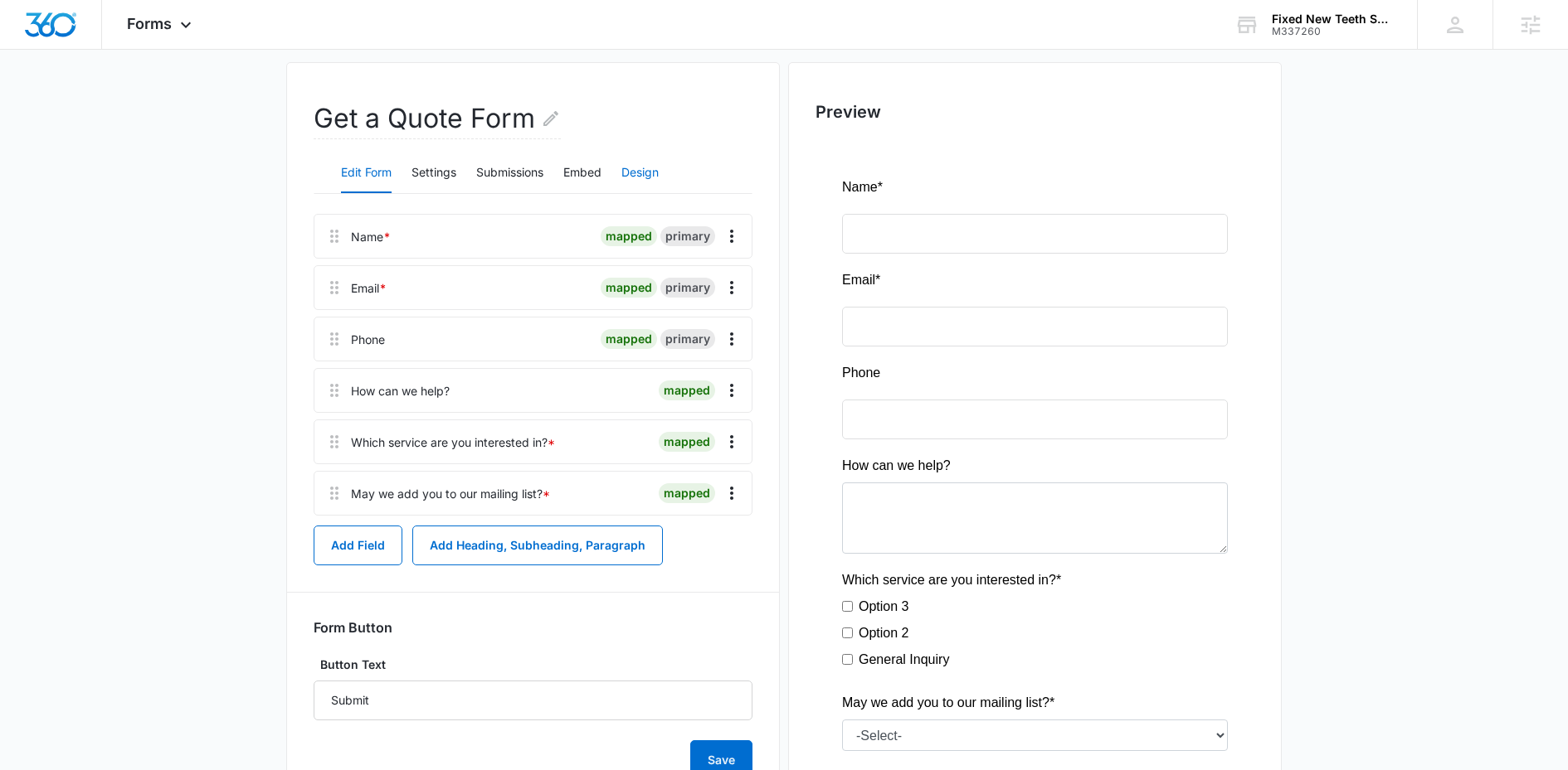
click at [658, 183] on button "Design" at bounding box center [640, 173] width 37 height 40
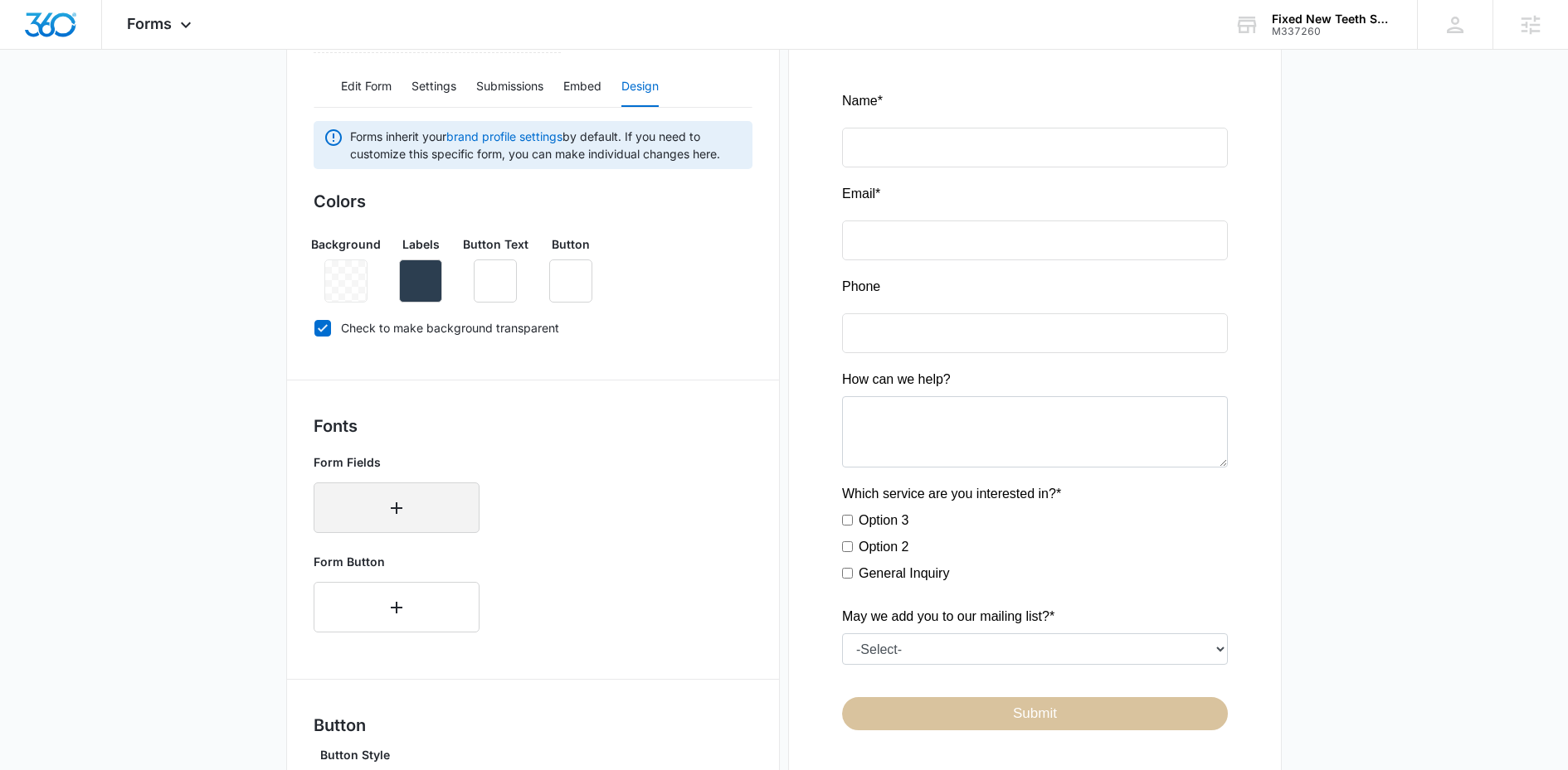
scroll to position [571, 0]
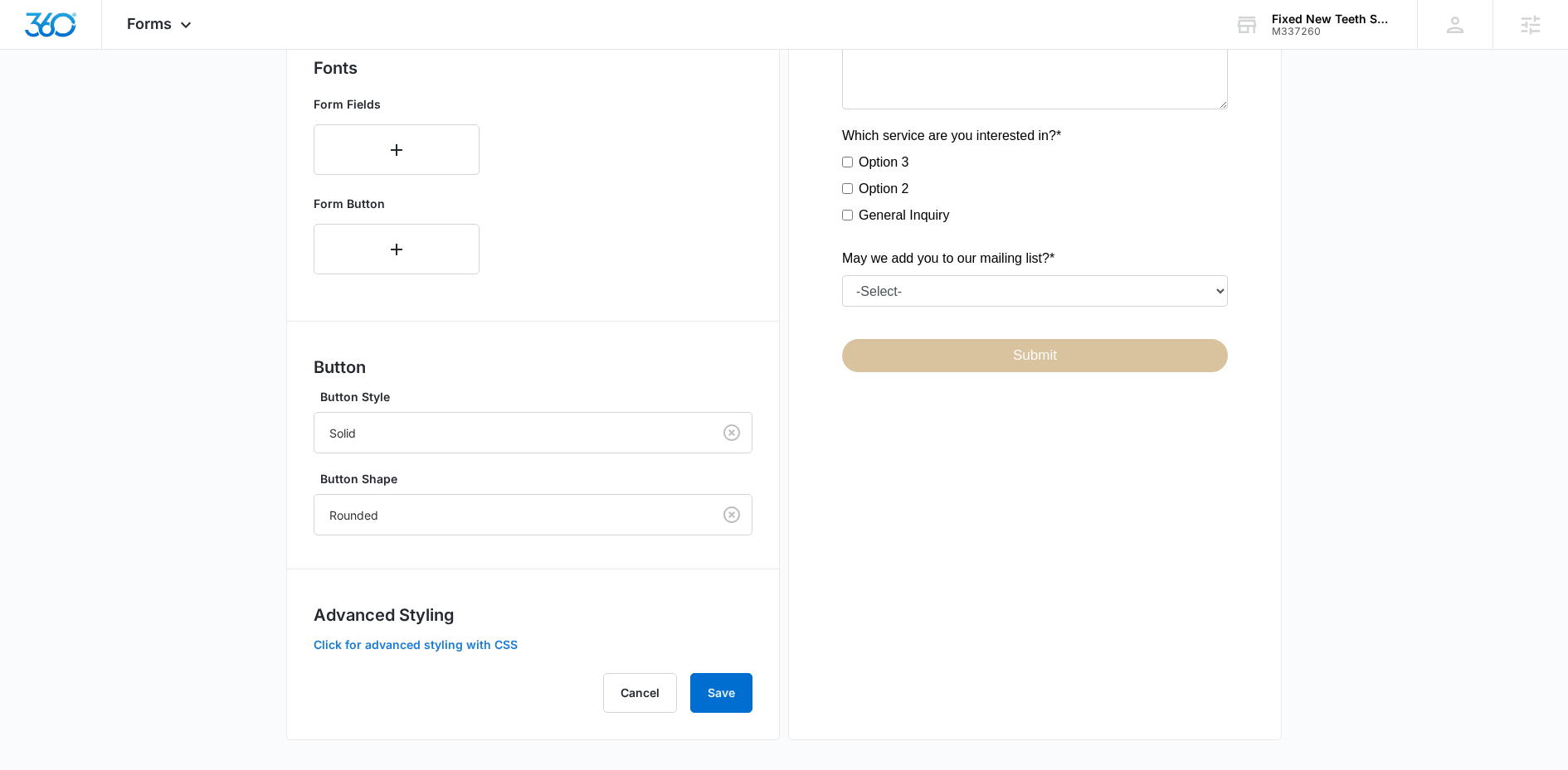
click at [407, 639] on button "Click for advanced styling with CSS" at bounding box center [415, 645] width 204 height 12
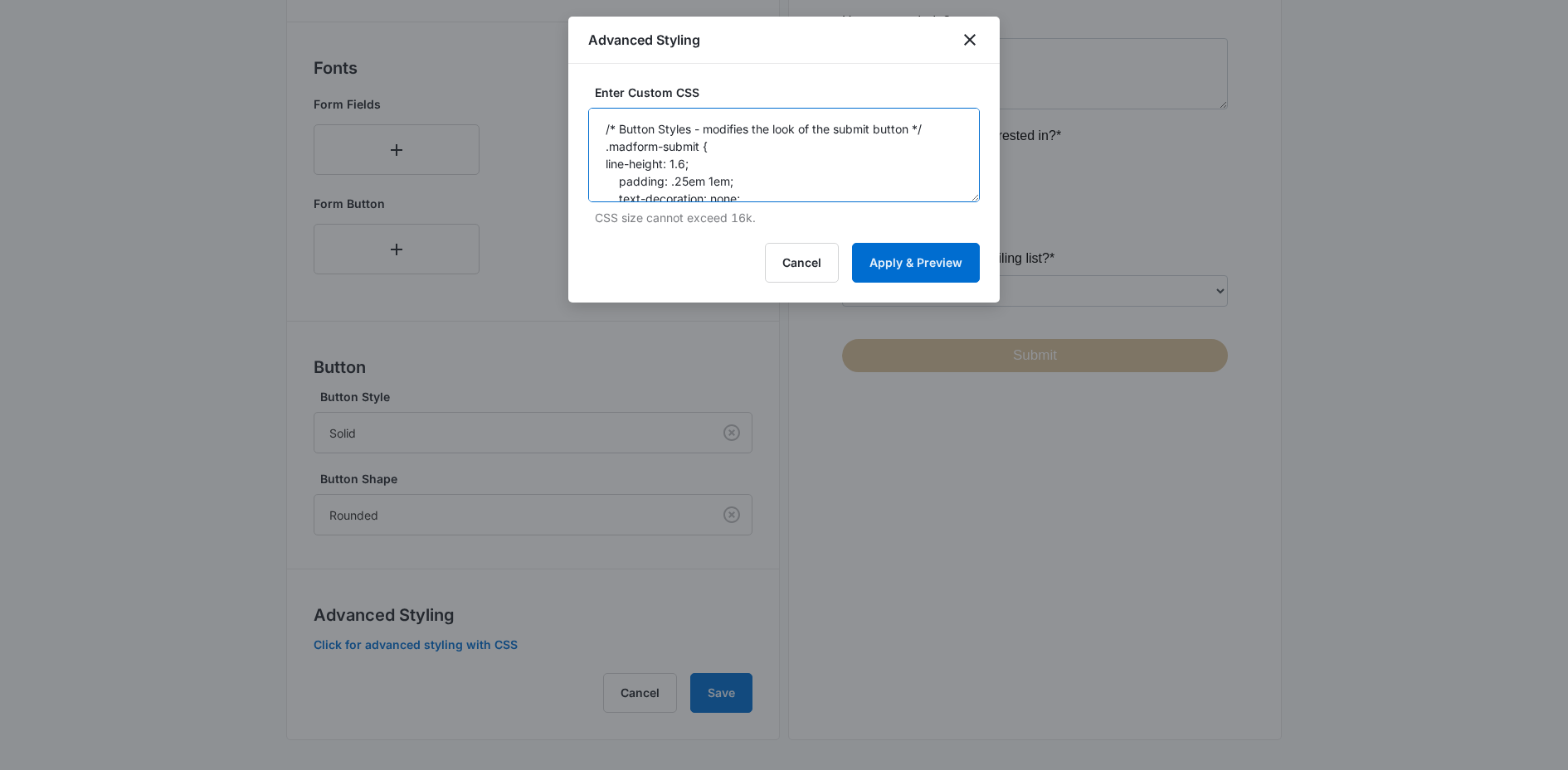
click at [788, 180] on textarea "/* Button Styles - modifies the look of the submit button */ .madform-submit { …" at bounding box center [783, 155] width 392 height 94
paste textarea "border-radius: 100px;"
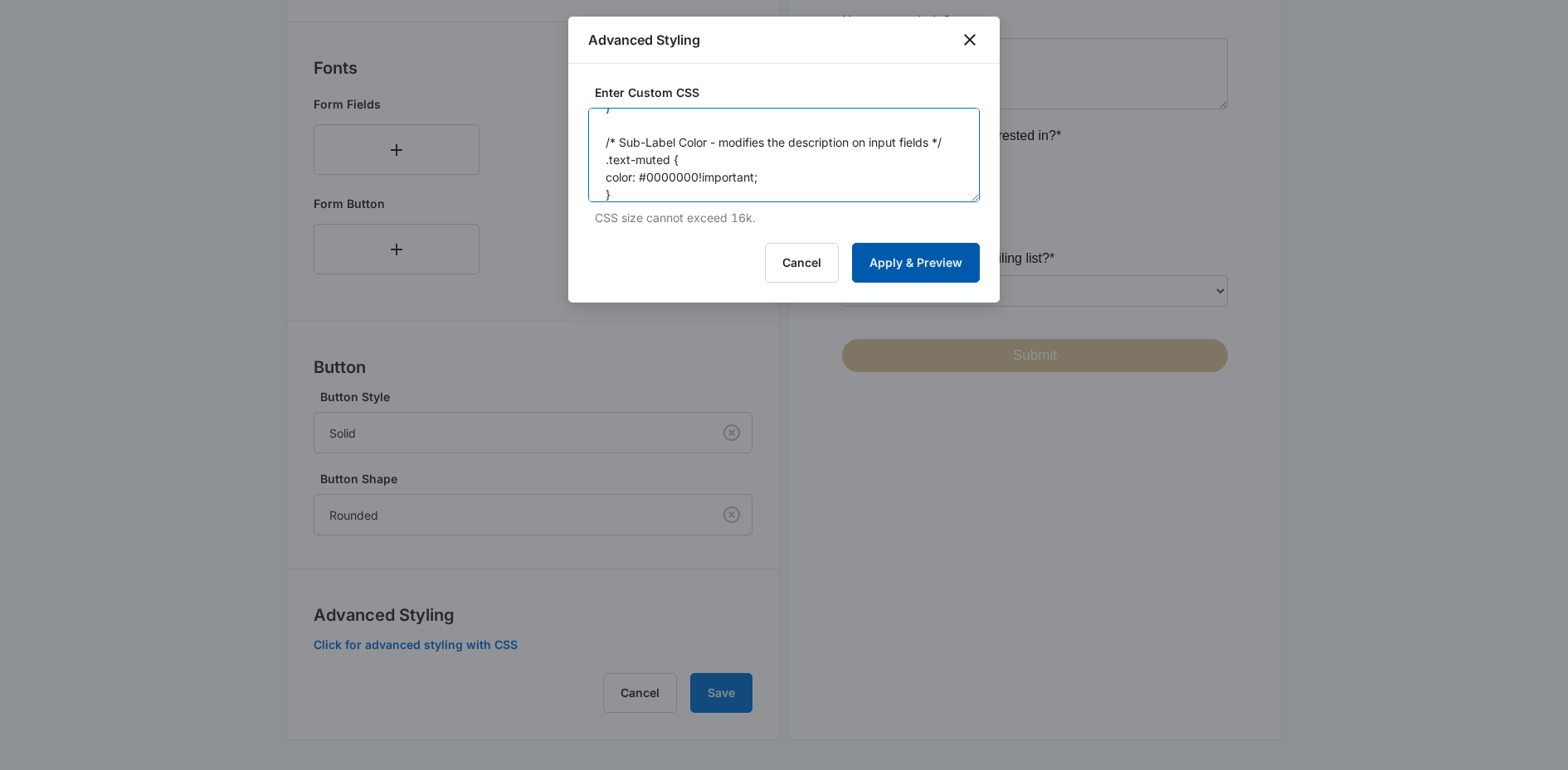
type textarea "/* Button Styles - modifies the look of the submit button */ .madform-submit { …"
click at [917, 264] on button "Apply & Preview" at bounding box center [916, 262] width 127 height 40
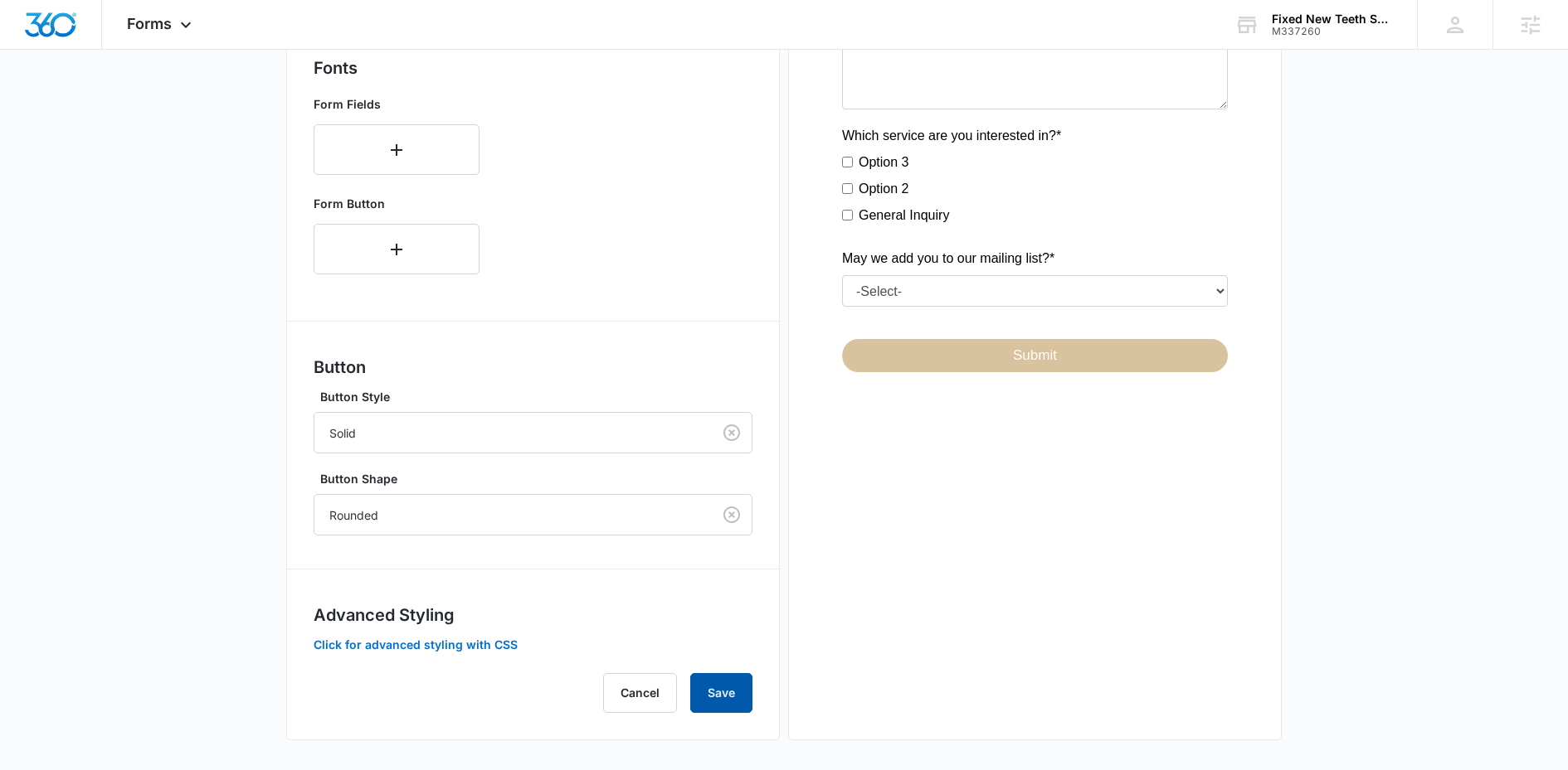
click at [739, 678] on button "Save" at bounding box center [720, 693] width 62 height 40
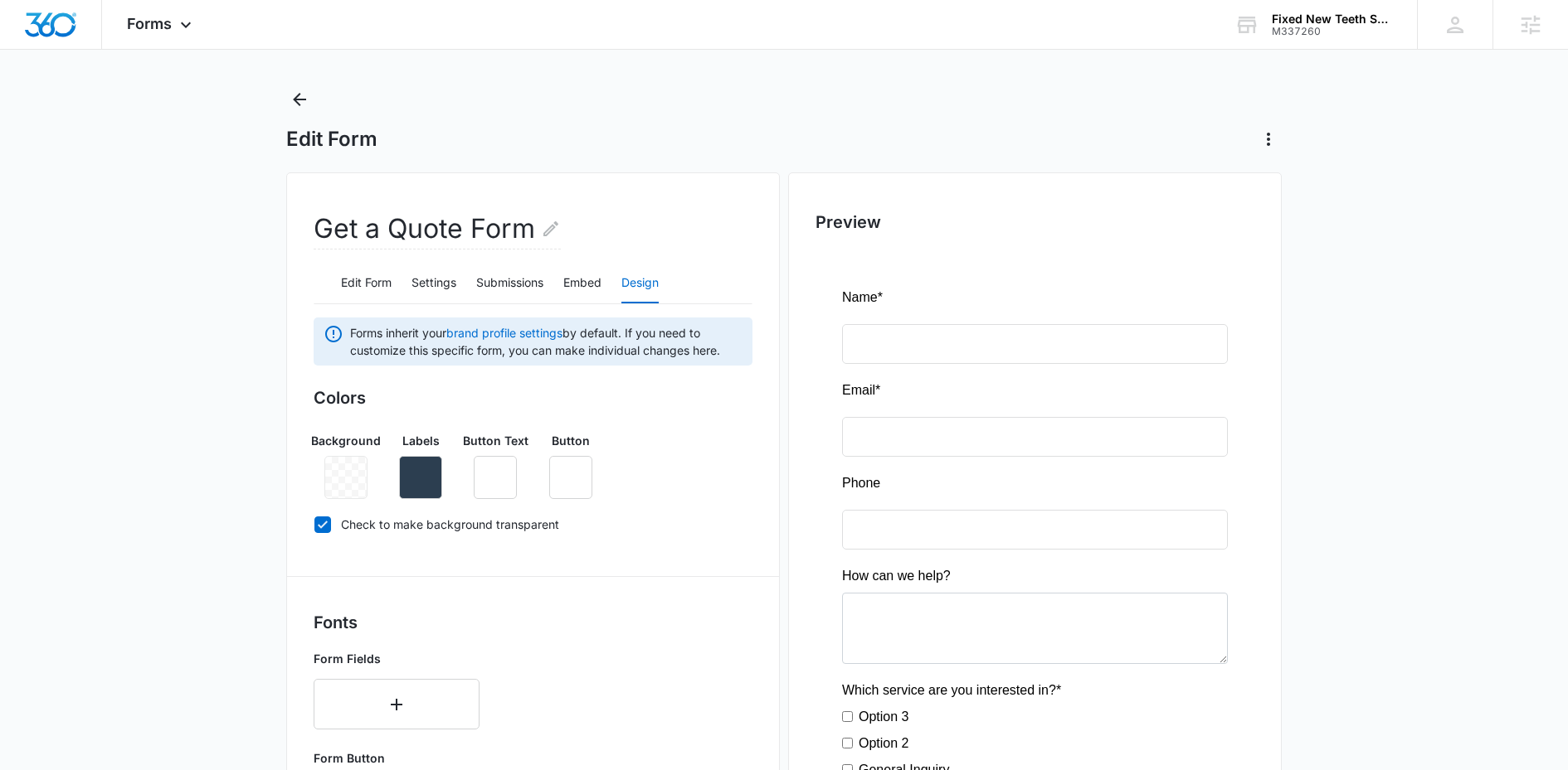
scroll to position [0, 0]
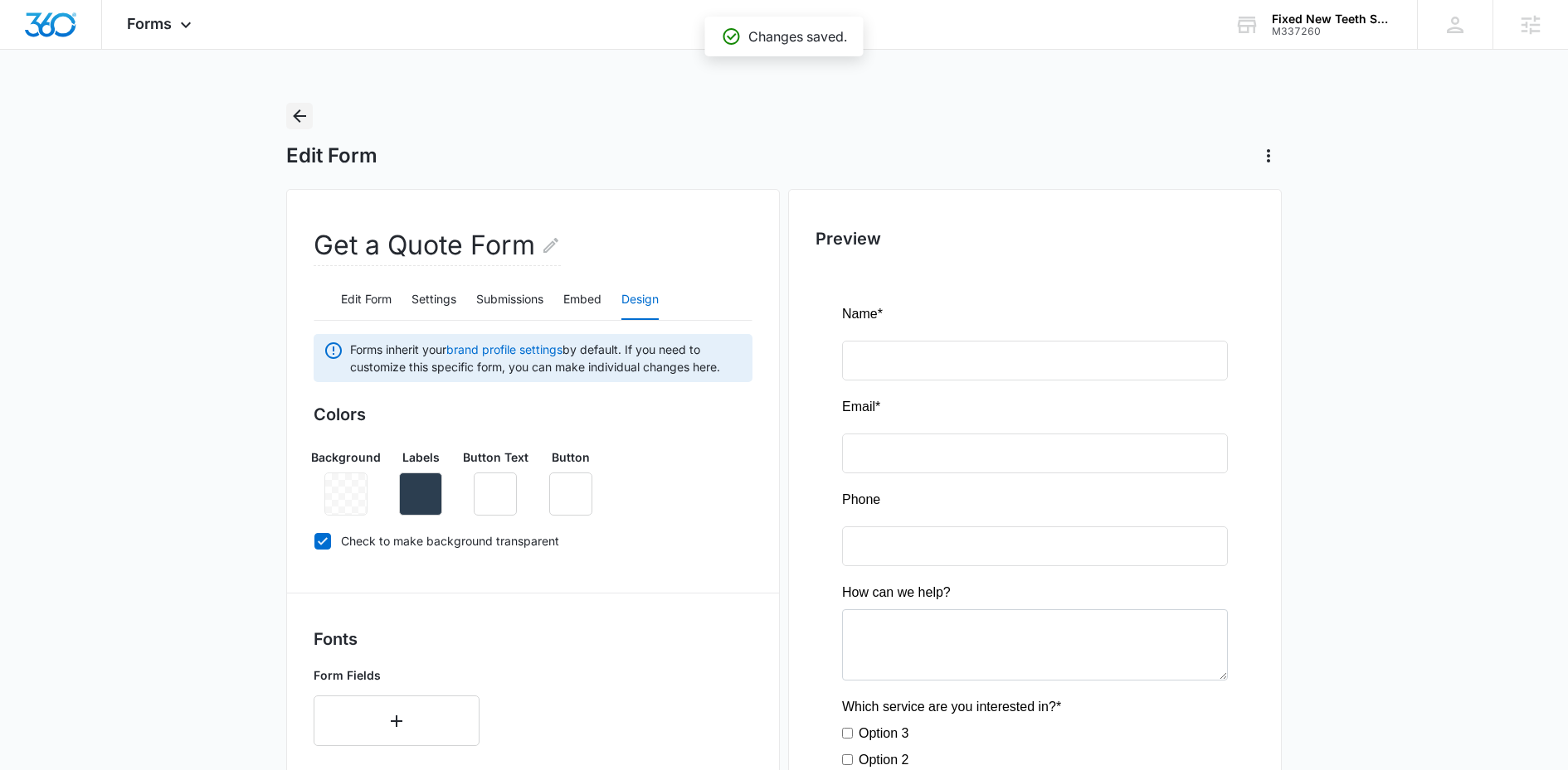
click at [293, 124] on icon "Back" at bounding box center [299, 115] width 20 height 20
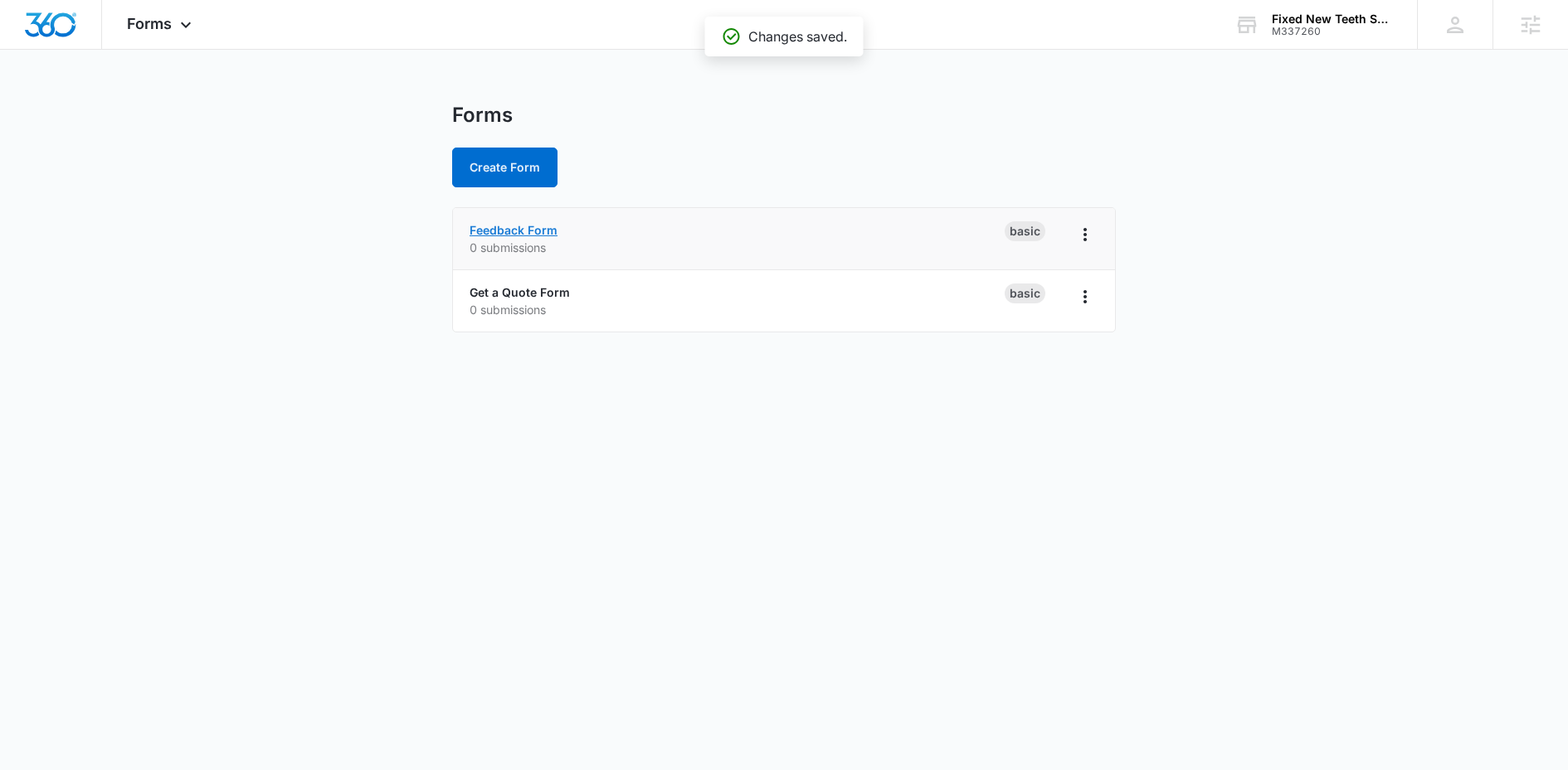
click at [541, 227] on link "Feedback Form" at bounding box center [514, 230] width 88 height 14
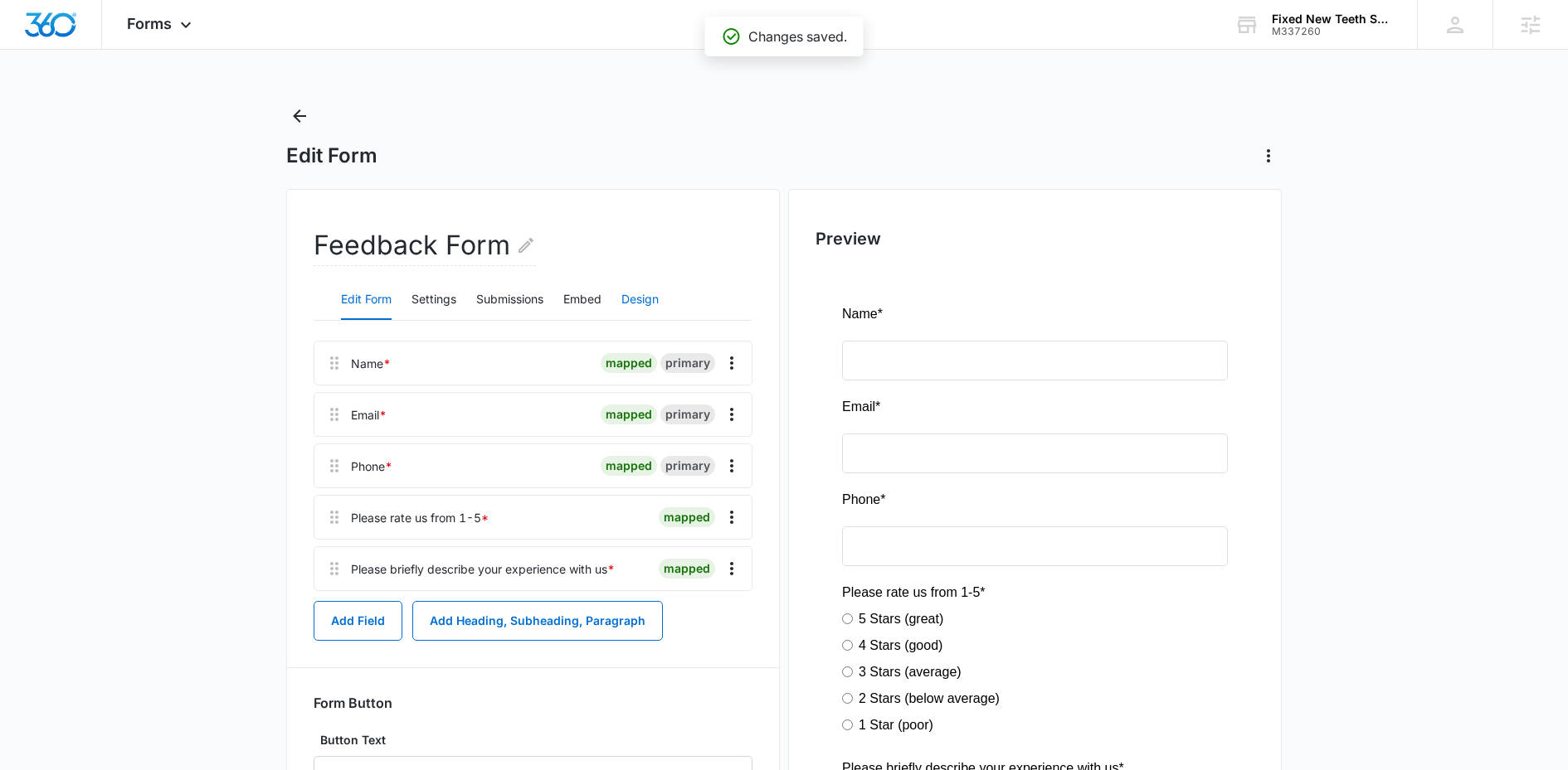
click at [640, 301] on button "Design" at bounding box center [640, 300] width 37 height 40
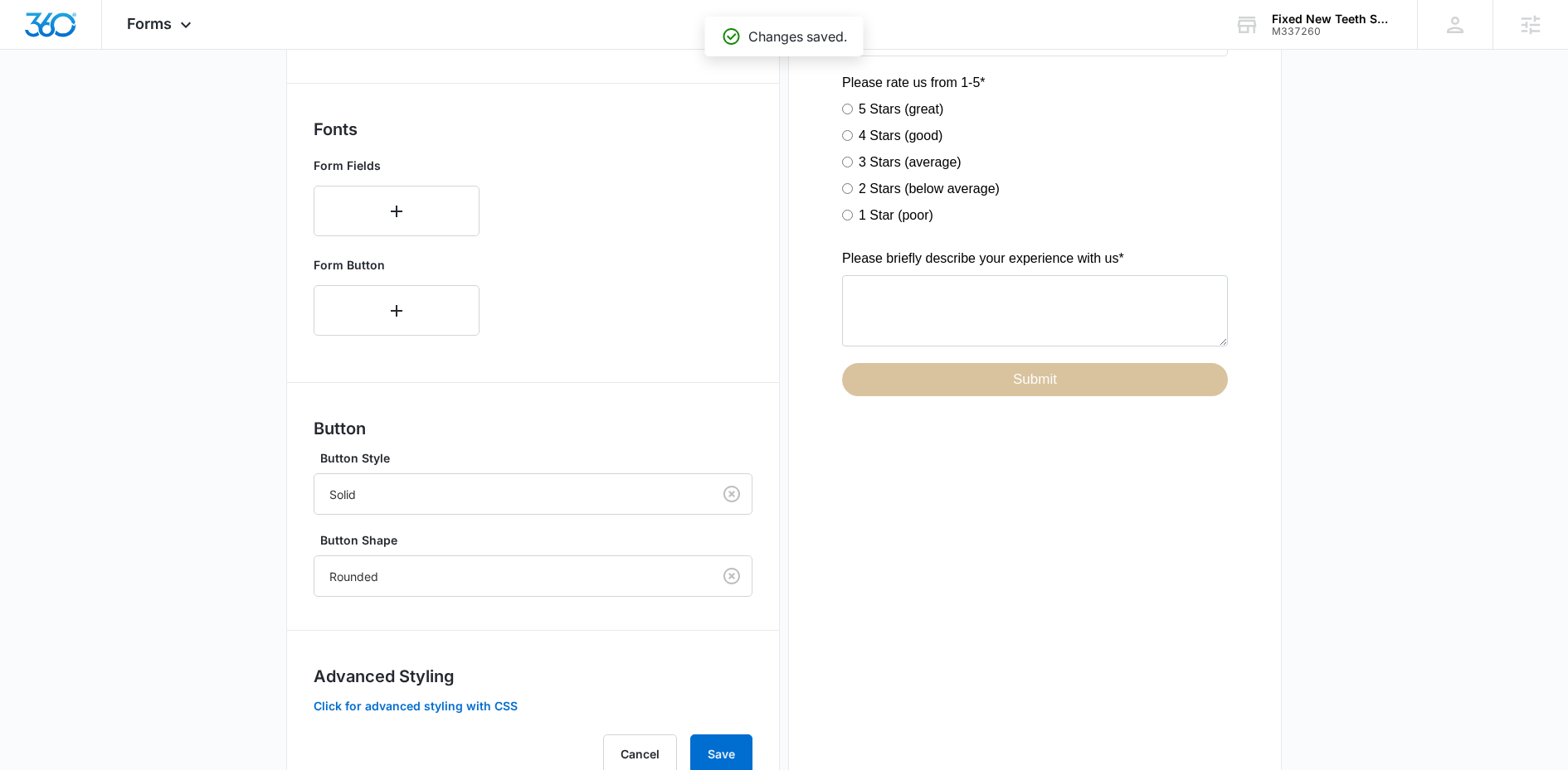
scroll to position [571, 0]
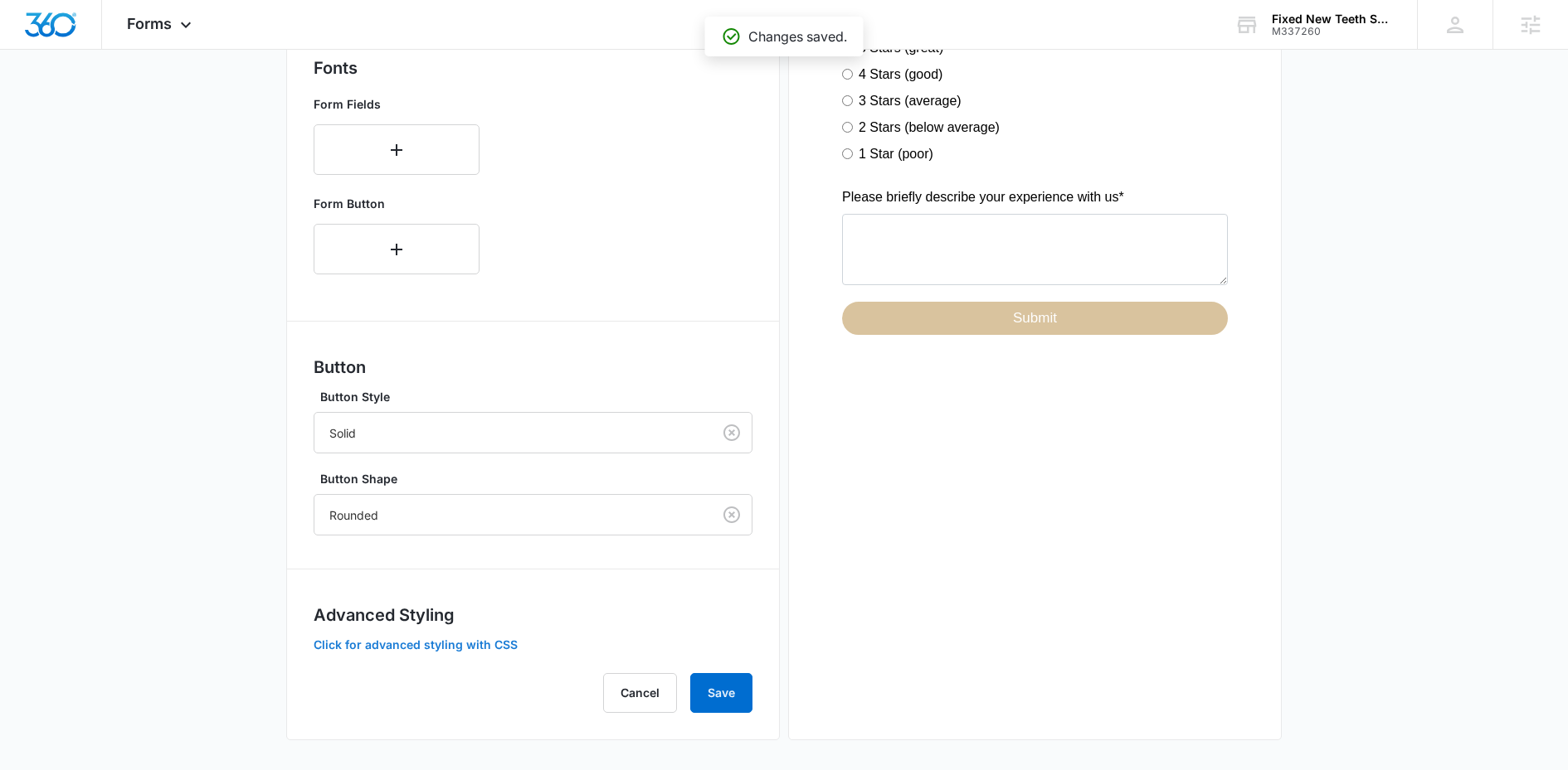
click at [392, 644] on button "Click for advanced styling with CSS" at bounding box center [415, 645] width 204 height 12
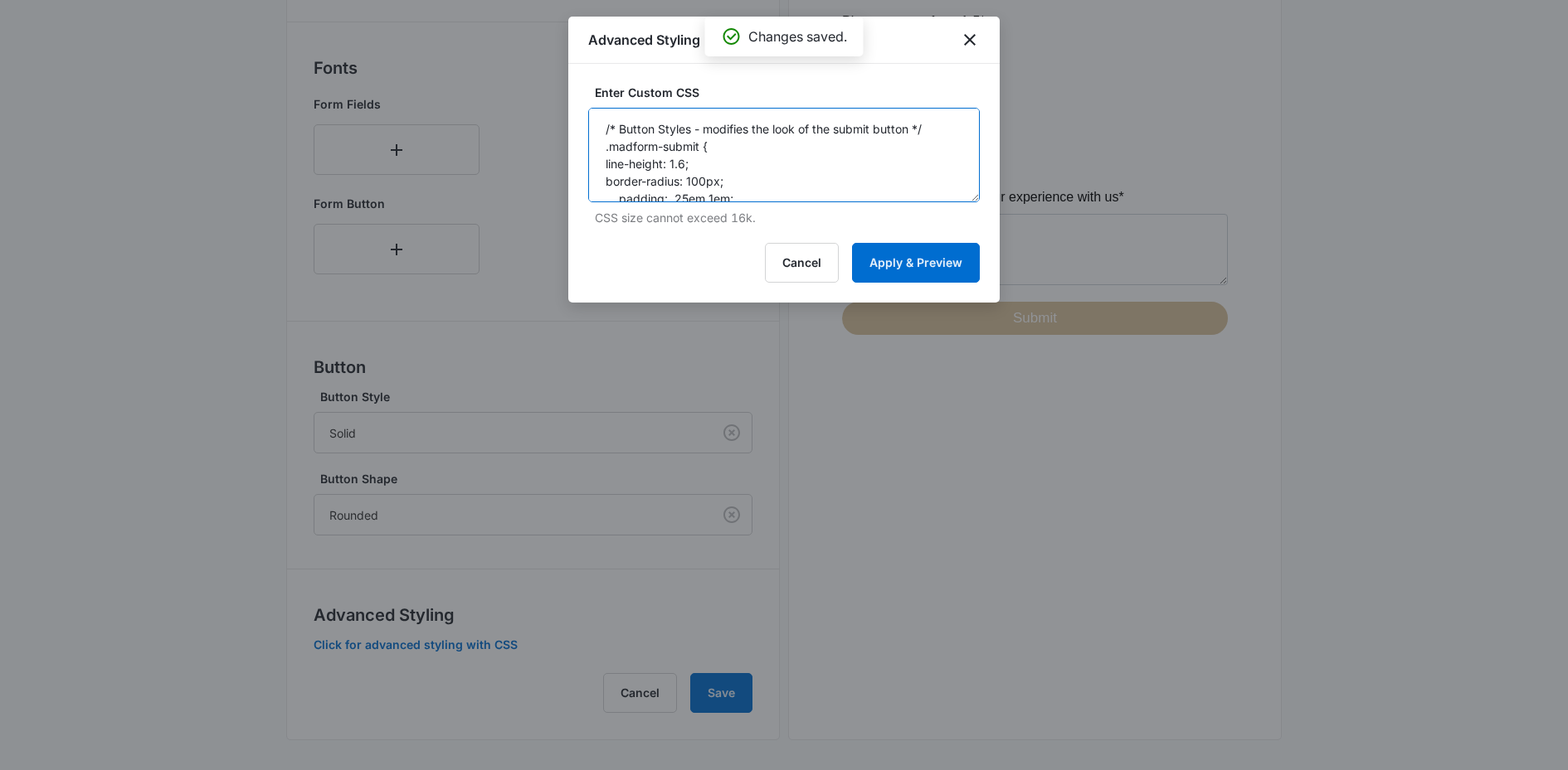
click at [737, 168] on textarea "/* Button Styles - modifies the look of the submit button */ .madform-submit { …" at bounding box center [783, 155] width 392 height 94
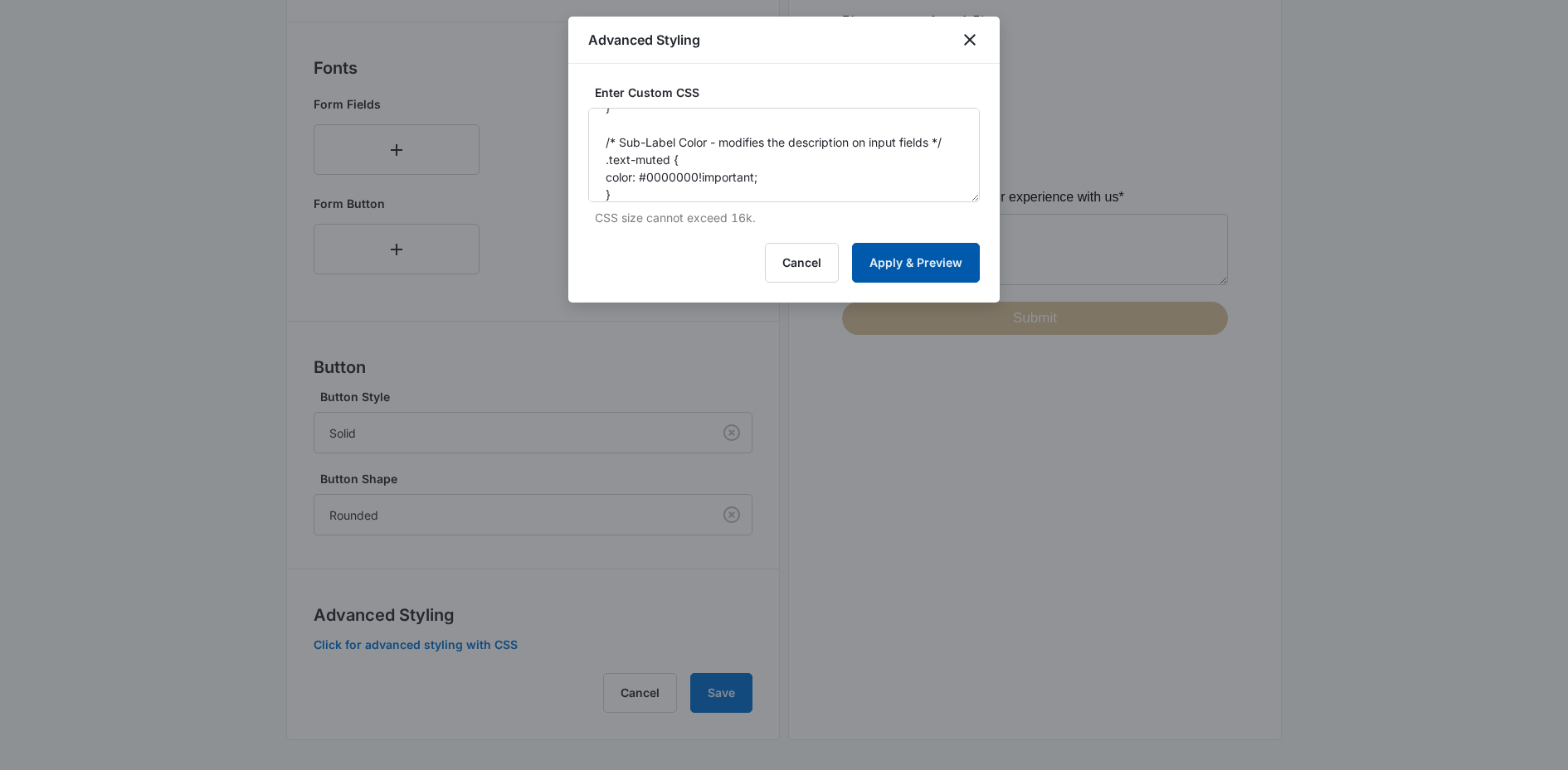
click at [917, 260] on button "Apply & Preview" at bounding box center [916, 262] width 127 height 40
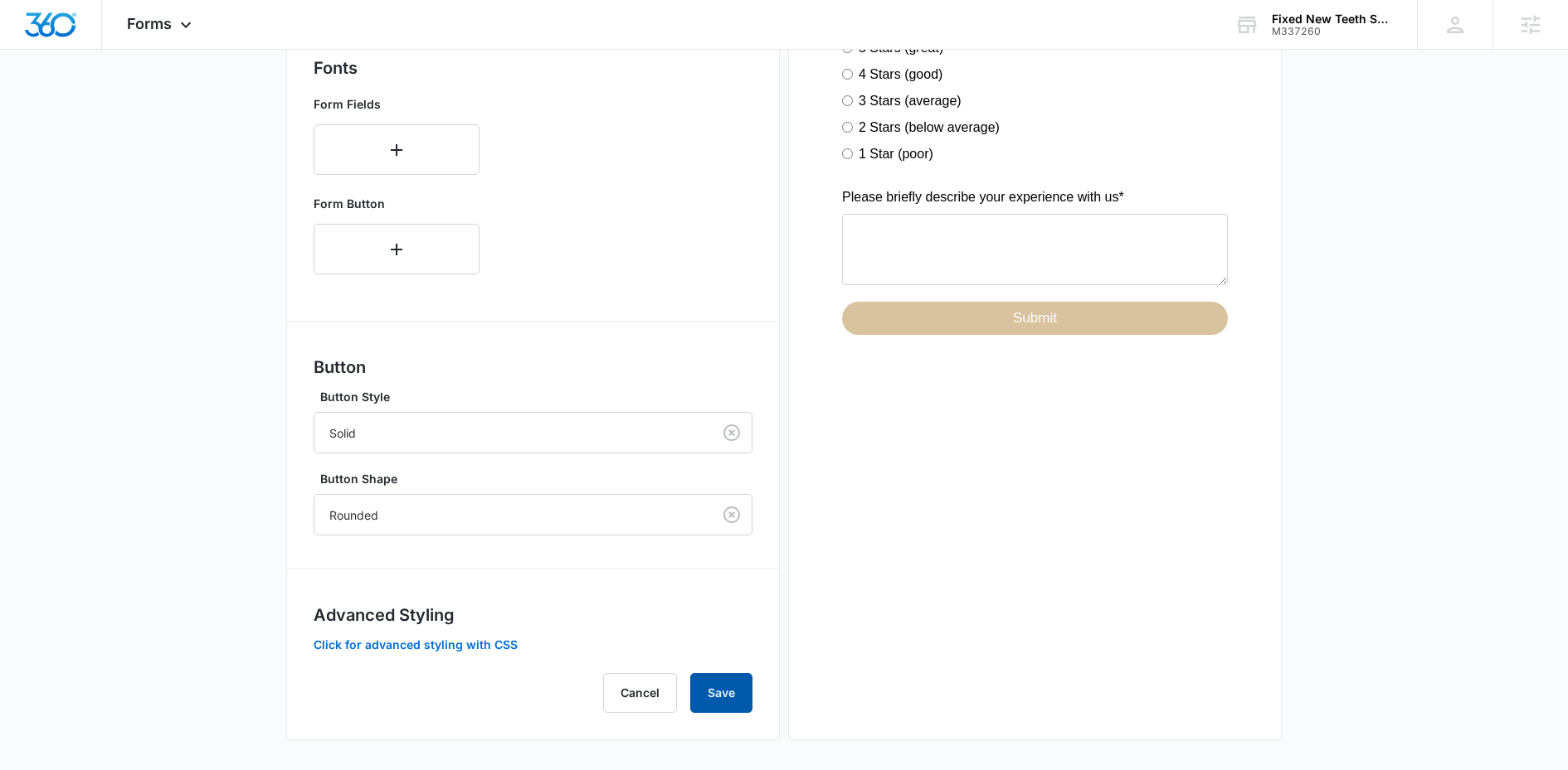
click at [740, 689] on button "Save" at bounding box center [720, 693] width 62 height 40
click at [403, 647] on button "Click for advanced styling with CSS" at bounding box center [415, 645] width 204 height 12
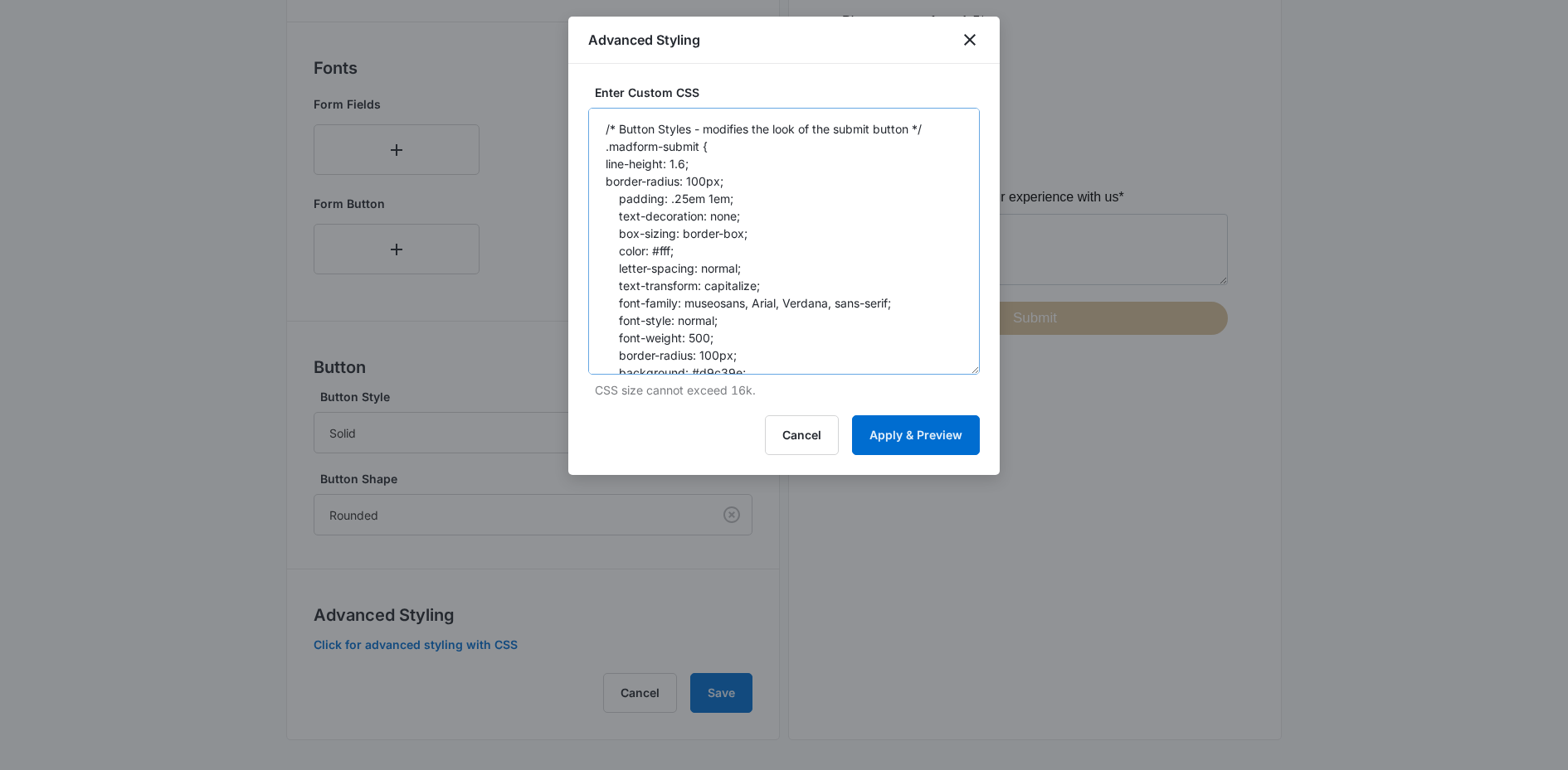
drag, startPoint x: 979, startPoint y: 195, endPoint x: 962, endPoint y: 370, distance: 175.8
click at [962, 370] on textarea "/* Button Styles - modifies the look of the submit button */ .madform-submit { …" at bounding box center [783, 241] width 392 height 267
click at [675, 178] on textarea "/* Button Styles - modifies the look of the submit button */ .madform-submit { …" at bounding box center [783, 241] width 392 height 267
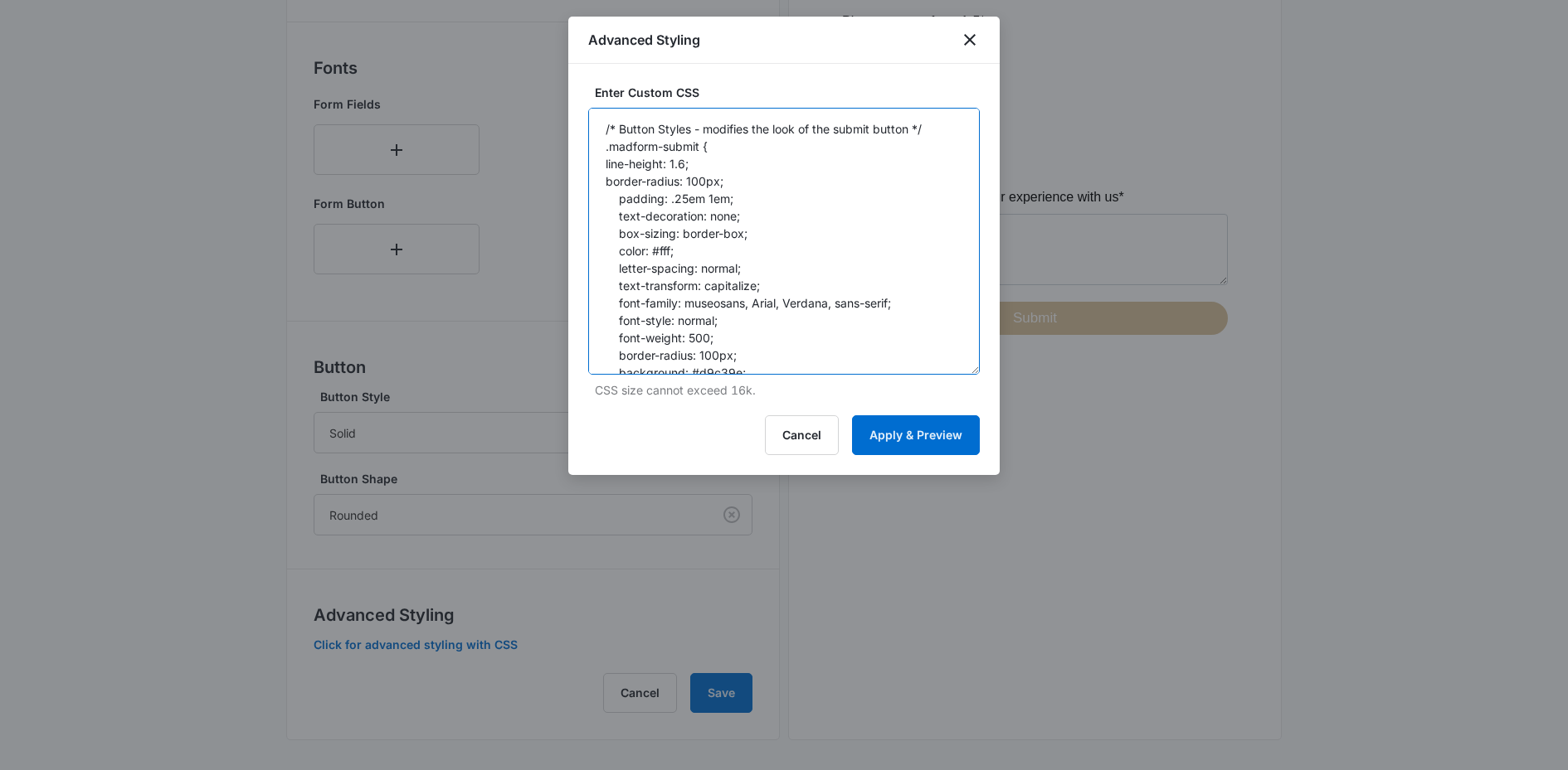
click at [675, 178] on textarea "/* Button Styles - modifies the look of the submit button */ .madform-submit { …" at bounding box center [783, 241] width 392 height 267
click at [730, 334] on textarea "/* Button Styles - modifies the look of the submit button */ .madform-submit { …" at bounding box center [783, 241] width 392 height 267
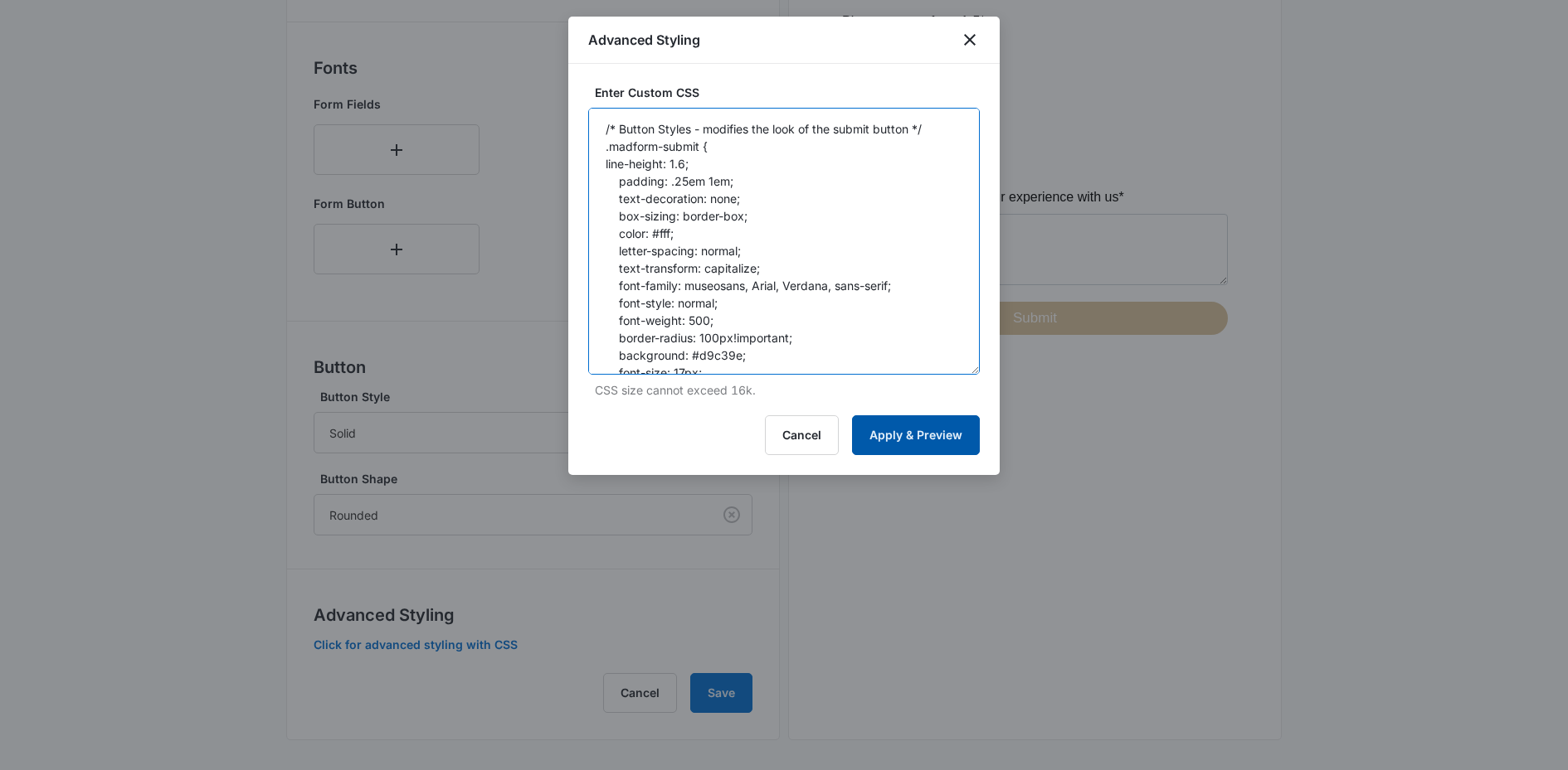
type textarea "/* Button Styles - modifies the look of the submit button */ .madform-submit { …"
click at [906, 436] on button "Apply & Preview" at bounding box center [916, 435] width 127 height 40
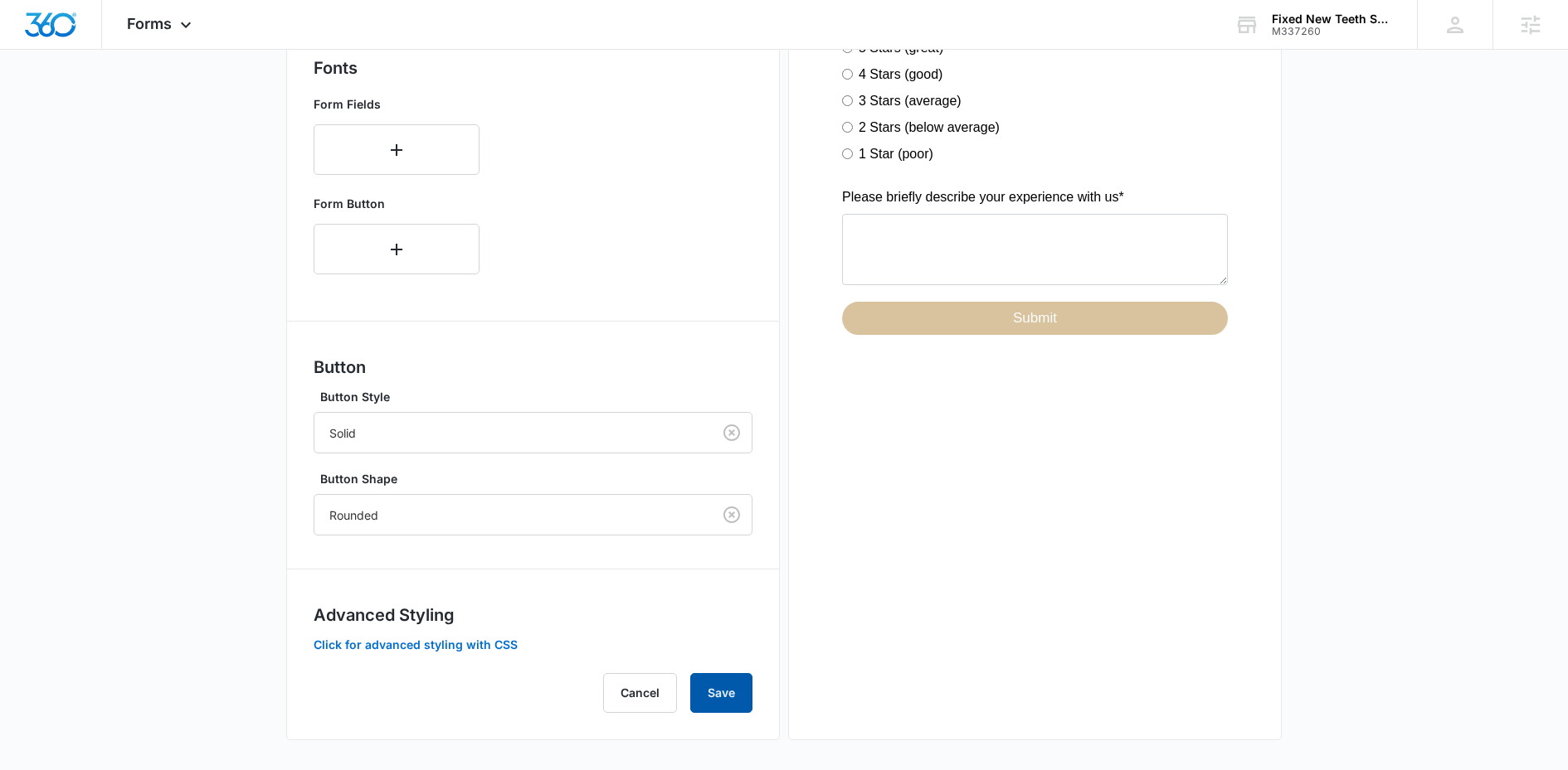
click at [733, 690] on button "Save" at bounding box center [720, 693] width 62 height 40
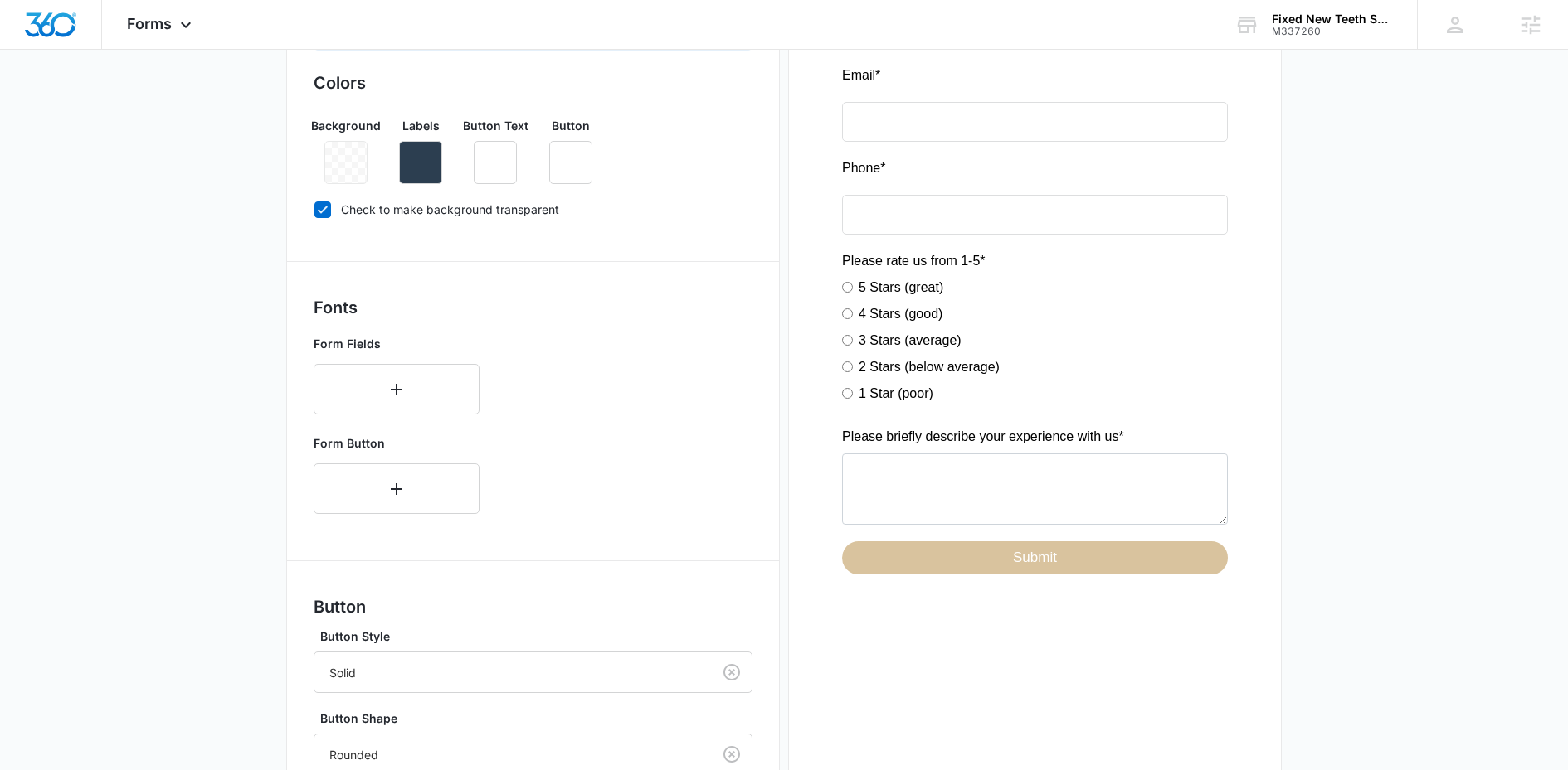
scroll to position [0, 0]
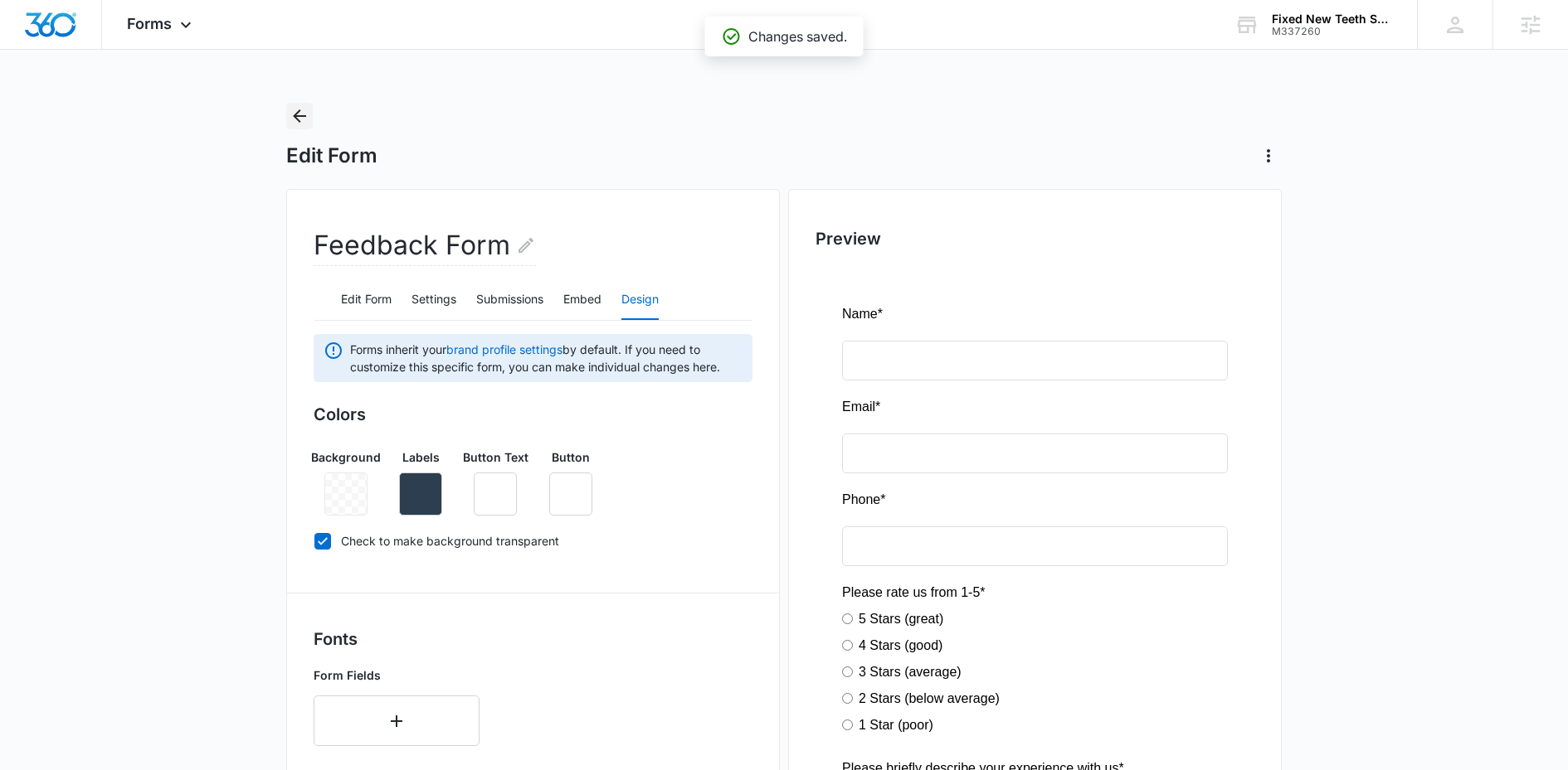
click at [301, 124] on icon "Back" at bounding box center [299, 115] width 20 height 20
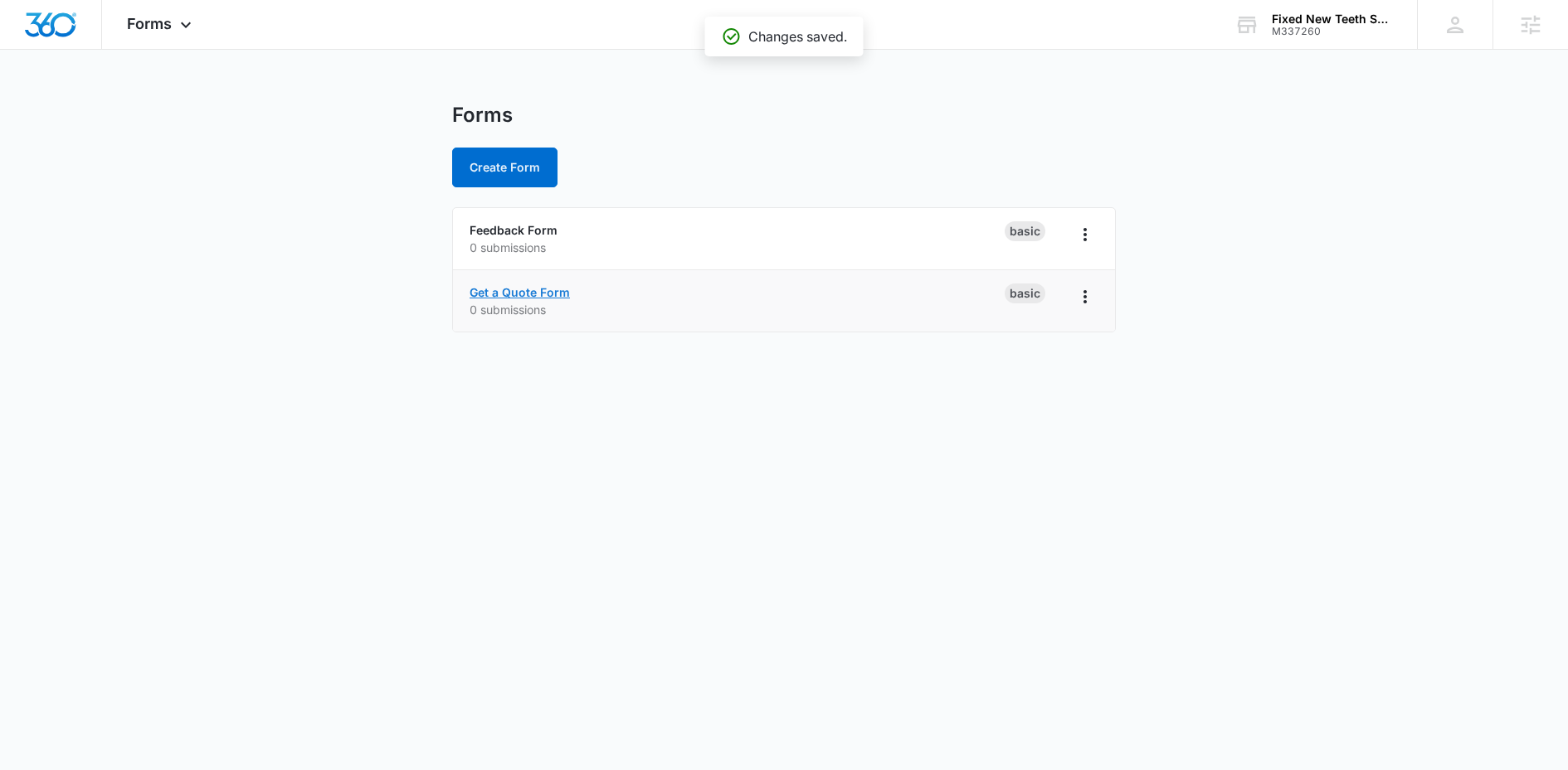
click at [555, 289] on link "Get a Quote Form" at bounding box center [520, 292] width 100 height 14
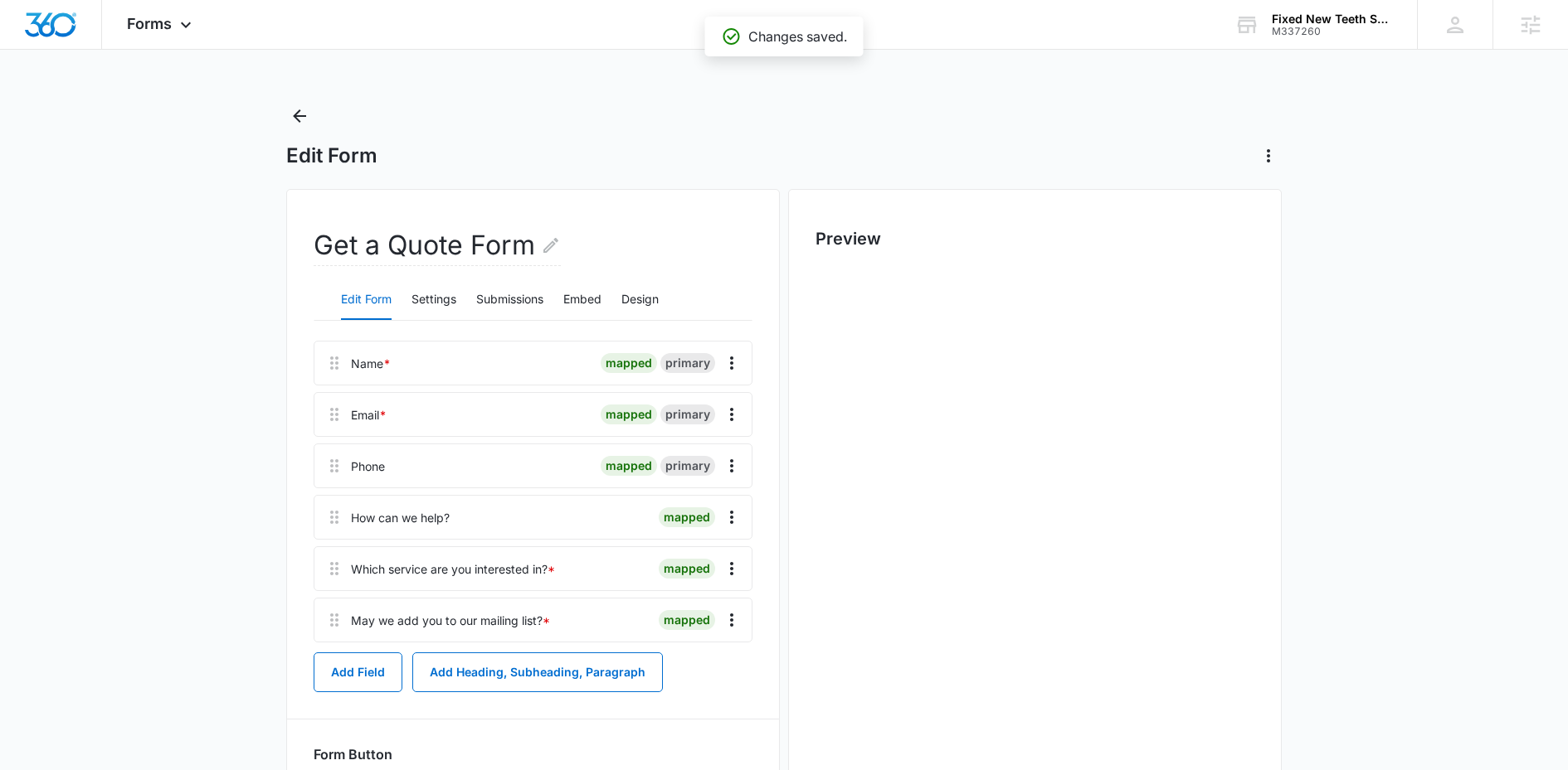
click at [621, 299] on div "Edit Form Settings Submissions Embed Design" at bounding box center [533, 300] width 439 height 42
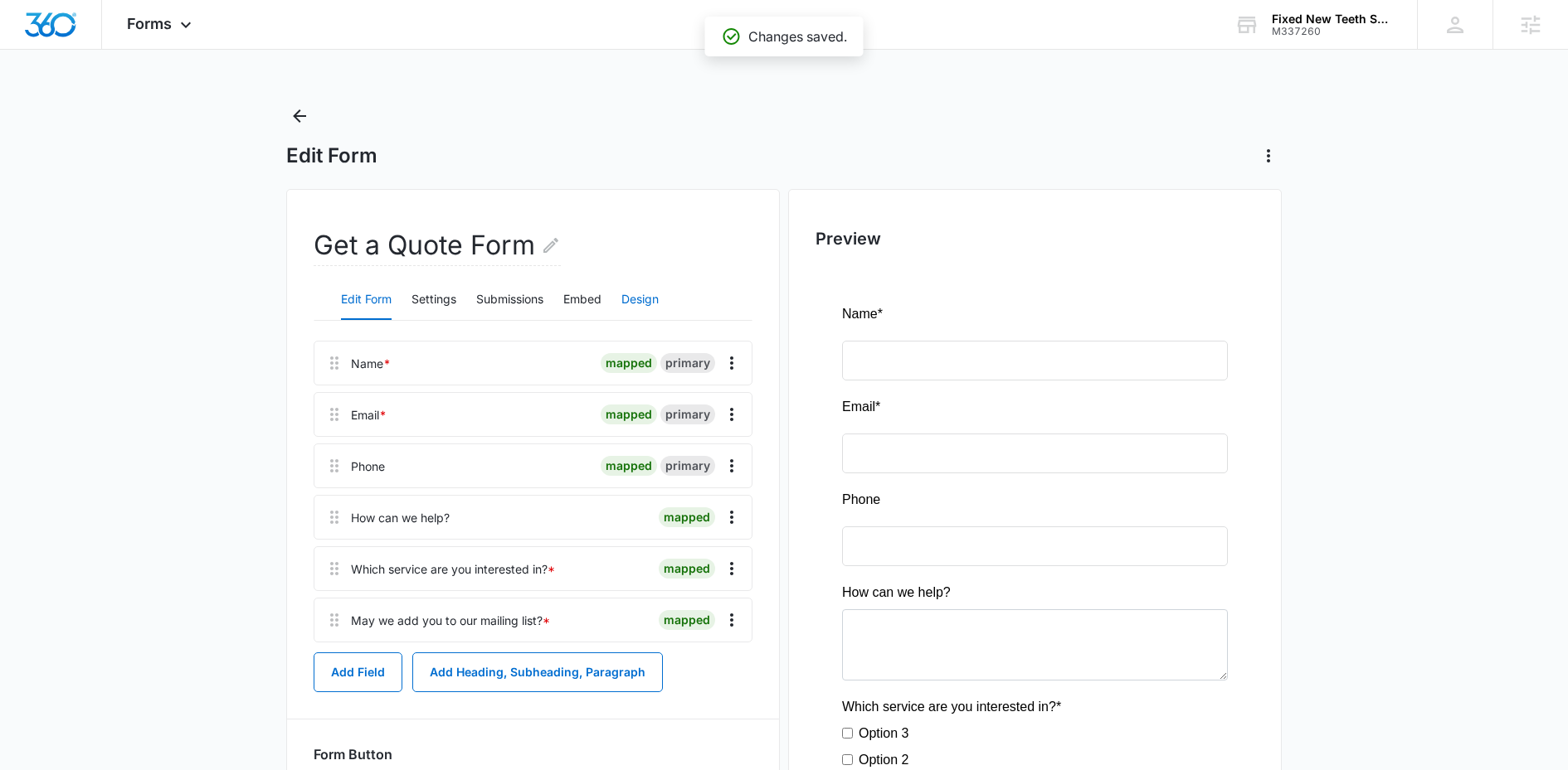
click at [639, 296] on button "Design" at bounding box center [640, 300] width 37 height 40
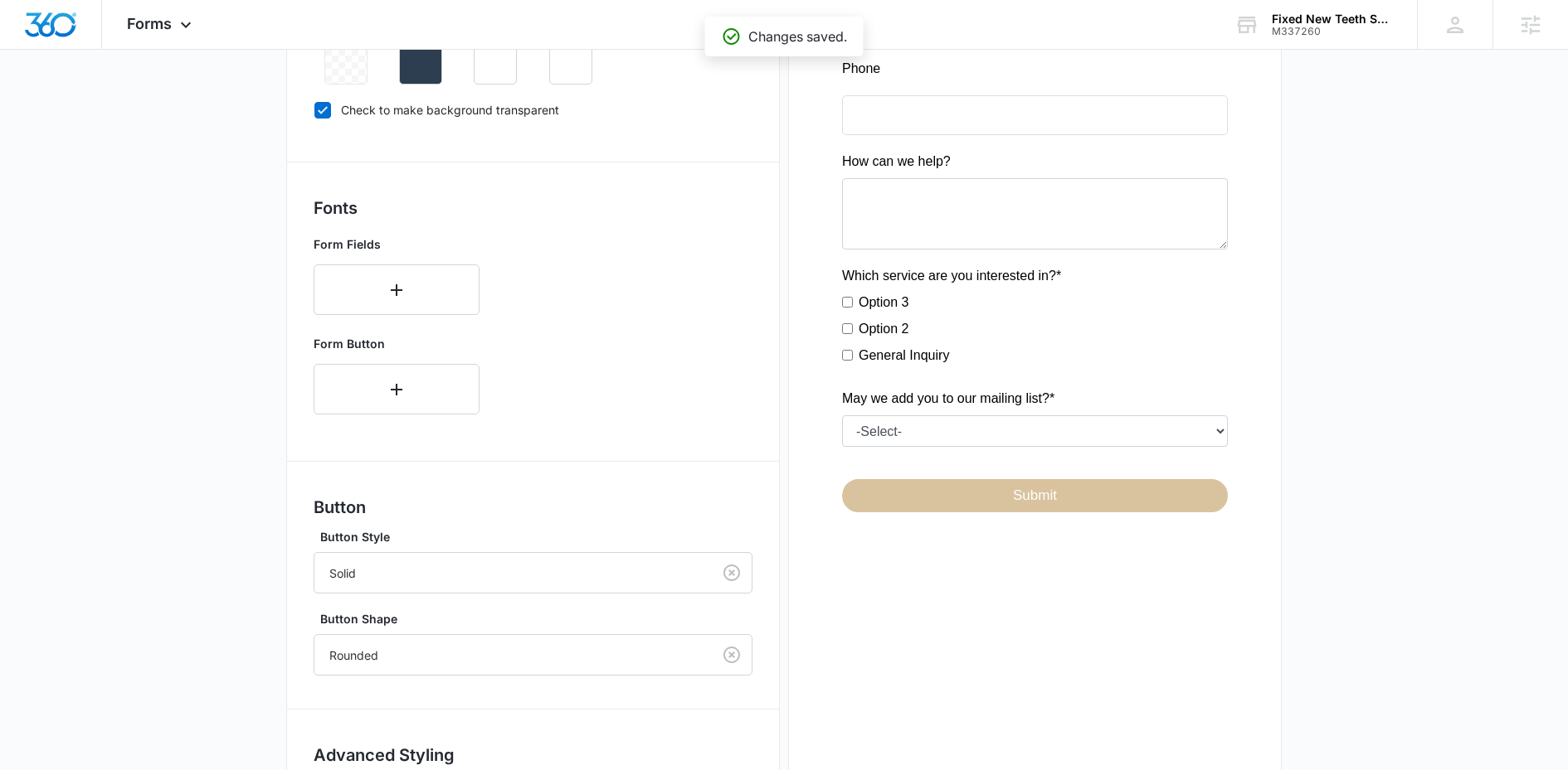
scroll to position [571, 0]
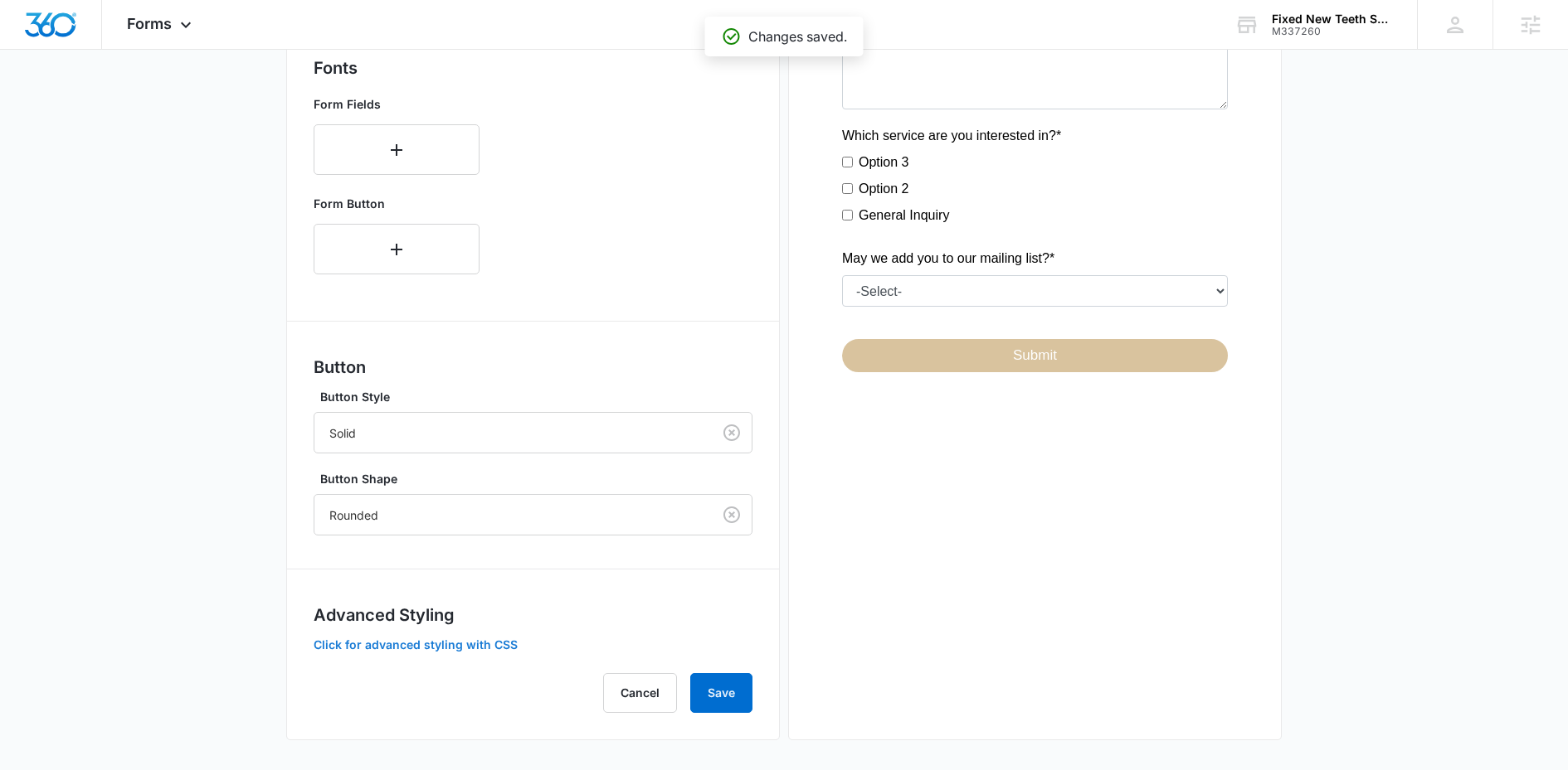
click at [406, 646] on button "Click for advanced styling with CSS" at bounding box center [415, 645] width 204 height 12
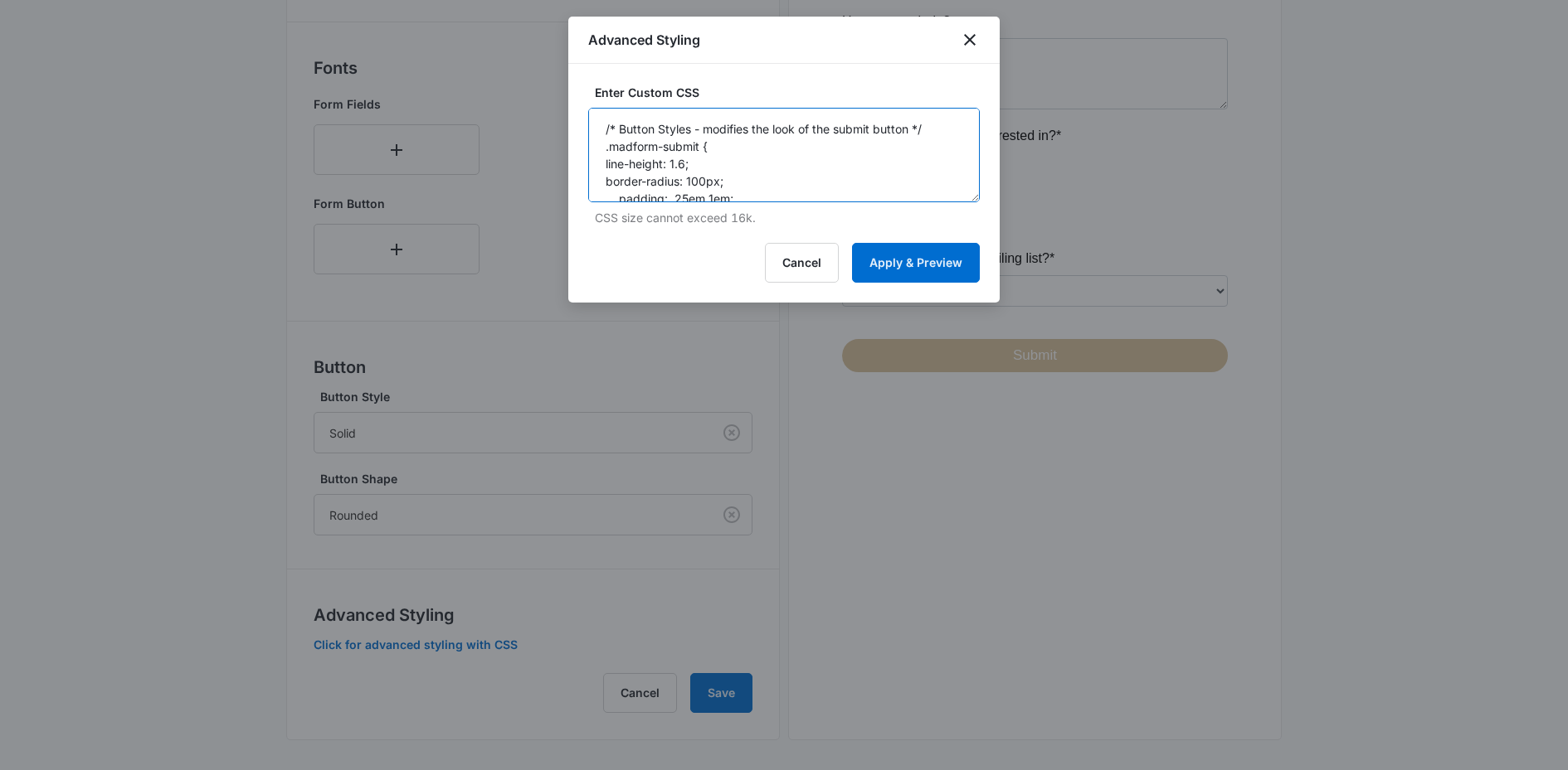
click at [868, 120] on textarea "/* Button Styles - modifies the look of the submit button */ .madform-submit { …" at bounding box center [783, 155] width 392 height 94
paste textarea "padding: .25em 1em; text-decoration: none; box-sizing: border-box; color: #fff;…"
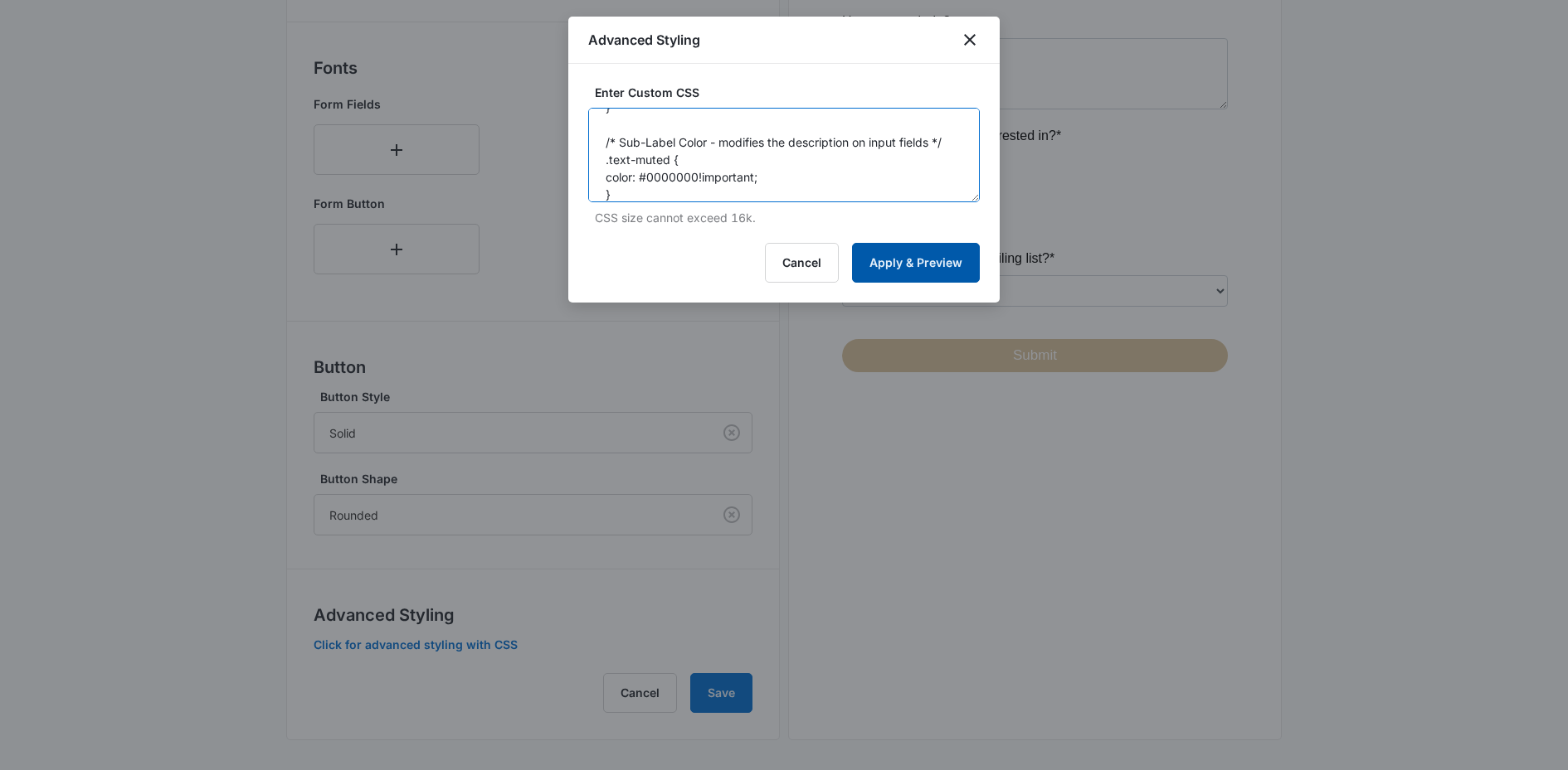
type textarea "/* Button Styles - modifies the look of the submit button */ .madform-submit { …"
click at [916, 247] on button "Apply & Preview" at bounding box center [916, 262] width 127 height 40
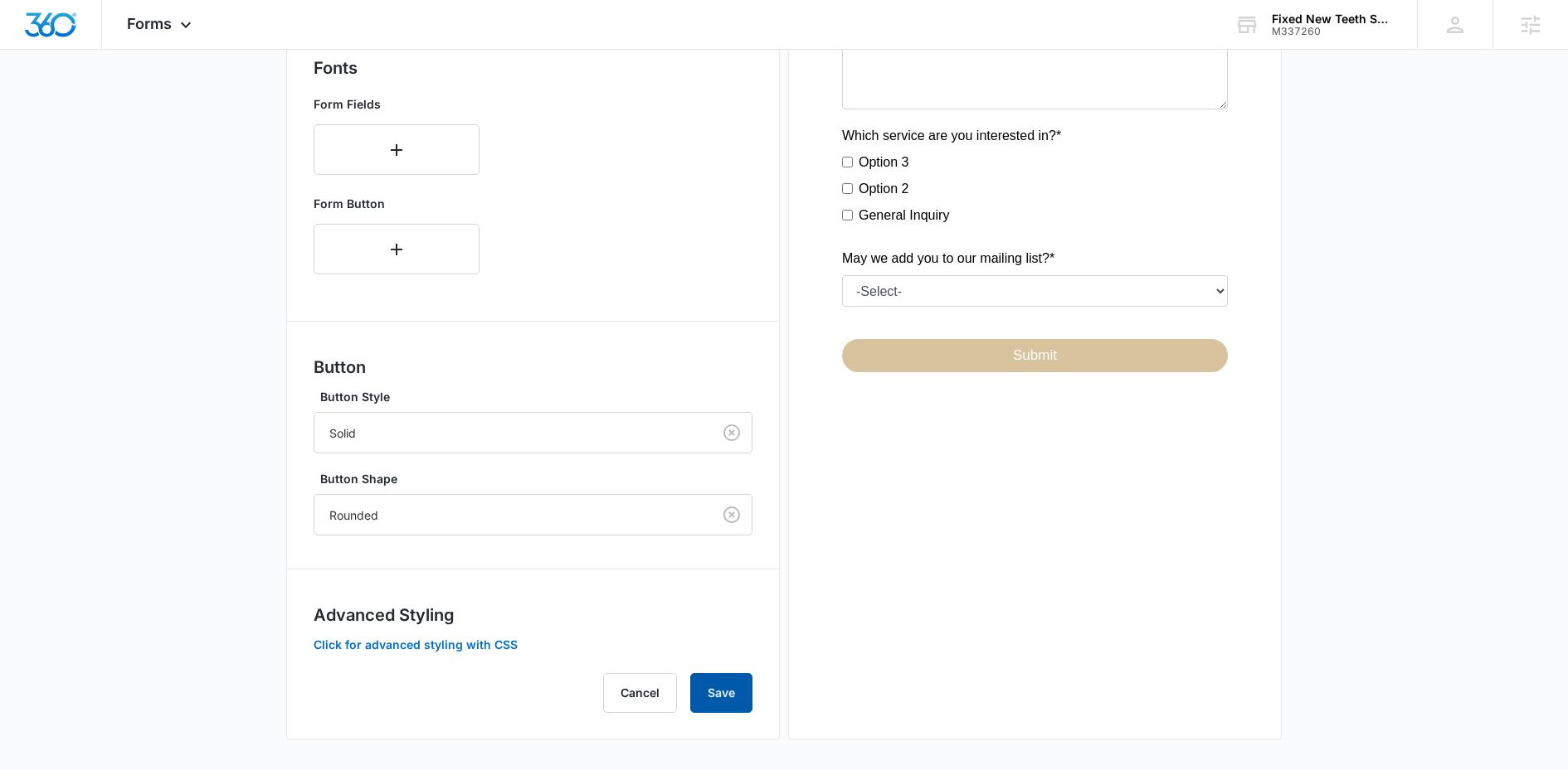
click at [731, 679] on button "Save" at bounding box center [720, 693] width 62 height 40
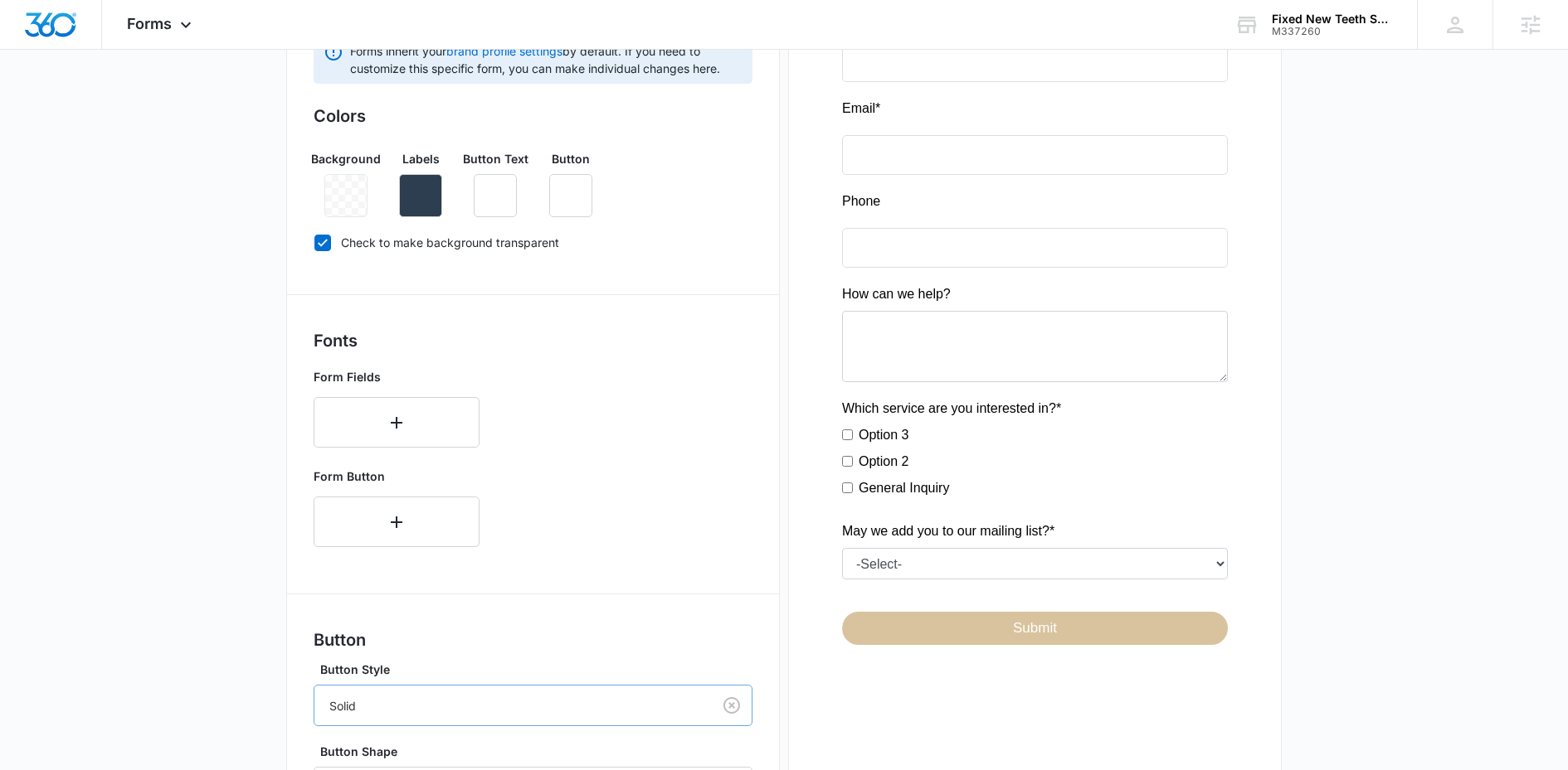
scroll to position [0, 0]
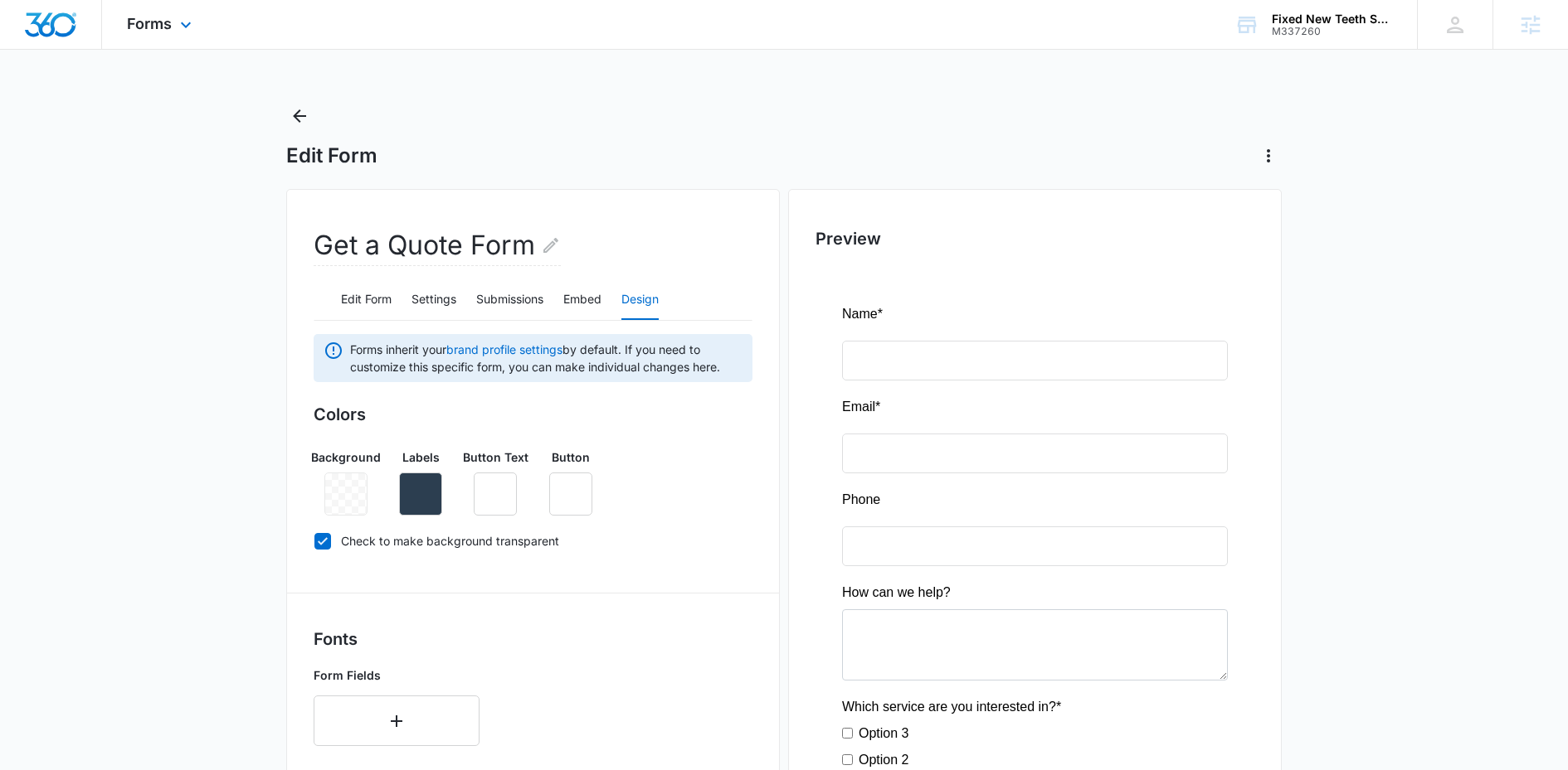
click at [147, 37] on div "Forms Apps Reputation Websites Forms CRM Email Social Shop Content Ads Intellig…" at bounding box center [161, 25] width 119 height 49
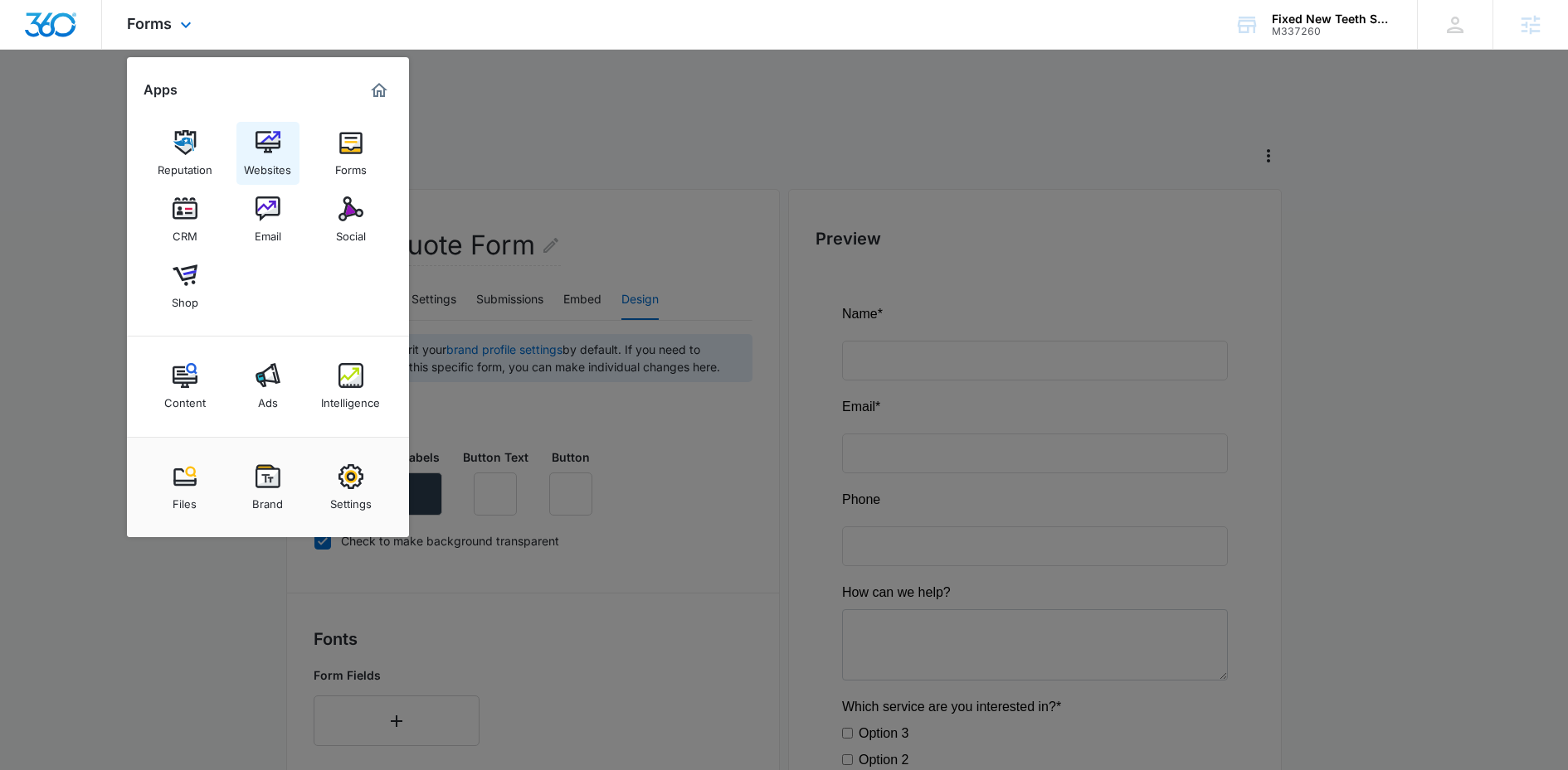
click at [257, 131] on img at bounding box center [268, 142] width 25 height 25
